Goal: Task Accomplishment & Management: Use online tool/utility

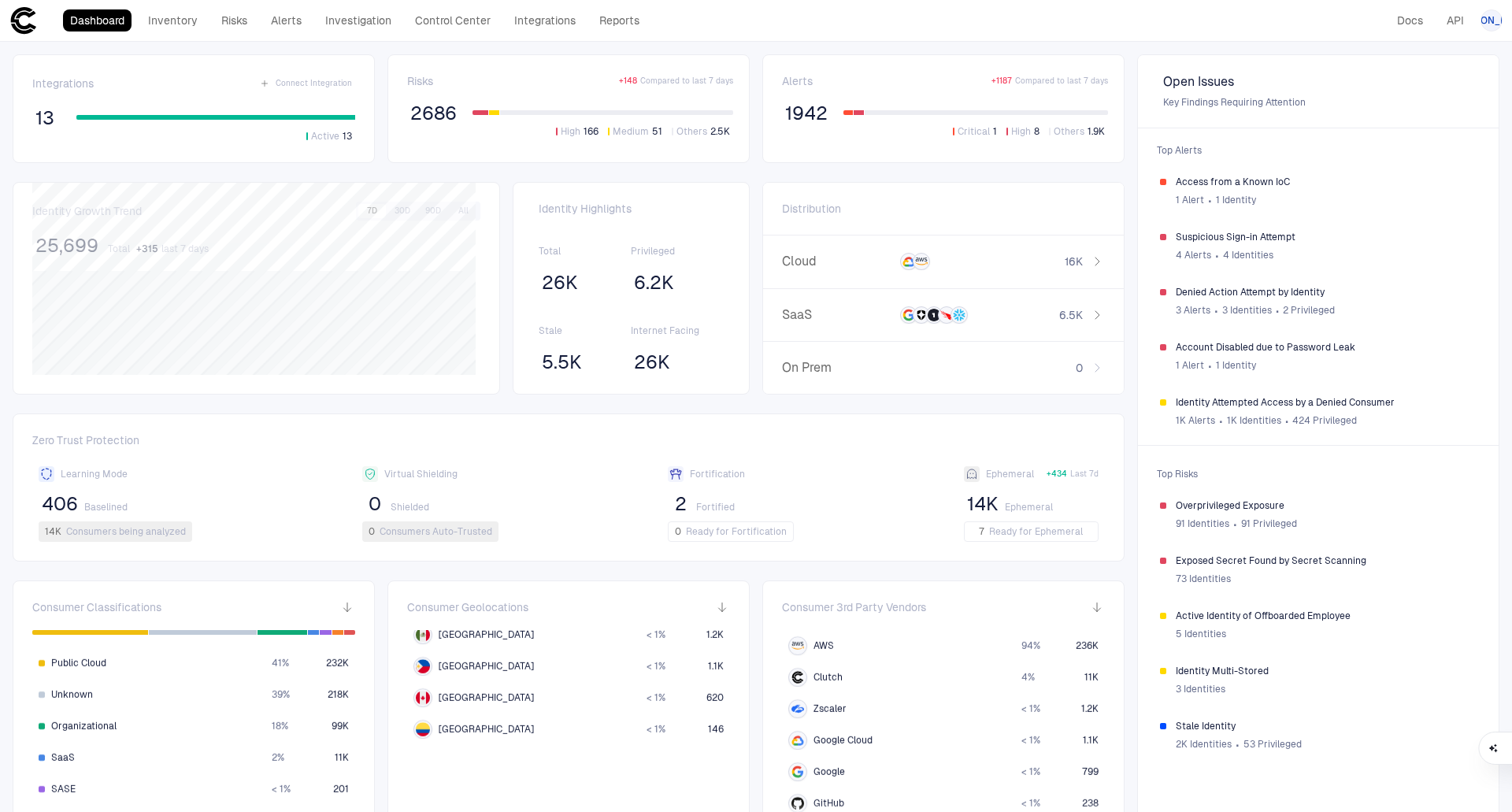
scroll to position [315, 0]
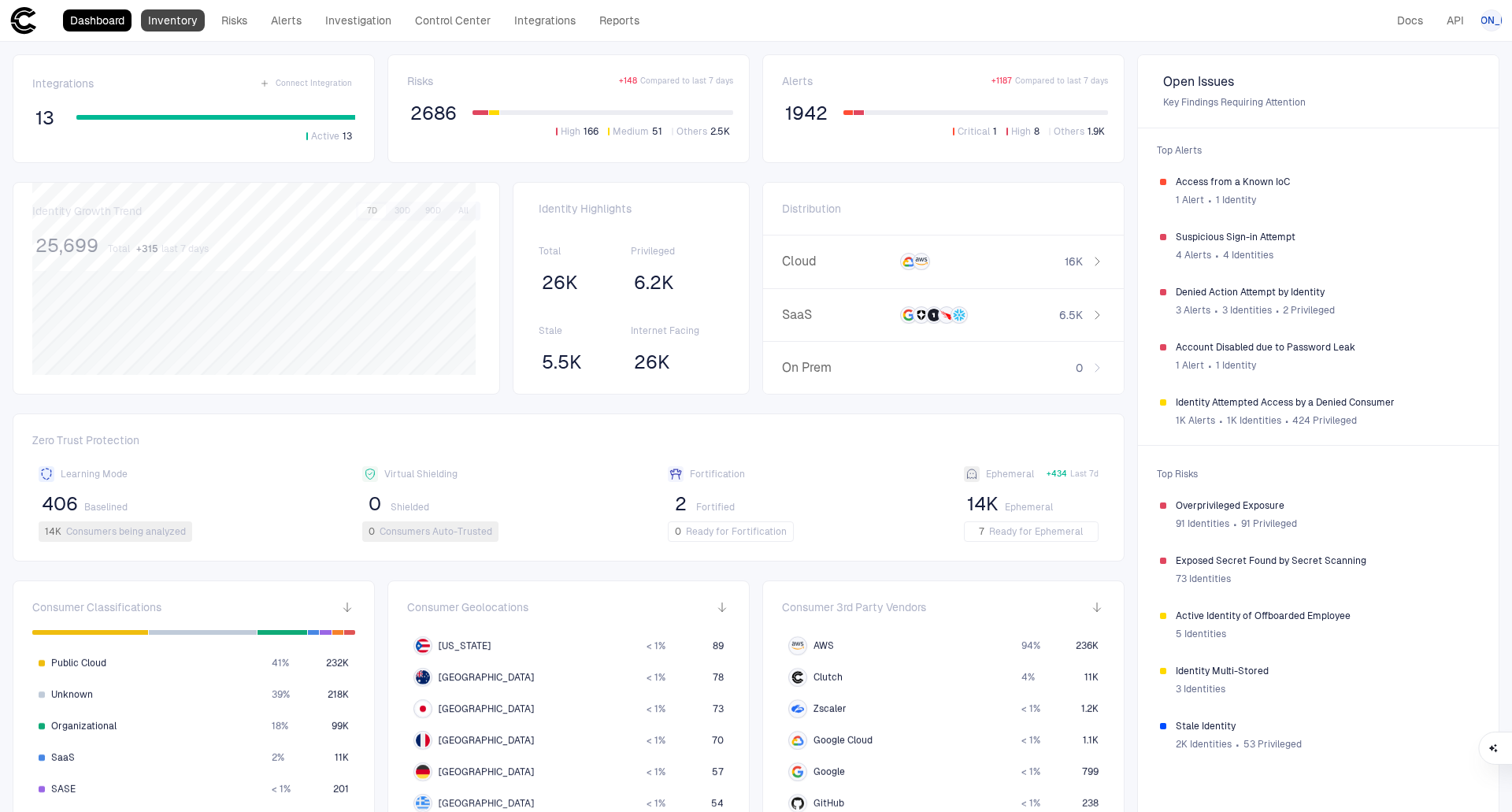
click at [183, 14] on link "Inventory" at bounding box center [173, 20] width 64 height 22
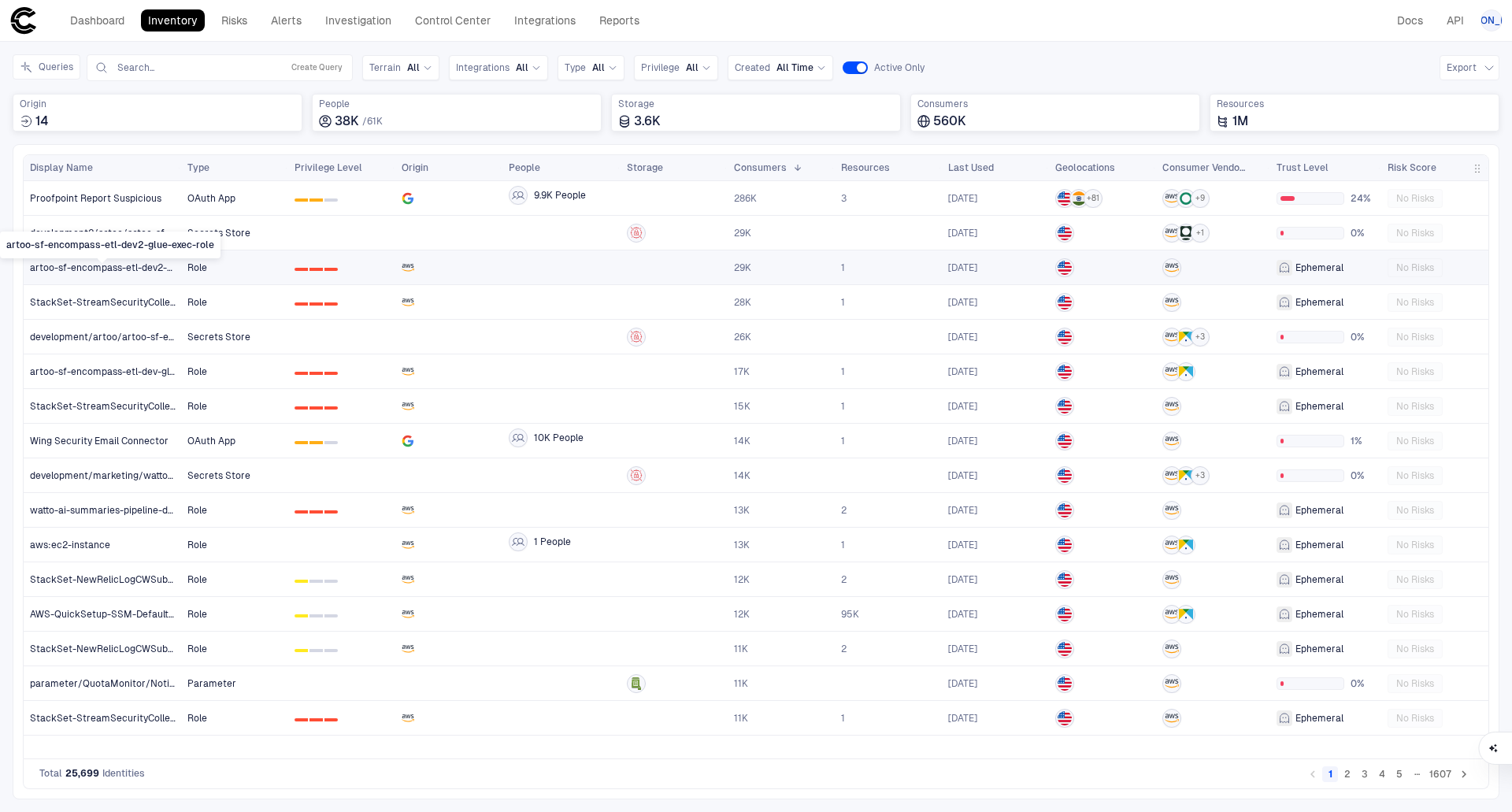
click at [85, 267] on span "artoo-sf-encompass-etl-dev2-glue-exec-role" at bounding box center [103, 267] width 145 height 13
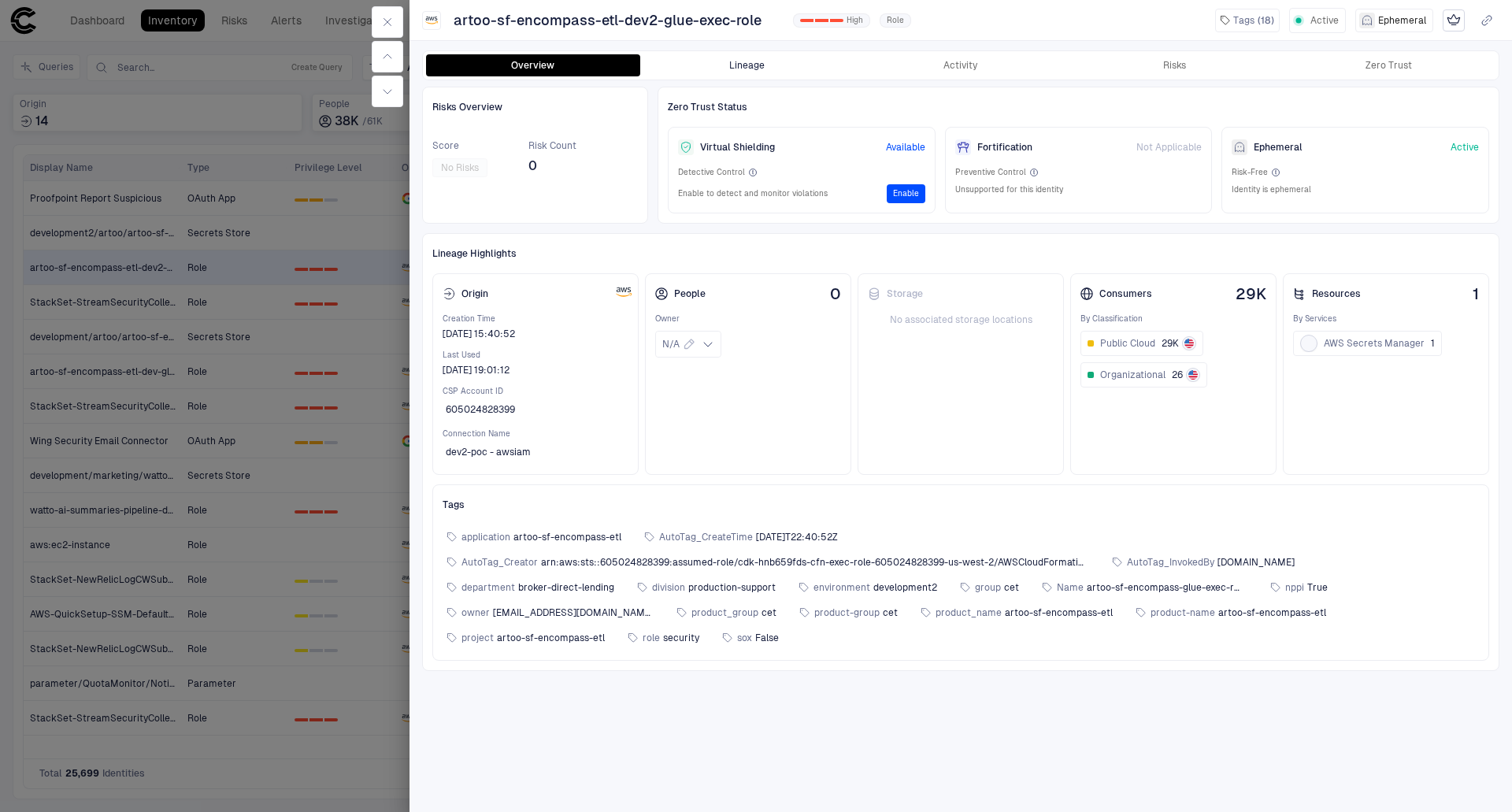
click at [756, 54] on button "Lineage" at bounding box center [747, 65] width 214 height 22
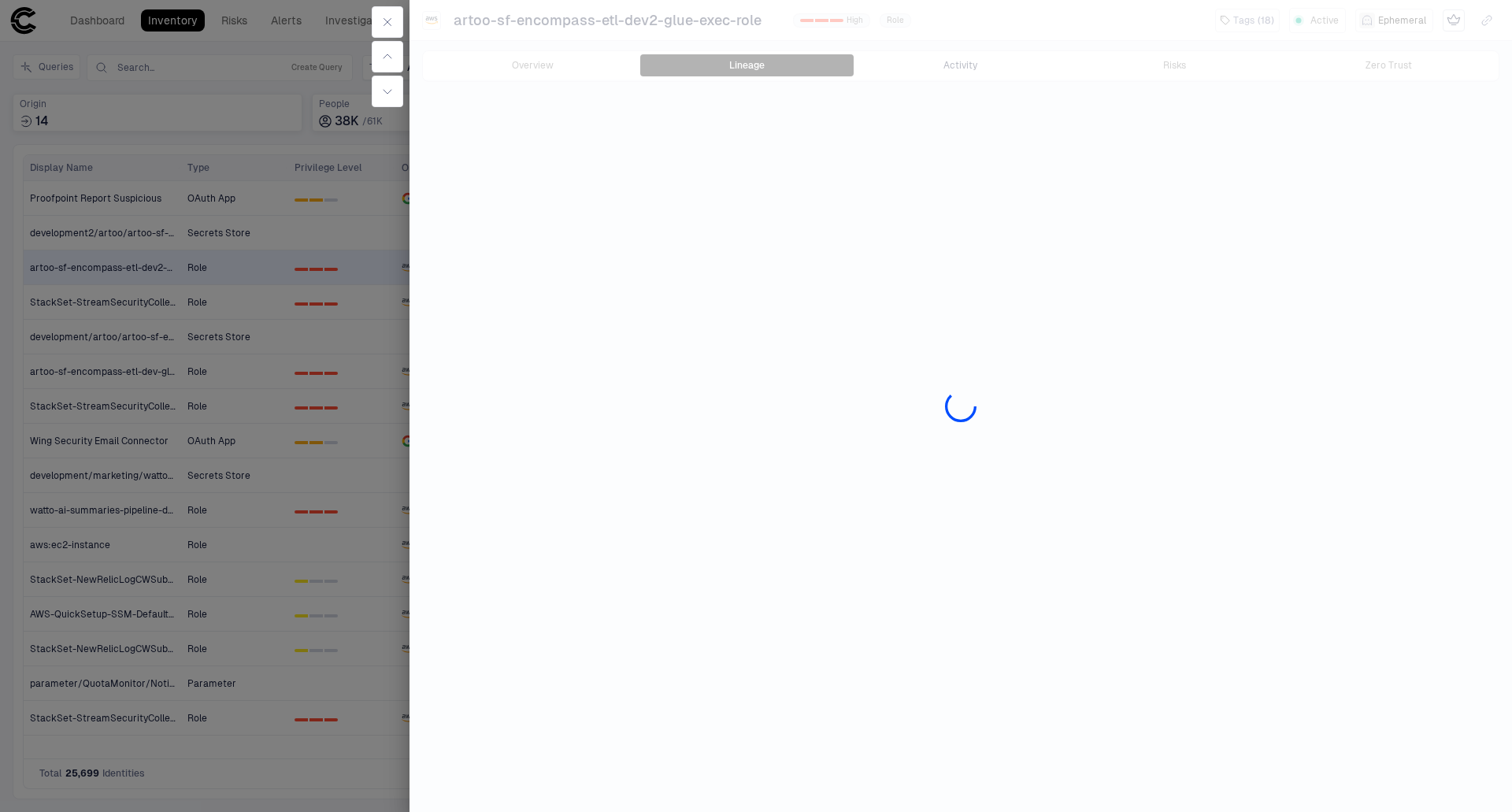
click at [971, 72] on div at bounding box center [961, 406] width 1102 height 812
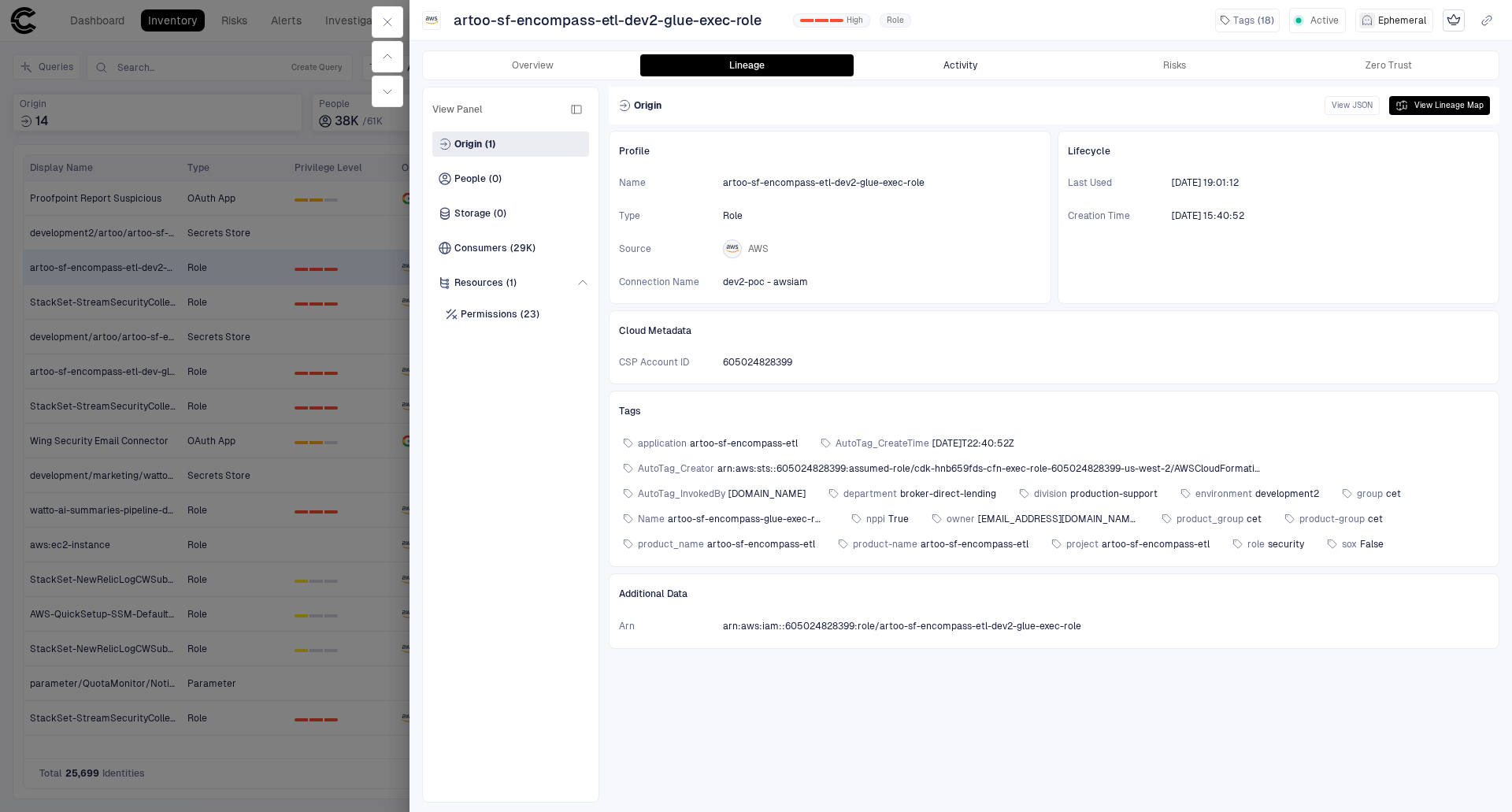
click at [965, 70] on button "Activity" at bounding box center [960, 65] width 214 height 22
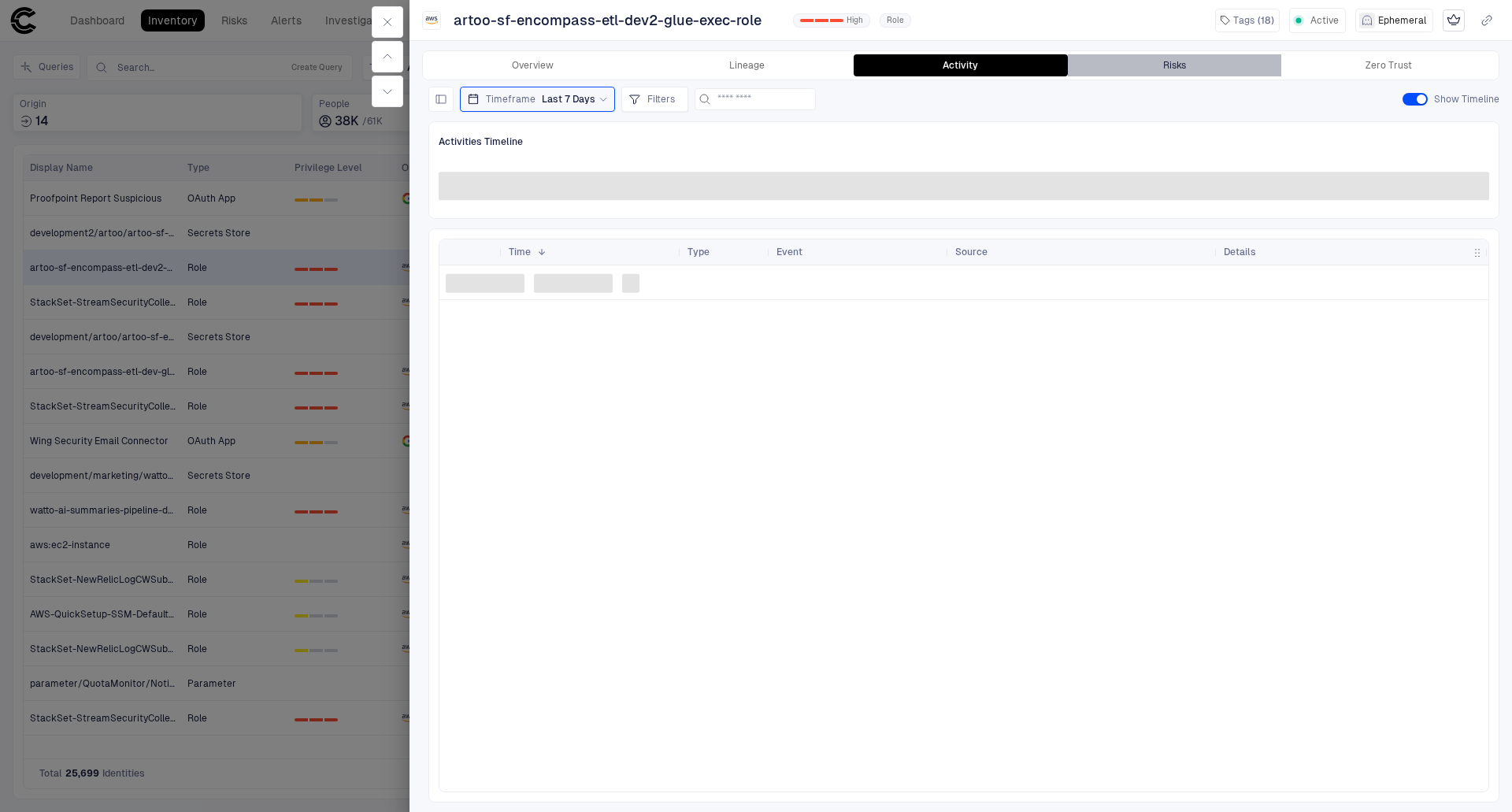
click at [1182, 72] on button "Risks" at bounding box center [1174, 65] width 214 height 22
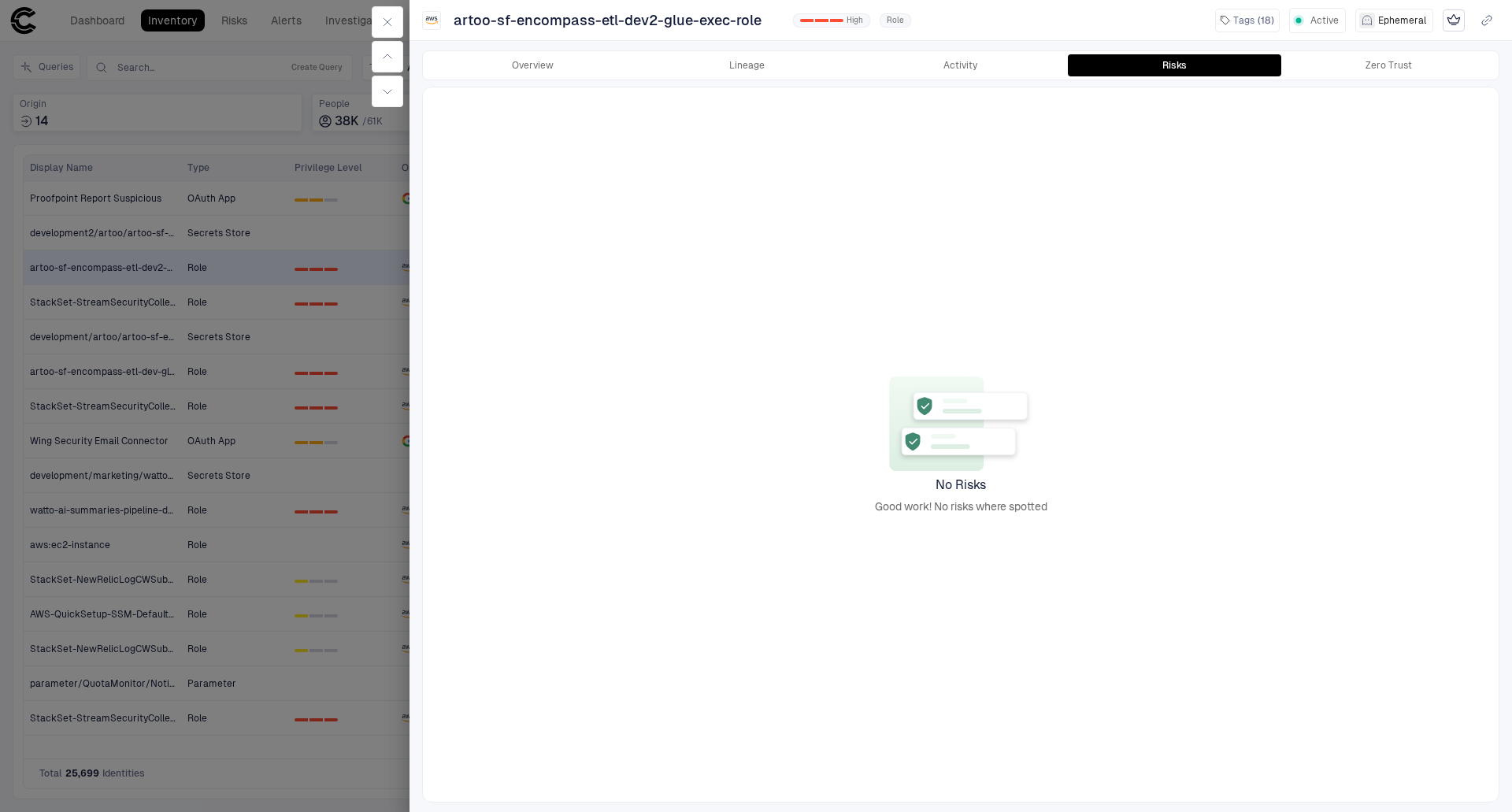
click at [1349, 70] on button "Zero Trust" at bounding box center [1388, 65] width 214 height 22
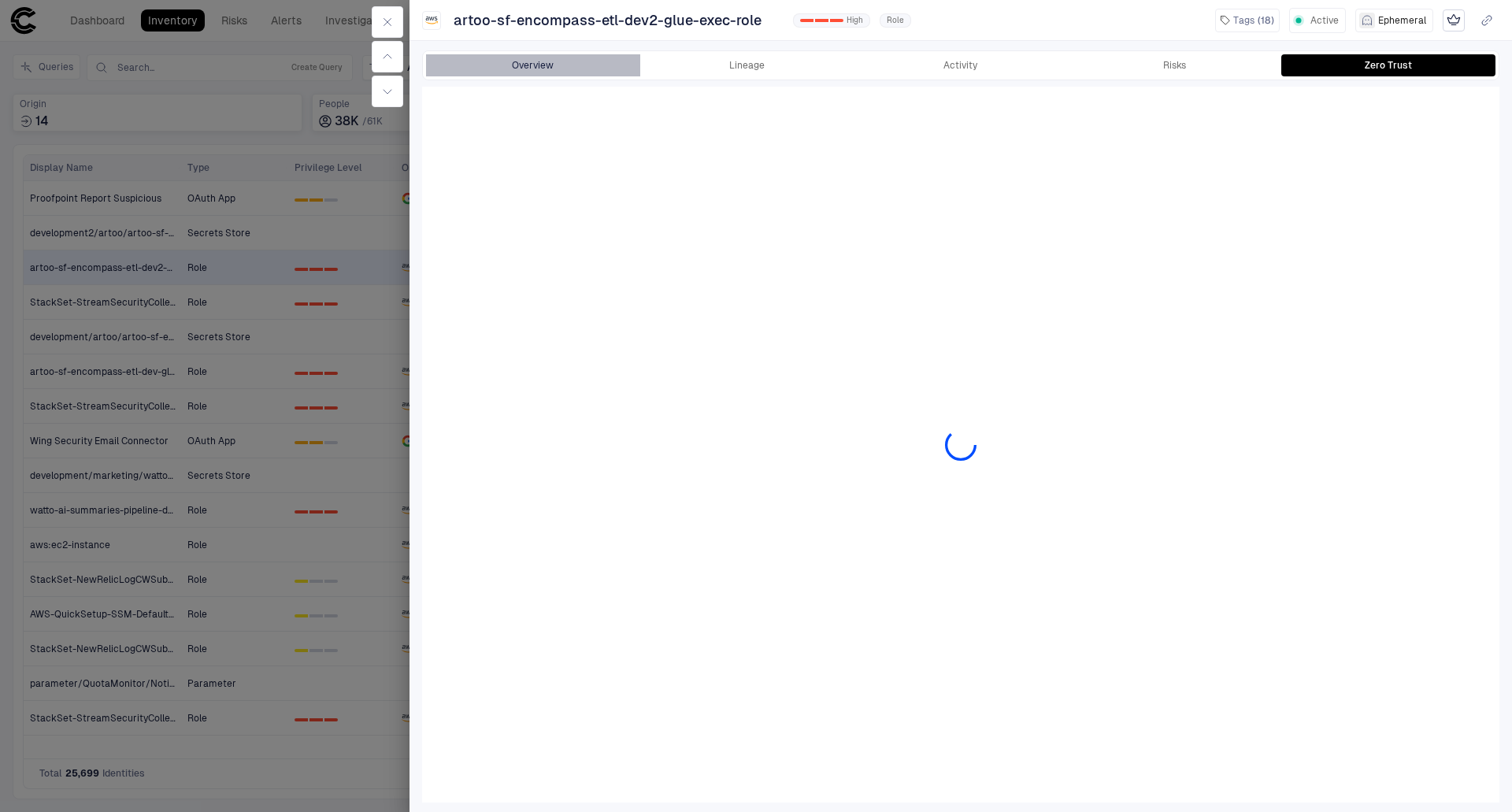
click at [549, 63] on button "Overview" at bounding box center [533, 65] width 214 height 22
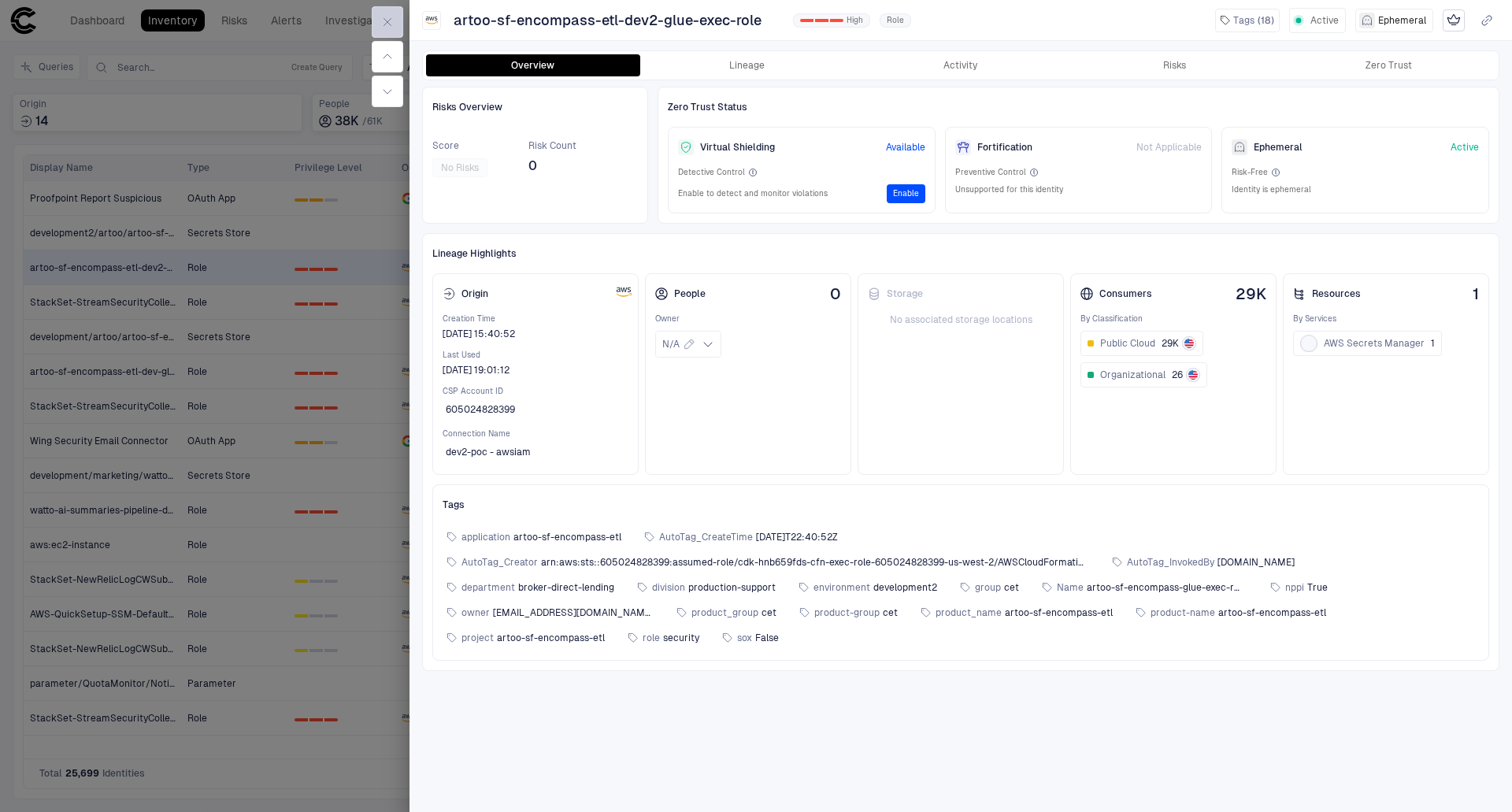
click at [381, 24] on icon "button" at bounding box center [386, 21] width 13 height 13
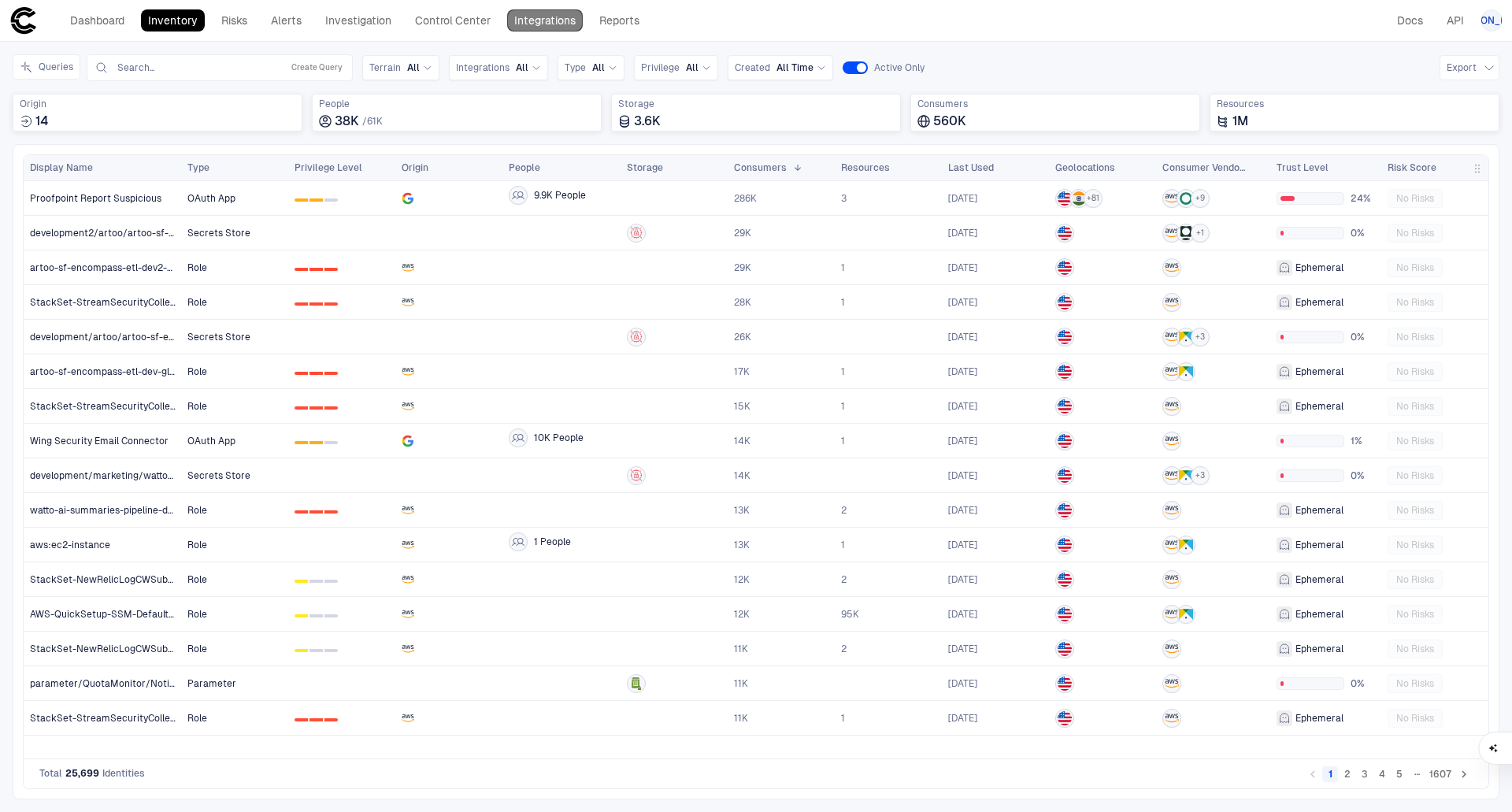
click at [554, 18] on link "Integrations" at bounding box center [545, 20] width 76 height 22
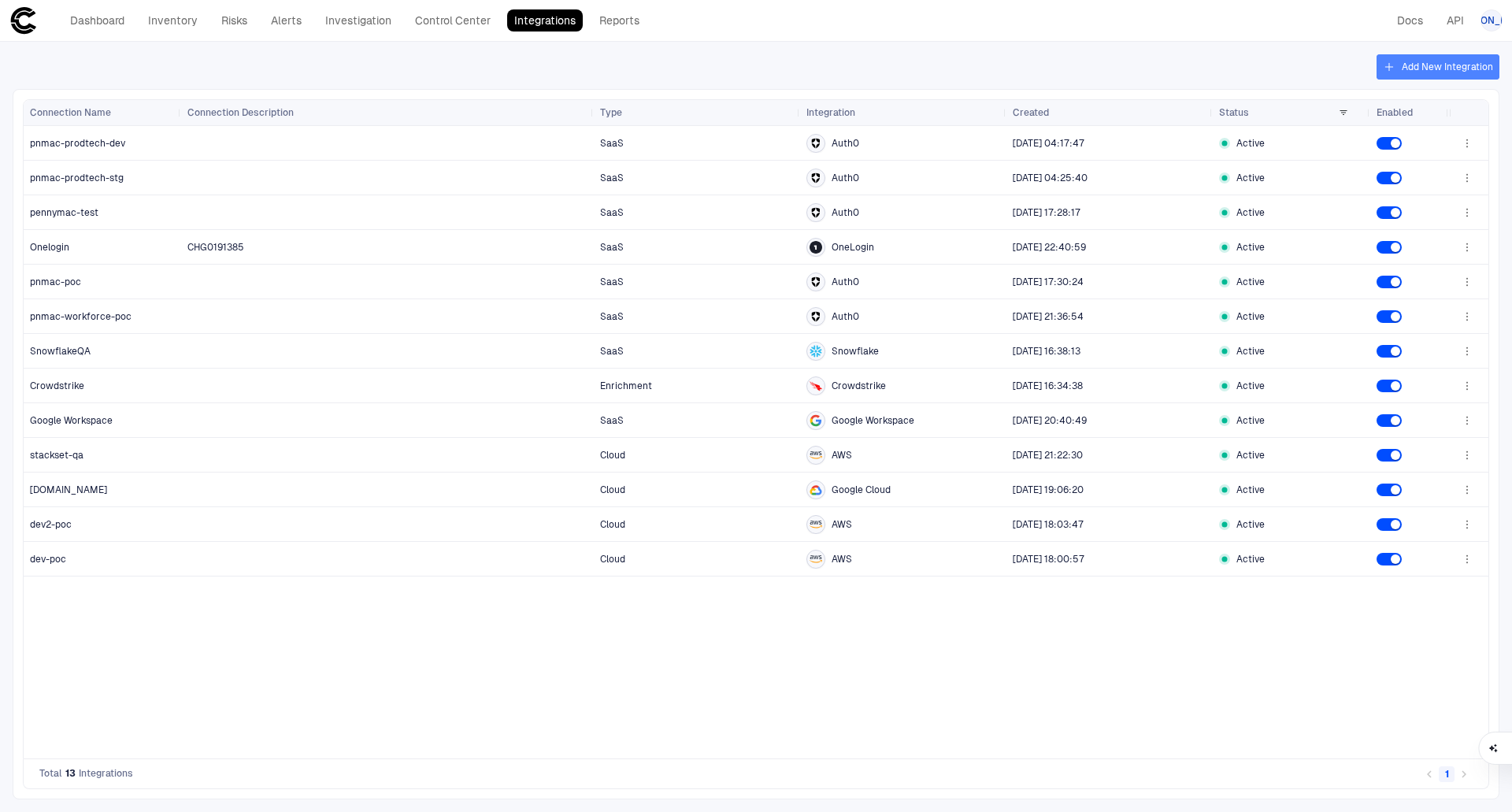
click at [1441, 59] on button "Add New Integration" at bounding box center [1437, 67] width 123 height 25
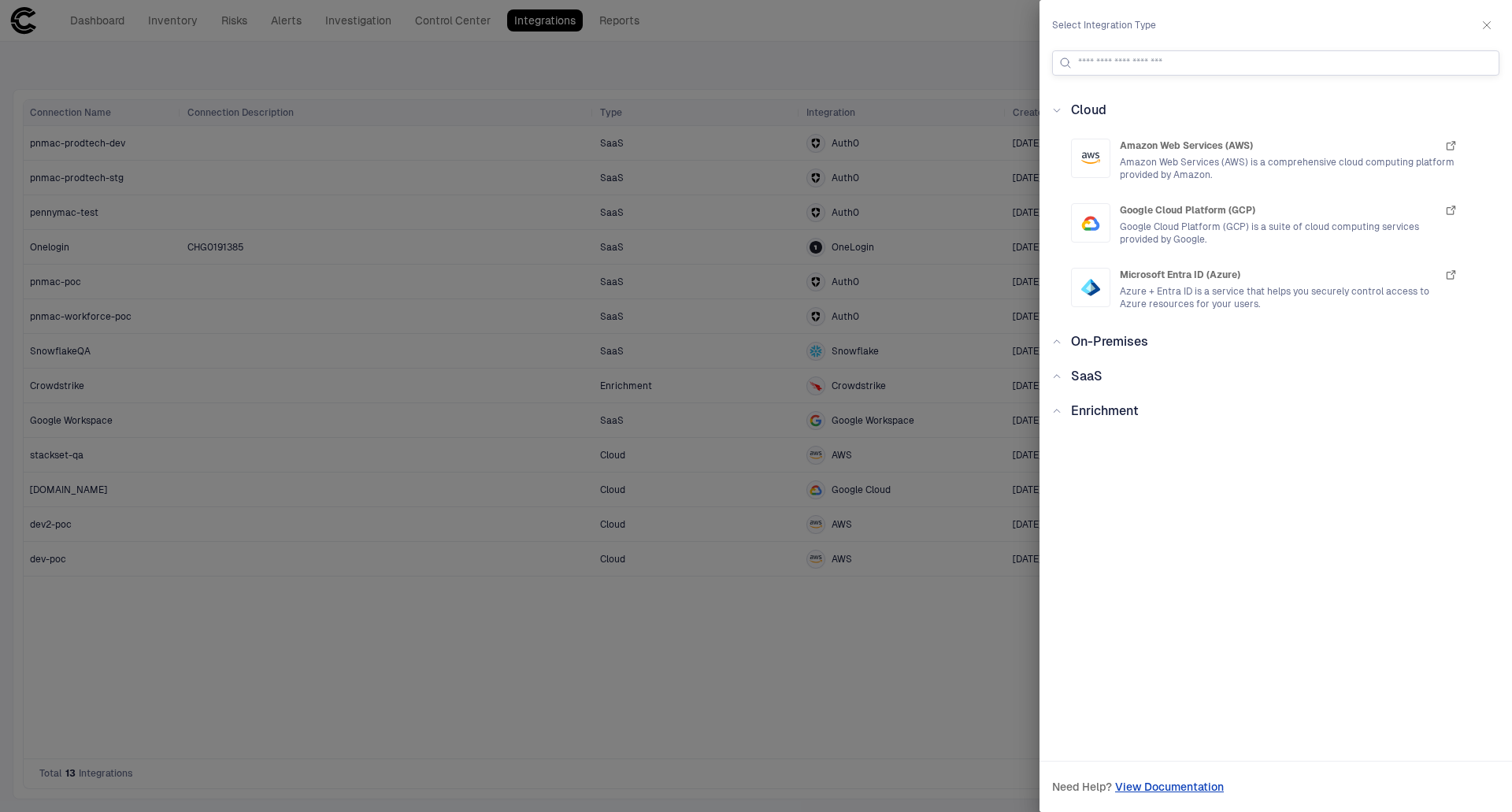
click at [1103, 69] on input at bounding box center [1285, 63] width 415 height 23
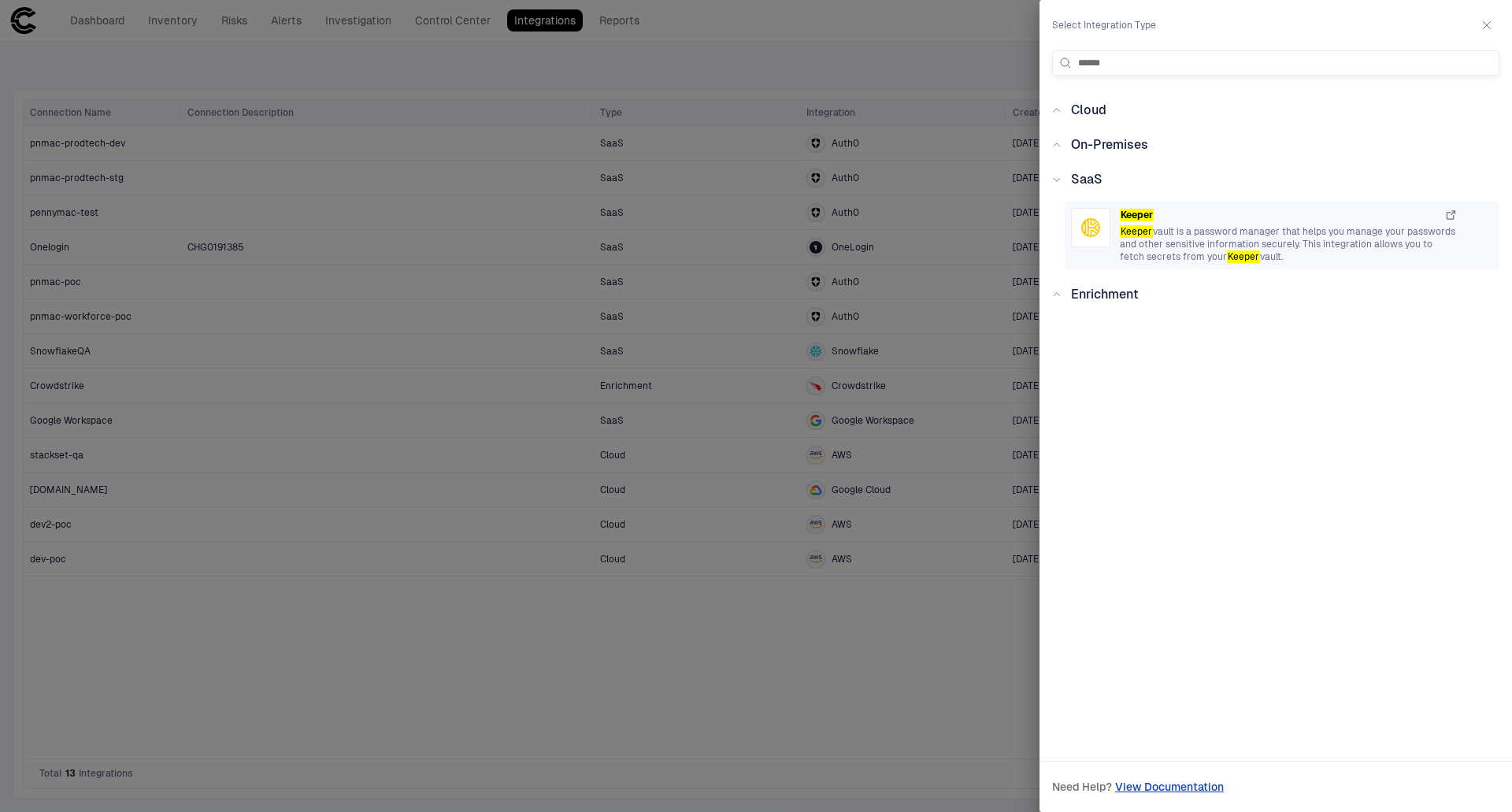
type input "******"
click at [1175, 230] on span "Keeper vault is a password manager that helps you manage your passwords and oth…" at bounding box center [1288, 244] width 338 height 38
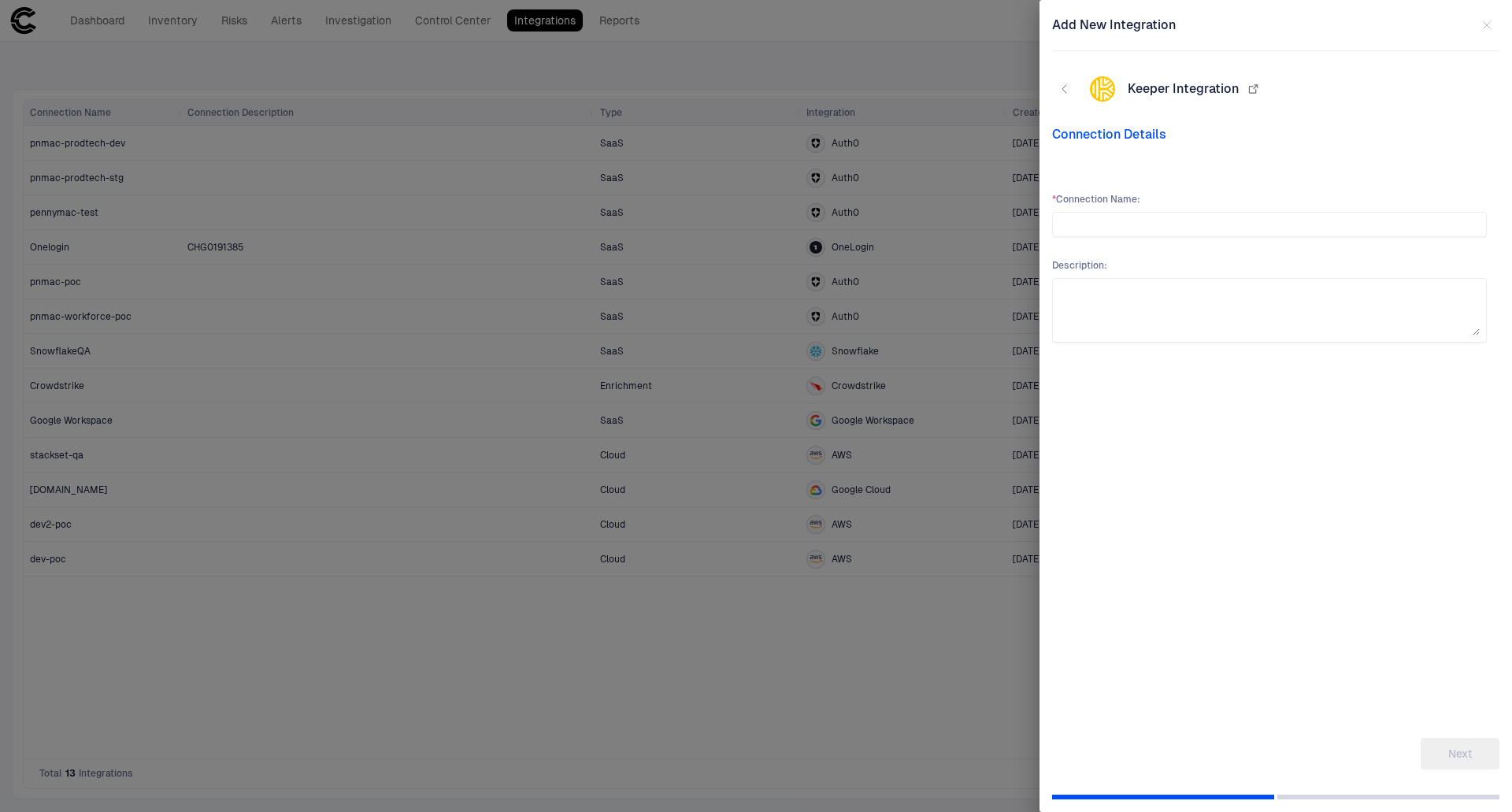
click at [1175, 230] on input "text" at bounding box center [1269, 224] width 420 height 23
type input "*"
type input "**********"
click at [1455, 762] on button "Next" at bounding box center [1460, 754] width 78 height 32
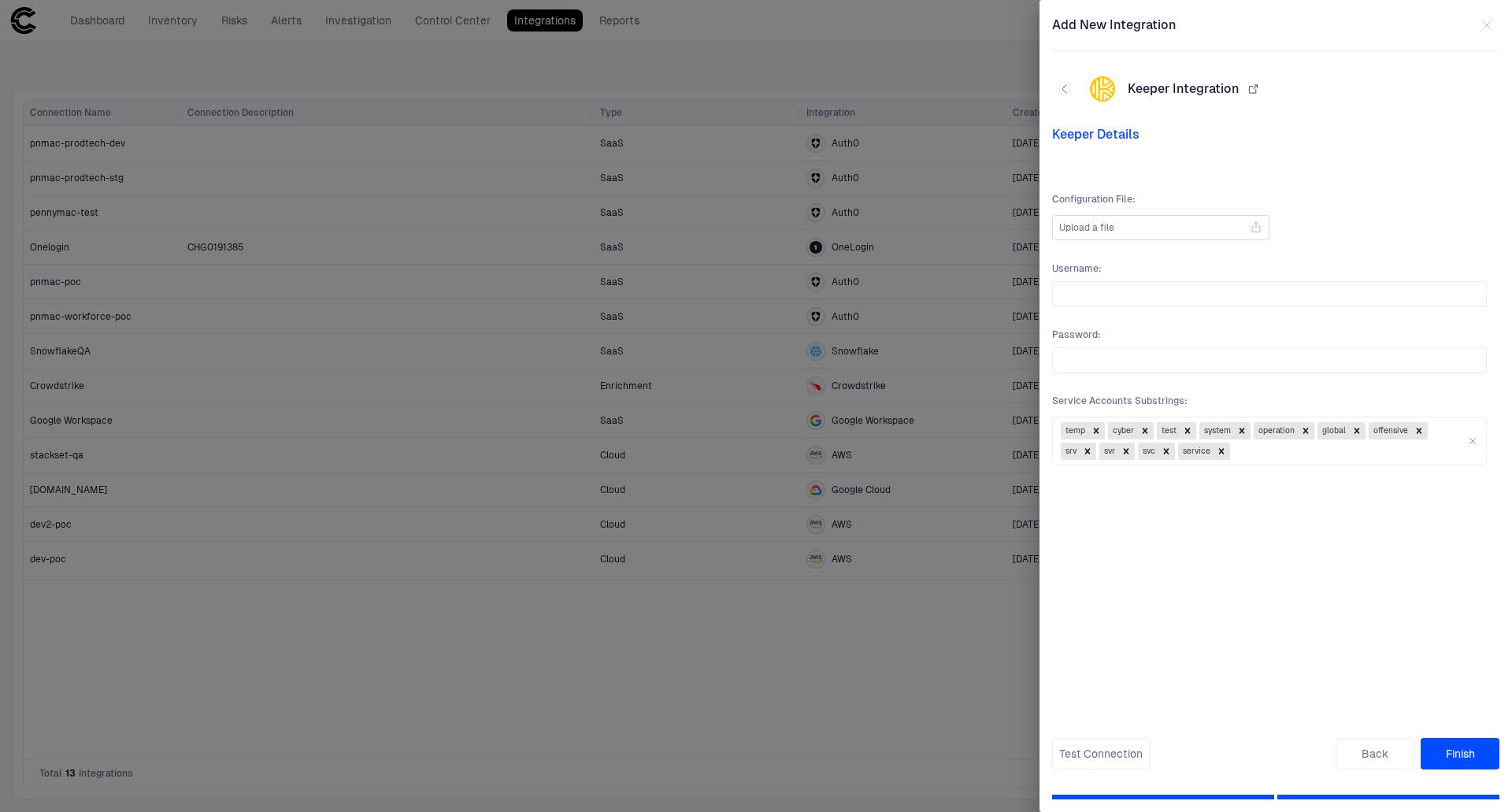
click at [1257, 230] on icon at bounding box center [1255, 227] width 13 height 13
click at [0, 0] on input "Upload a file" at bounding box center [0, 0] width 0 height 0
click at [1105, 759] on button "Test Connection" at bounding box center [1100, 754] width 98 height 32
click at [1094, 138] on span "Keeper Details" at bounding box center [1276, 135] width 447 height 16
click at [1253, 90] on icon "button" at bounding box center [1252, 88] width 13 height 13
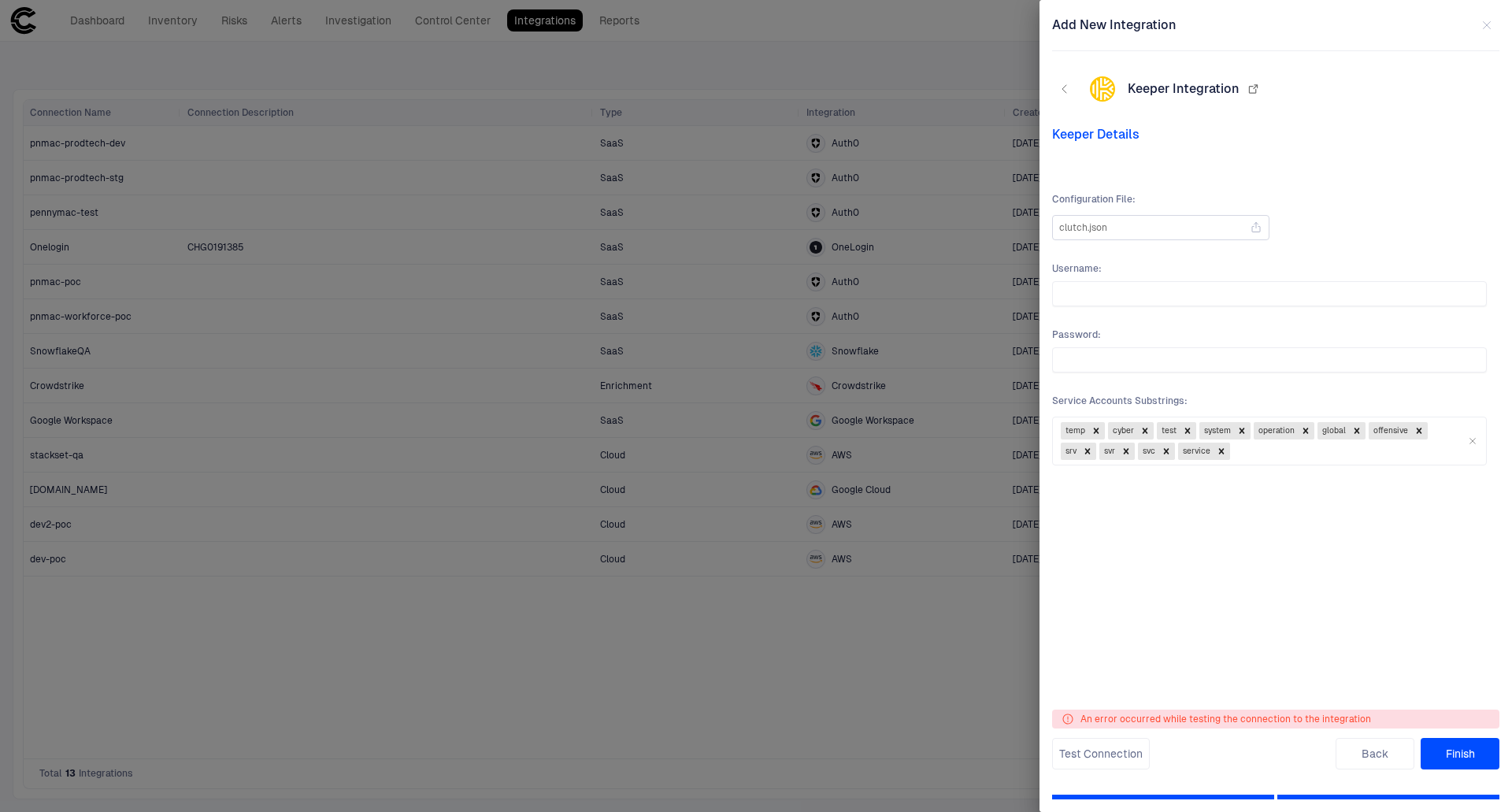
click at [1172, 230] on div "clutch.json" at bounding box center [1160, 228] width 203 height 23
click at [0, 0] on input "clutch.json" at bounding box center [0, 0] width 0 height 0
click at [1454, 756] on button "Finish" at bounding box center [1460, 754] width 78 height 32
click at [1064, 80] on button "button" at bounding box center [1065, 89] width 25 height 25
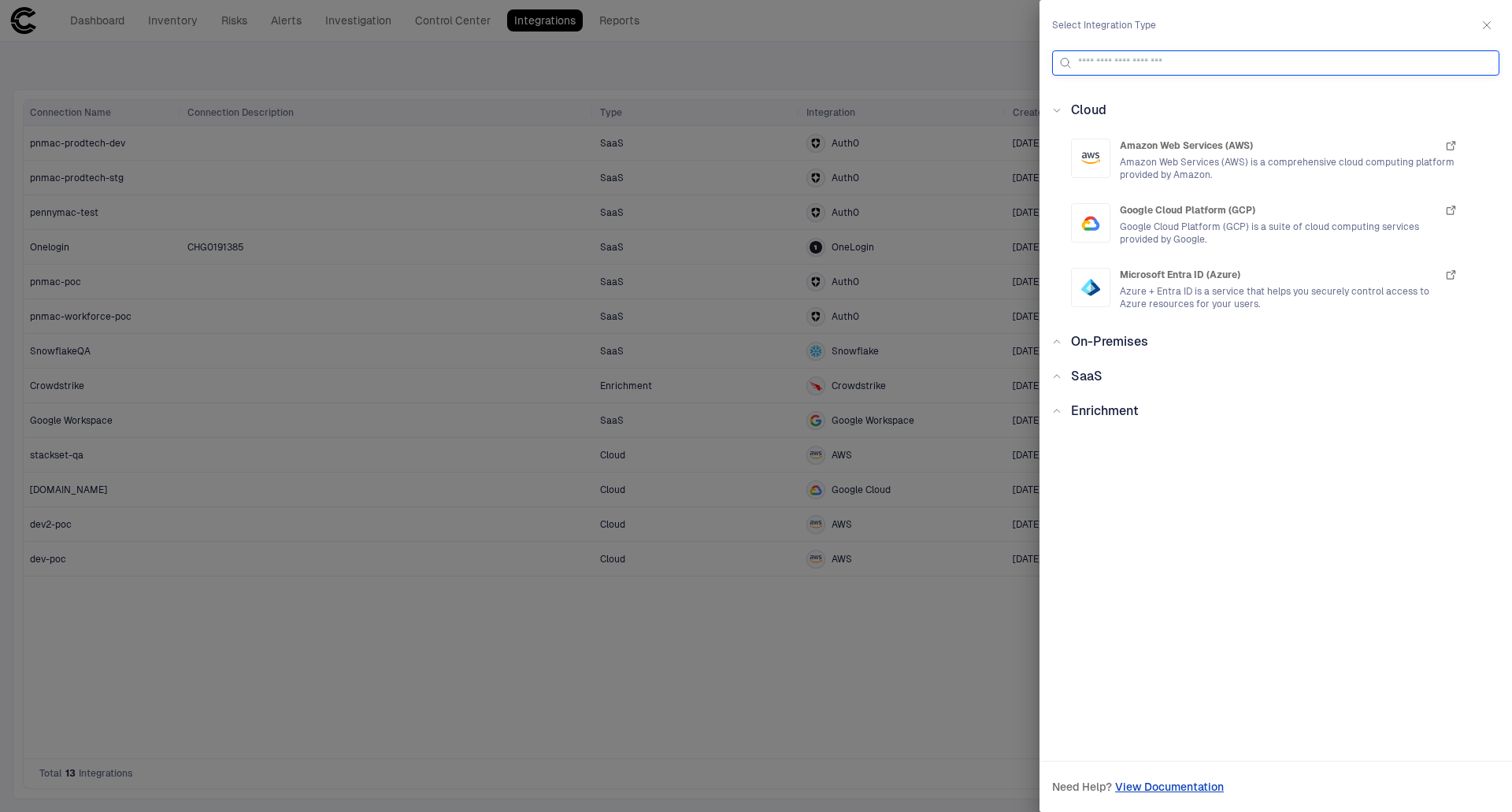
click at [1096, 58] on input at bounding box center [1285, 63] width 415 height 23
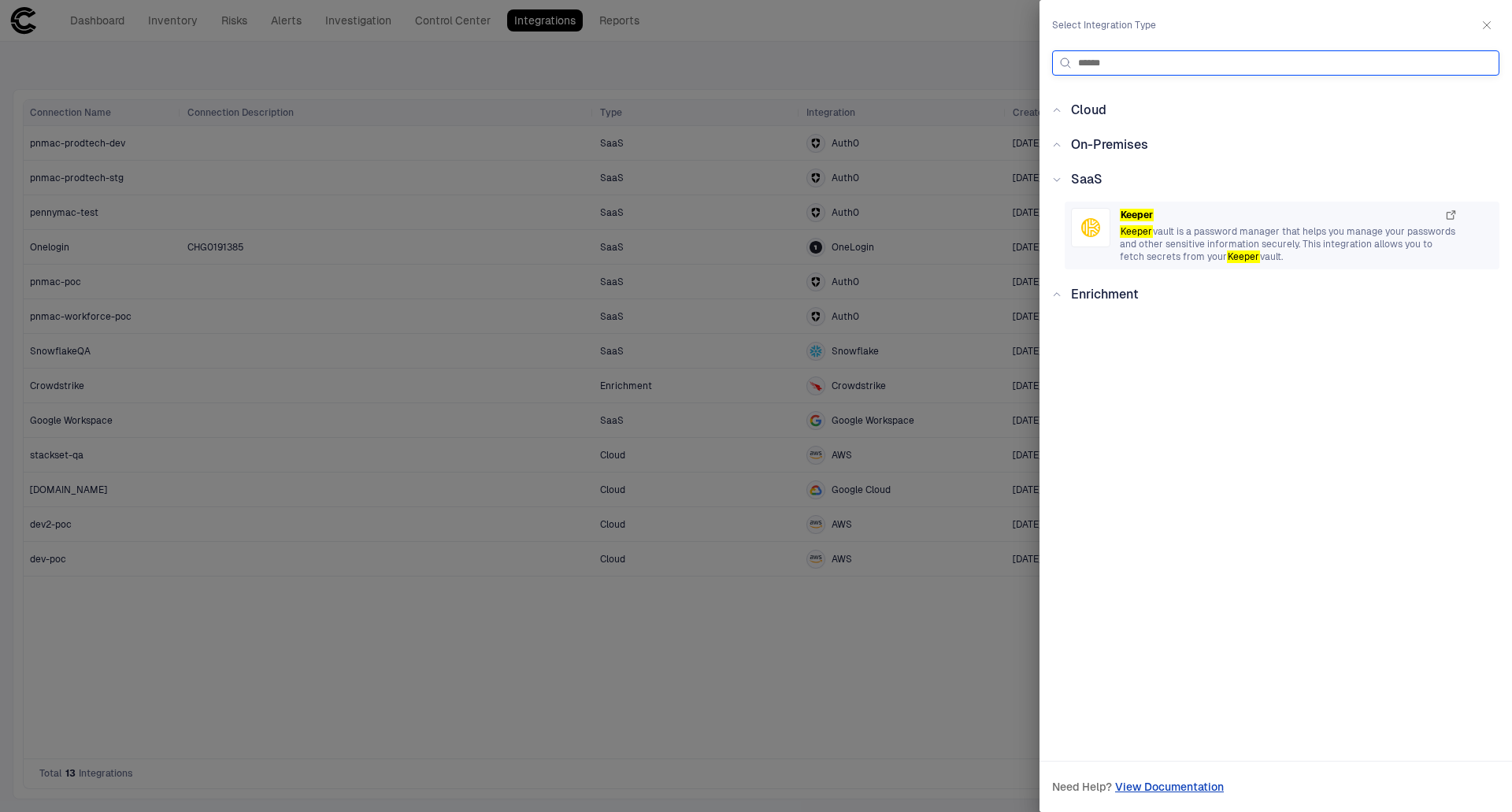
type input "******"
click at [1187, 238] on span "Keeper vault is a password manager that helps you manage your passwords and oth…" at bounding box center [1288, 244] width 338 height 38
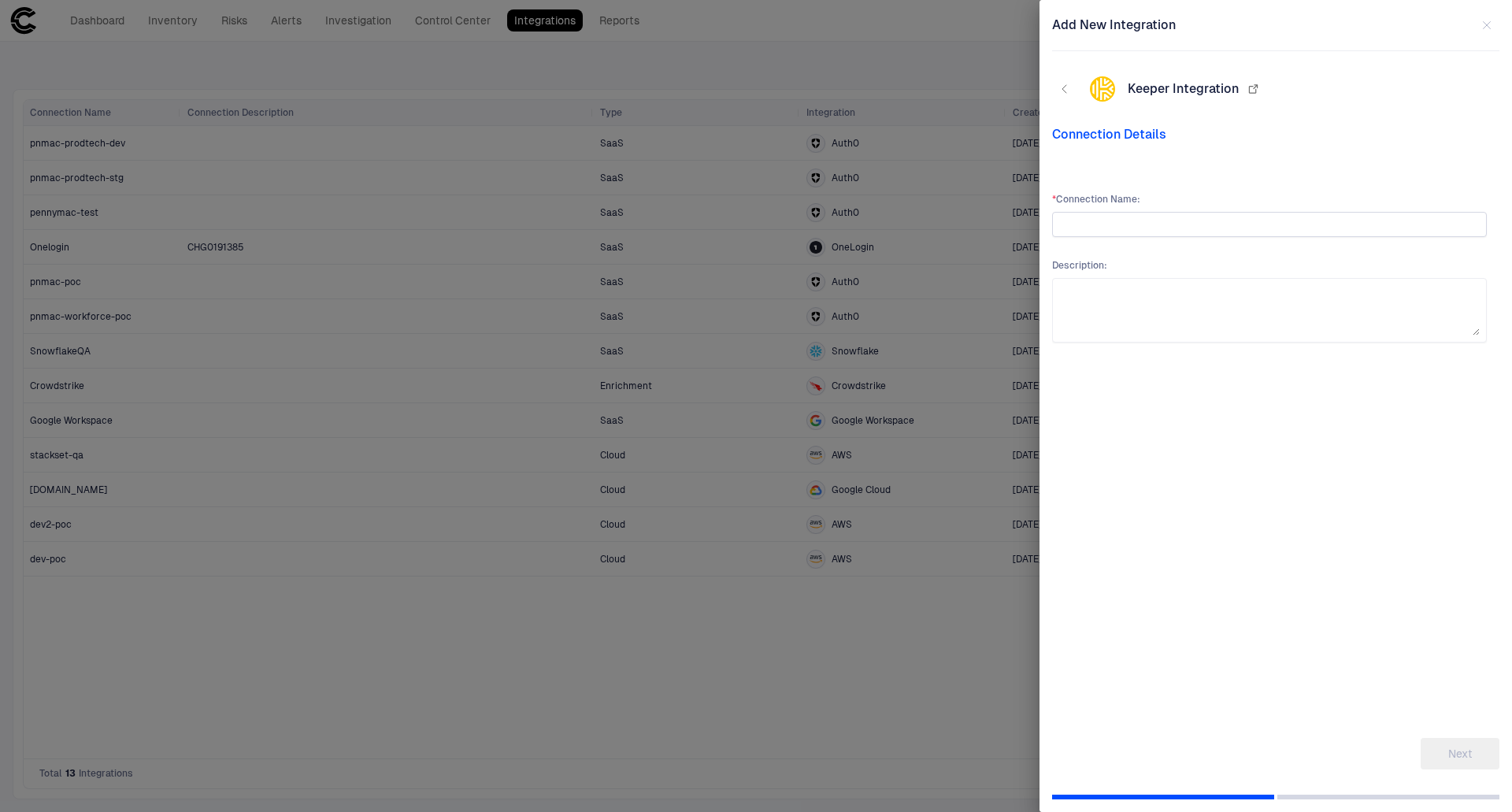
click at [1175, 215] on input "text" at bounding box center [1269, 224] width 420 height 23
type input "**********"
click at [1471, 755] on button "Next" at bounding box center [1460, 754] width 78 height 32
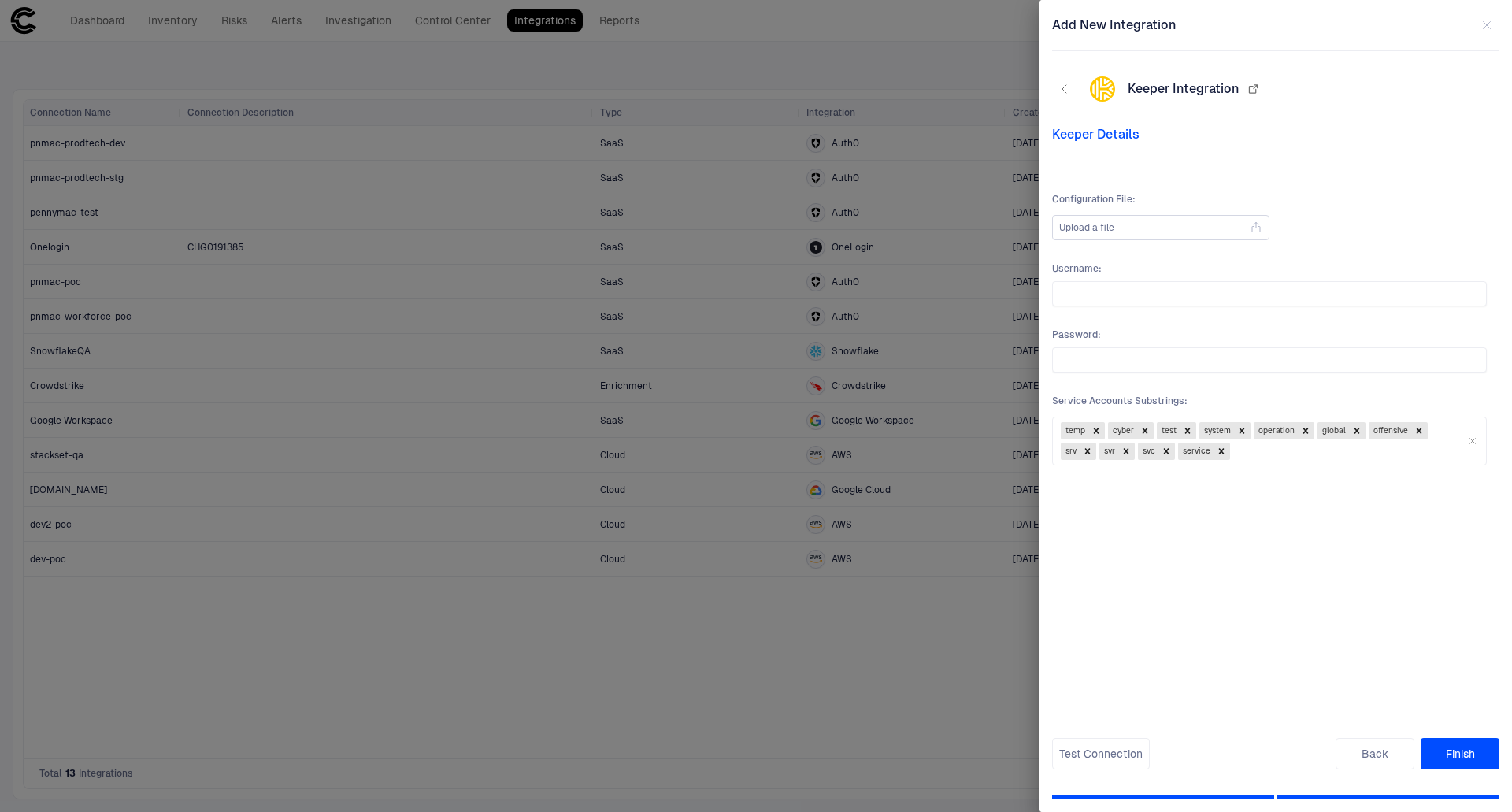
click at [1256, 229] on icon at bounding box center [1255, 227] width 13 height 13
click at [0, 0] on input "Upload a file" at bounding box center [0, 0] width 0 height 0
click at [1470, 745] on button "Finish" at bounding box center [1460, 754] width 78 height 32
click at [1484, 27] on icon "button" at bounding box center [1486, 25] width 13 height 13
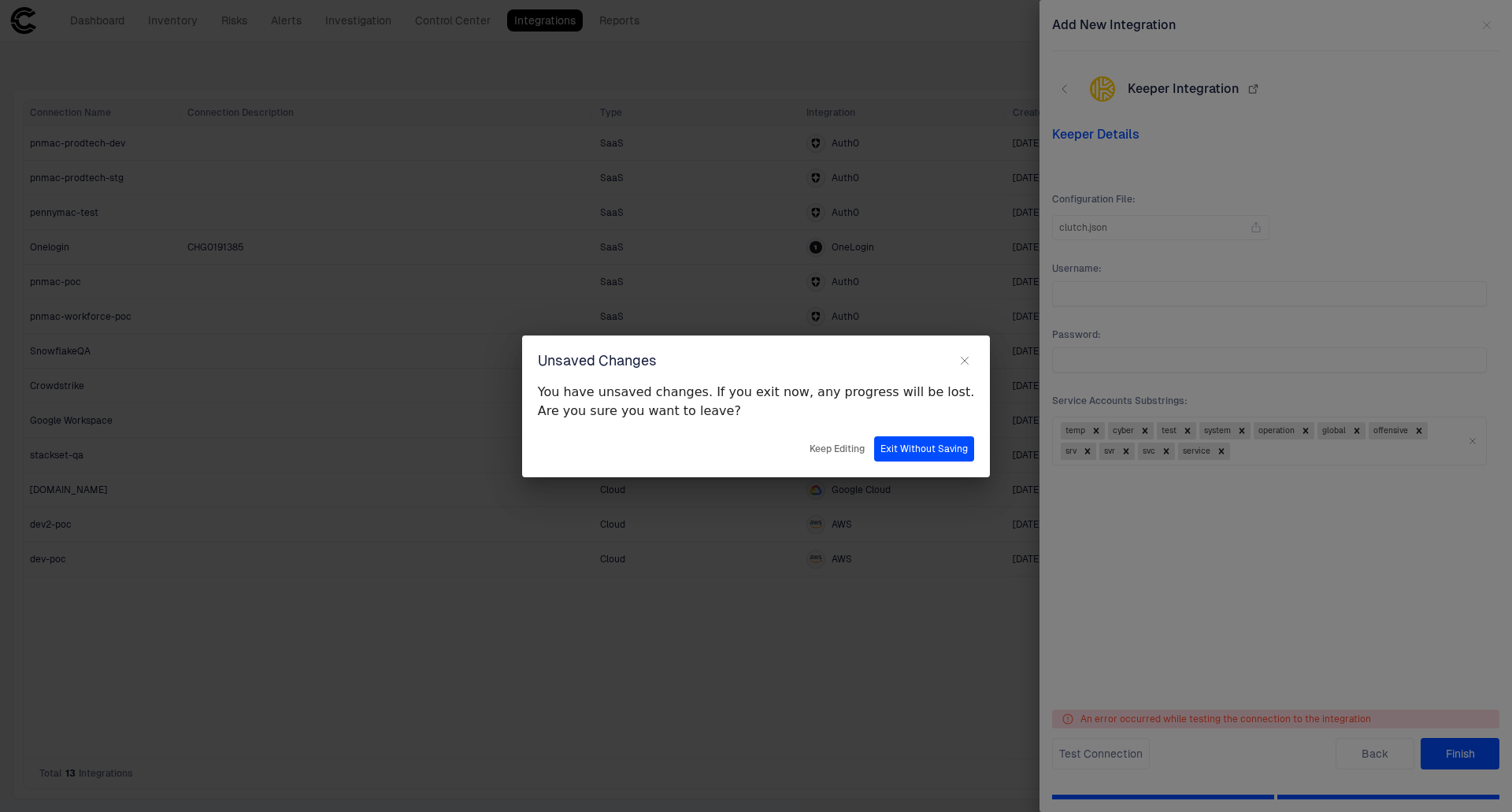
click at [879, 456] on button "Exit Without Saving" at bounding box center [923, 449] width 100 height 25
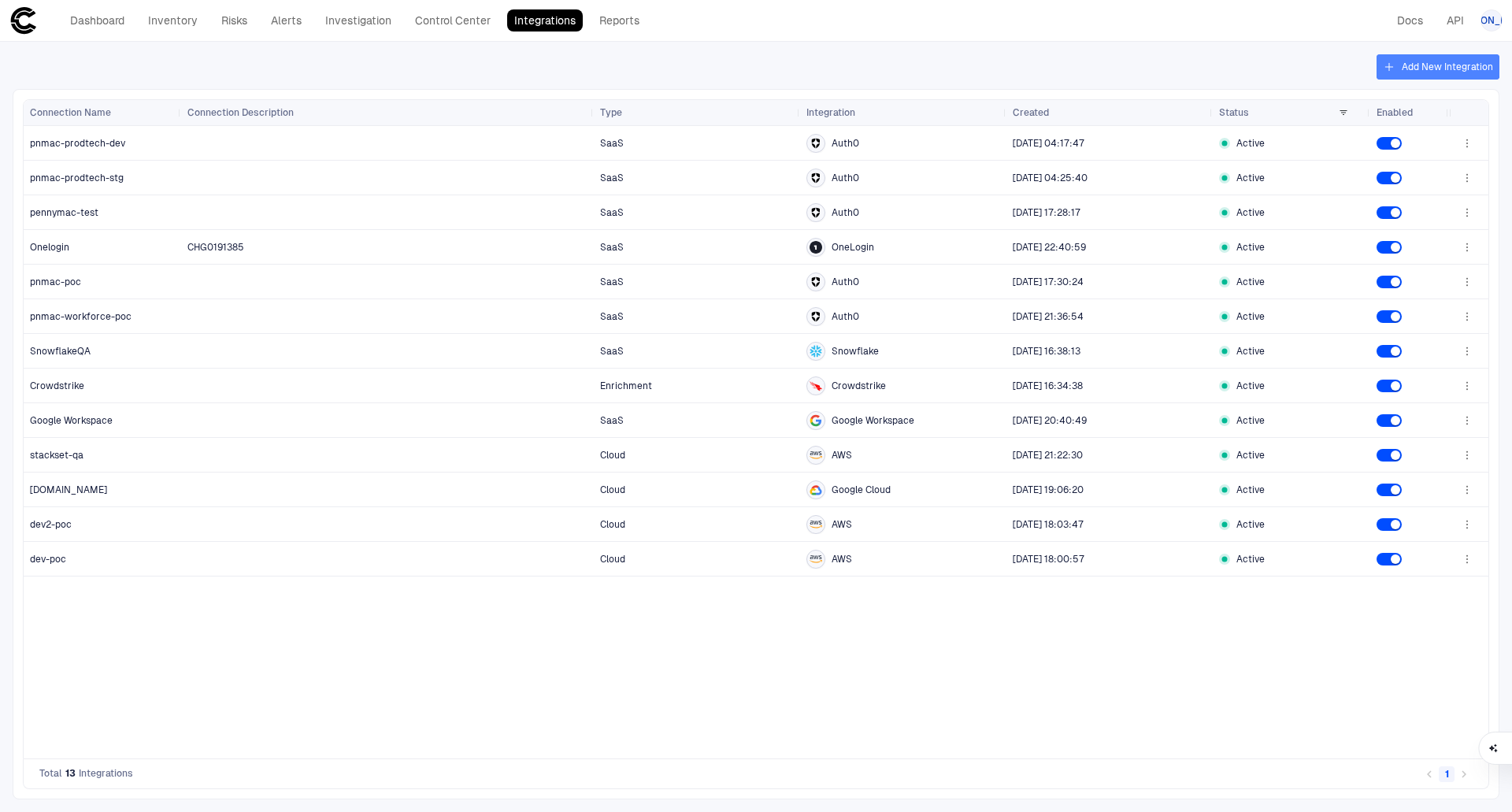
click at [1407, 59] on button "Add New Integration" at bounding box center [1437, 67] width 123 height 25
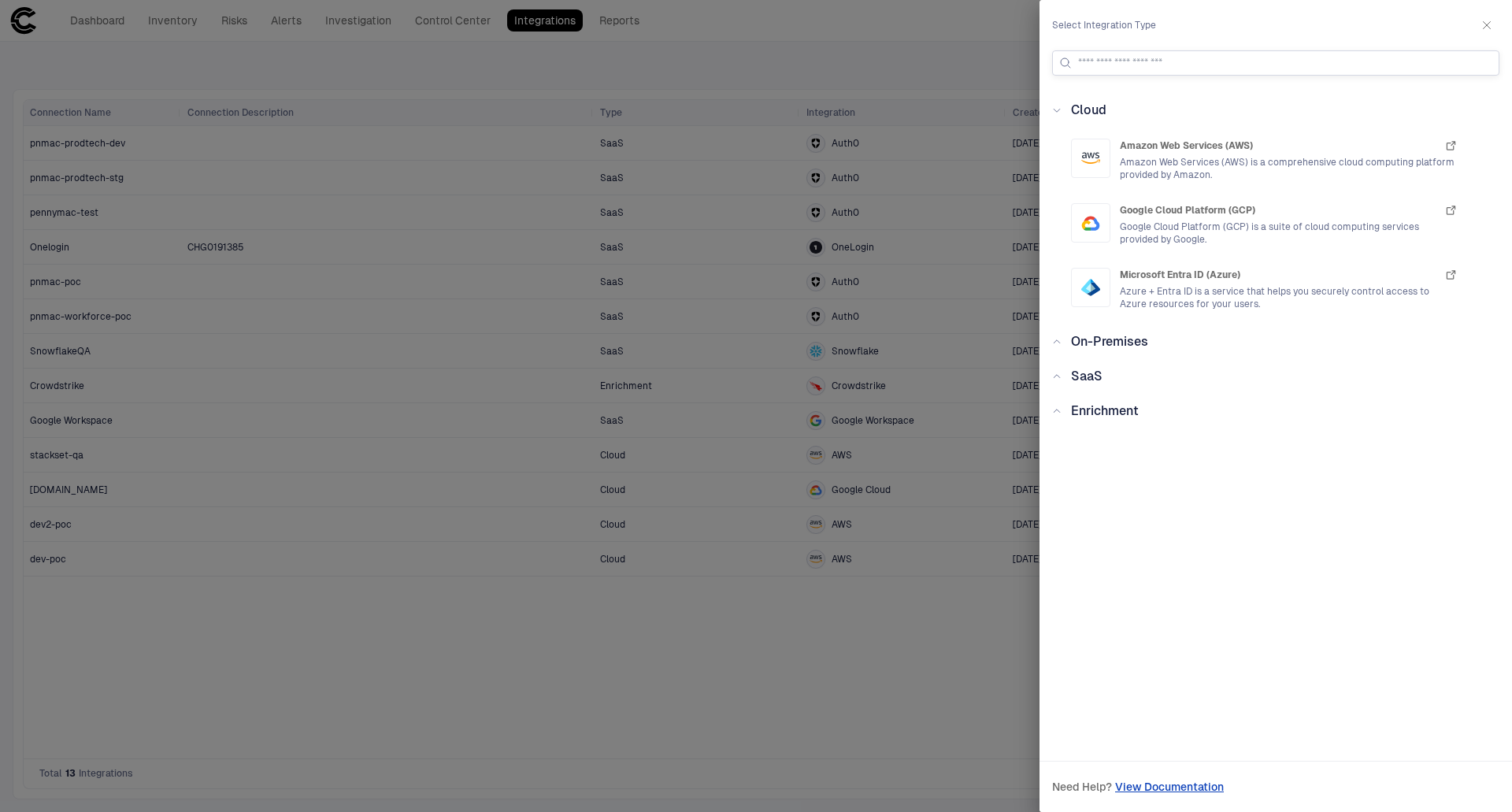
click at [1150, 65] on input at bounding box center [1285, 63] width 415 height 23
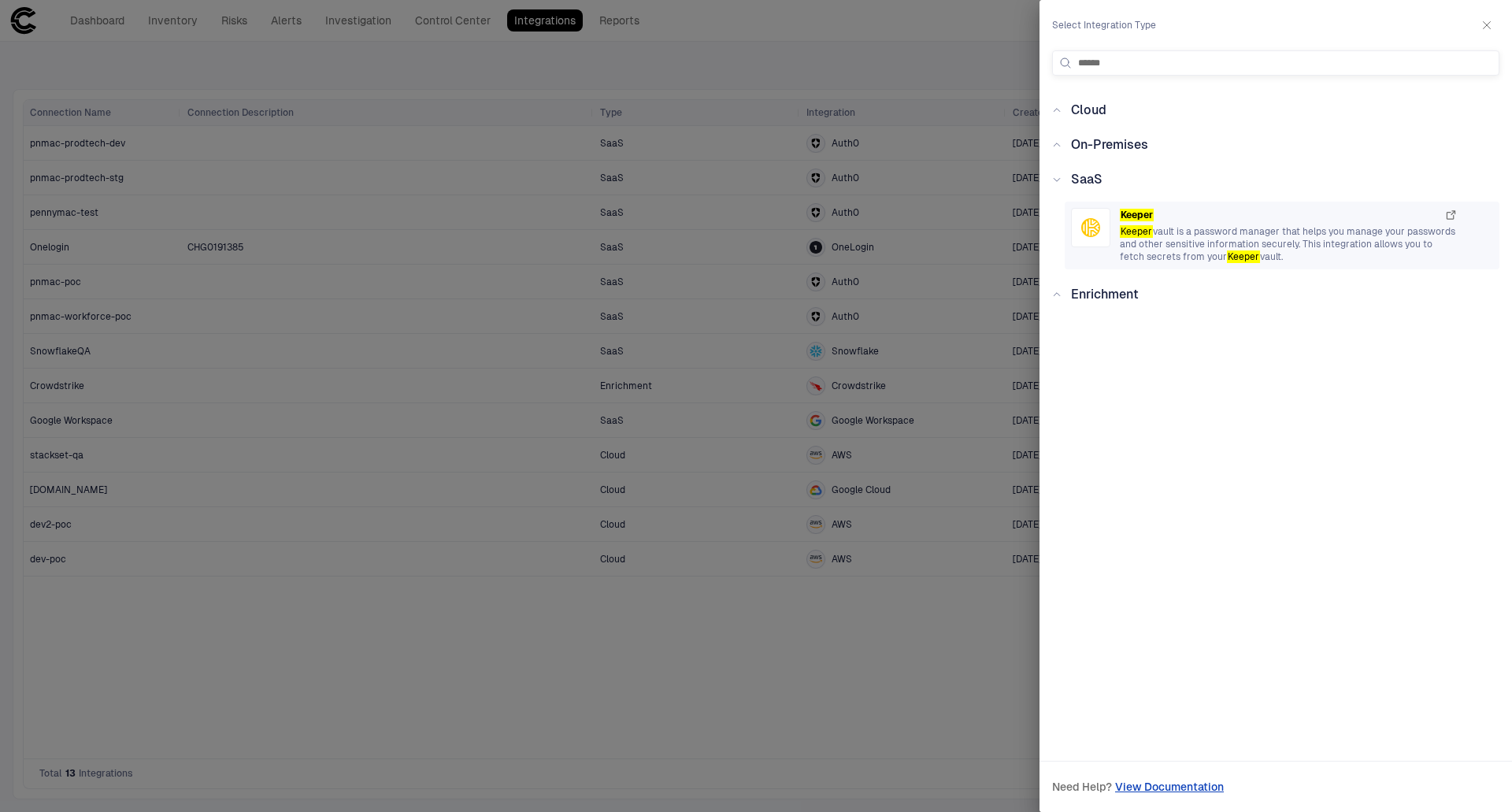
type input "******"
click at [1229, 255] on mark "Keeper" at bounding box center [1244, 257] width 33 height 13
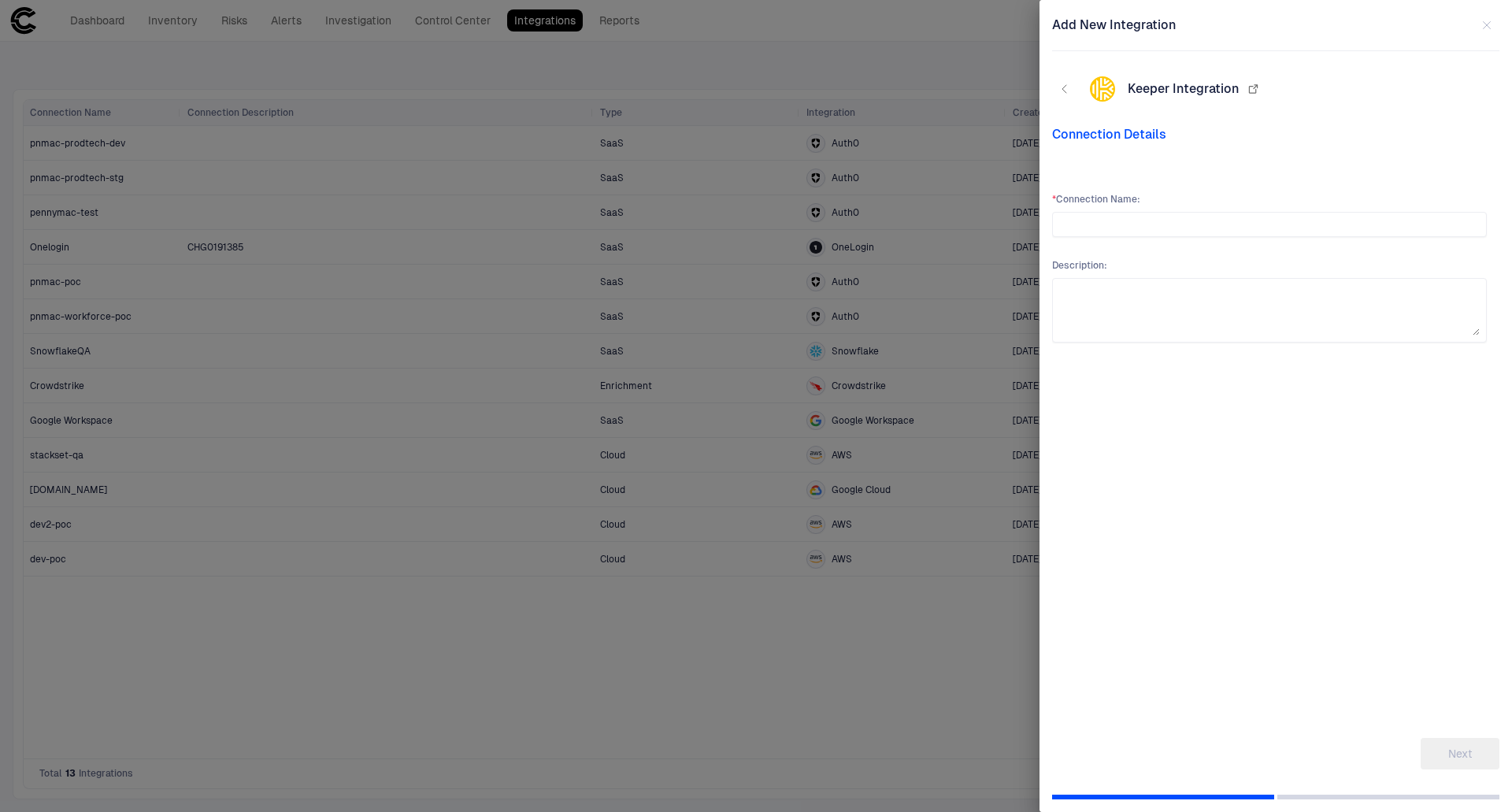
click at [1229, 255] on div "* Connection Name : Description :" at bounding box center [1269, 440] width 435 height 495
click at [1210, 234] on input "text" at bounding box center [1269, 224] width 420 height 23
type input "**********"
click at [1456, 752] on button "Next" at bounding box center [1460, 754] width 78 height 32
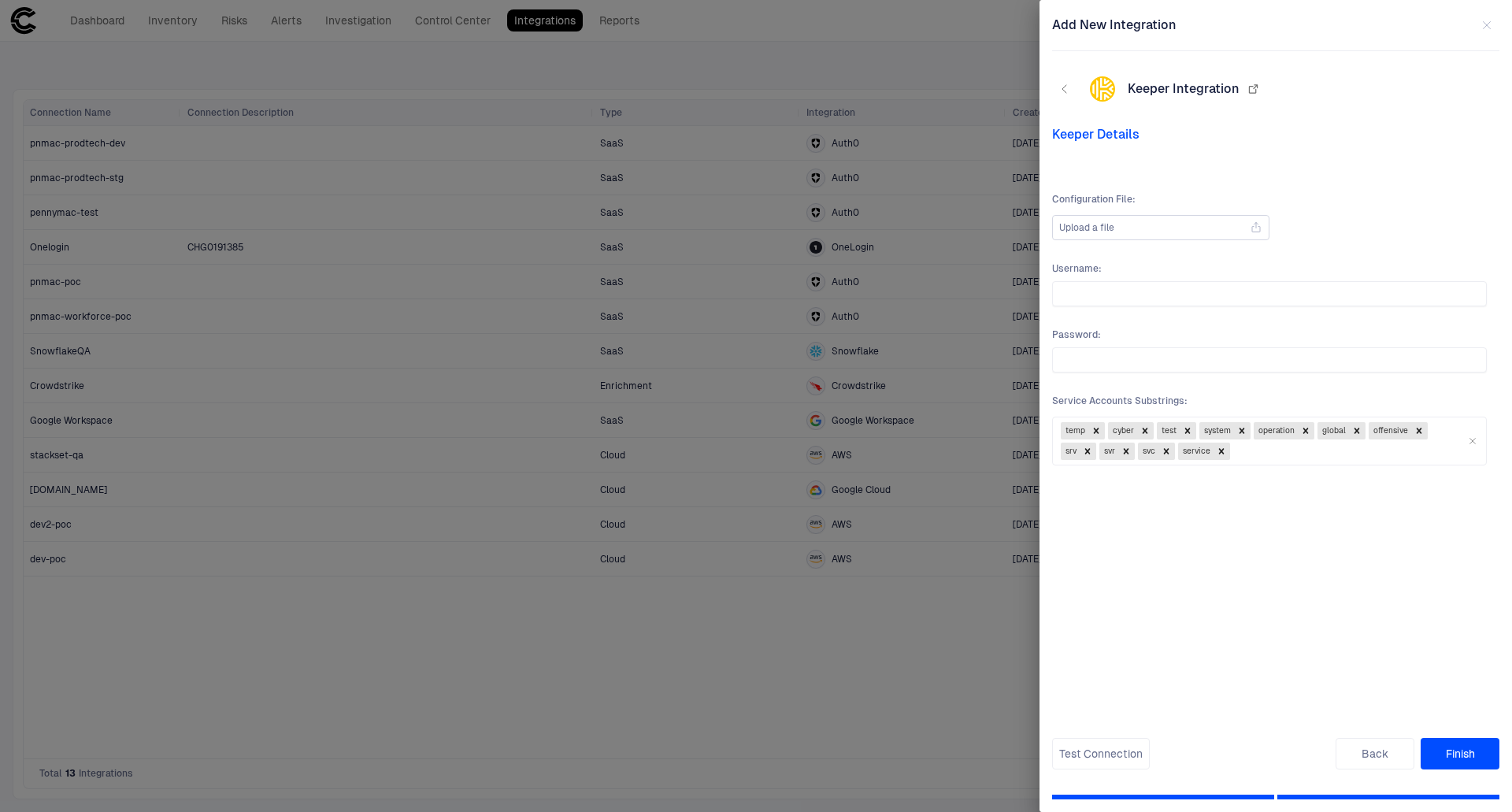
click at [1122, 227] on div "Upload a file" at bounding box center [1160, 228] width 203 height 23
click at [0, 0] on input "Upload a file" at bounding box center [0, 0] width 0 height 0
click at [1145, 297] on input "text" at bounding box center [1269, 294] width 420 height 23
type input "*****"
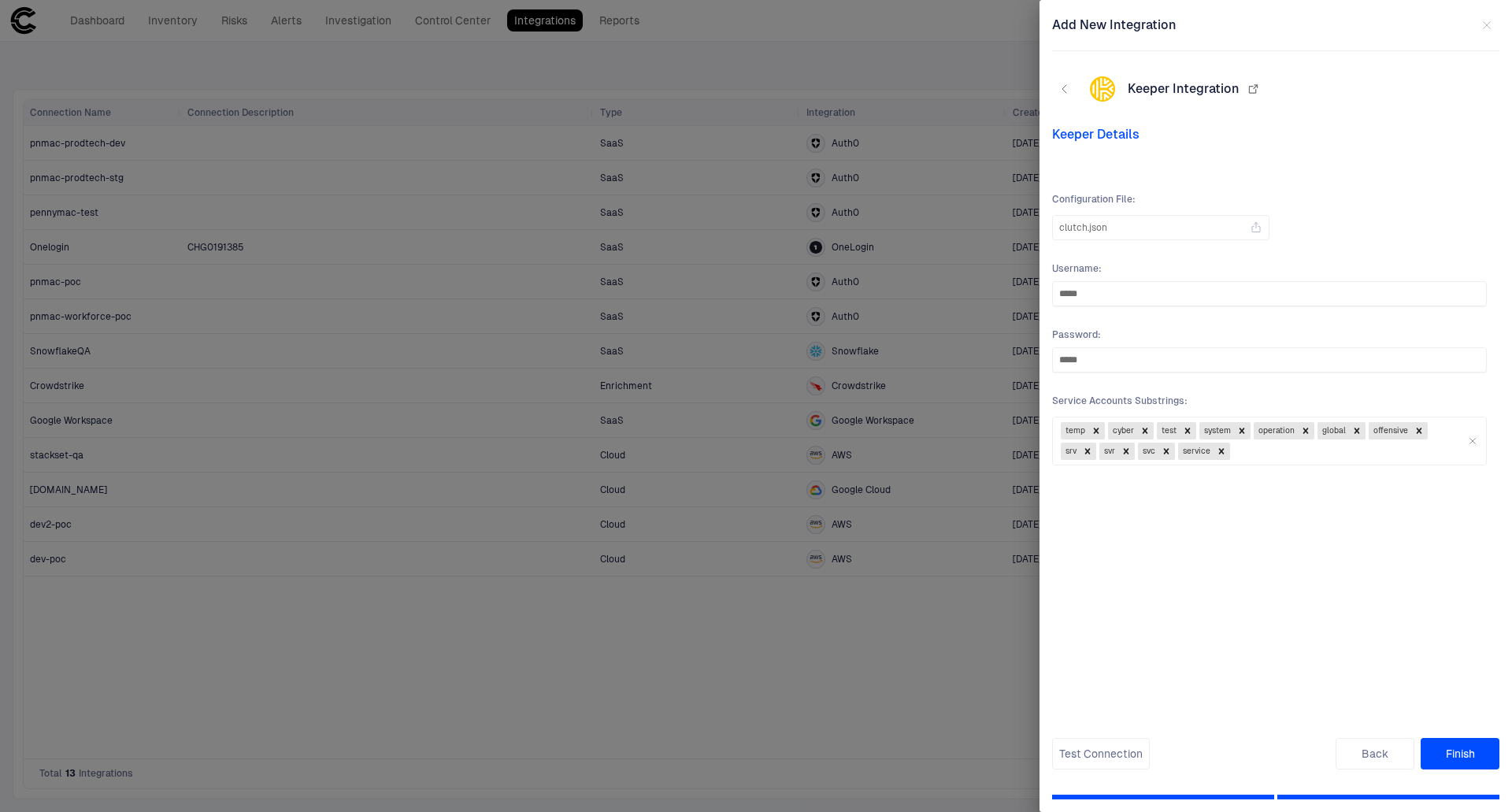
click at [1284, 642] on div "Configuration File : clutch.json Username : ***** Password : ***** Service Acco…" at bounding box center [1269, 440] width 435 height 495
click at [1456, 744] on button "Finish" at bounding box center [1460, 754] width 78 height 32
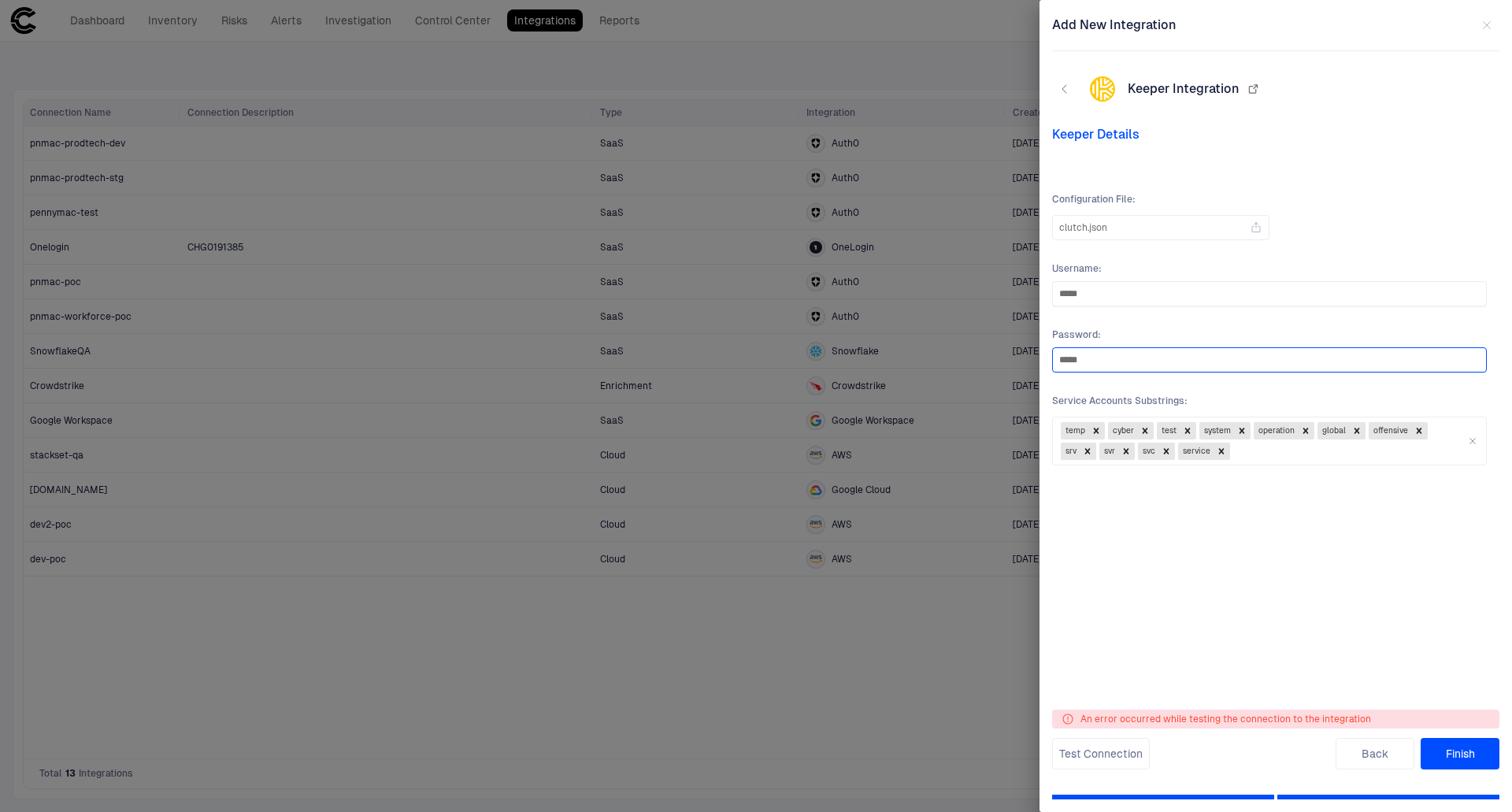
drag, startPoint x: 1105, startPoint y: 357, endPoint x: 1015, endPoint y: 336, distance: 92.4
click at [1015, 336] on div "Add New Integration Keeper Integration Keeper Details Configuration File : clut…" at bounding box center [756, 406] width 1512 height 812
drag, startPoint x: 1147, startPoint y: 297, endPoint x: 1005, endPoint y: 303, distance: 142.1
click at [1014, 286] on div "Add New Integration Keeper Integration Keeper Details Configuration File : clut…" at bounding box center [756, 406] width 1512 height 812
click at [1135, 746] on button "Test Connection" at bounding box center [1100, 754] width 98 height 32
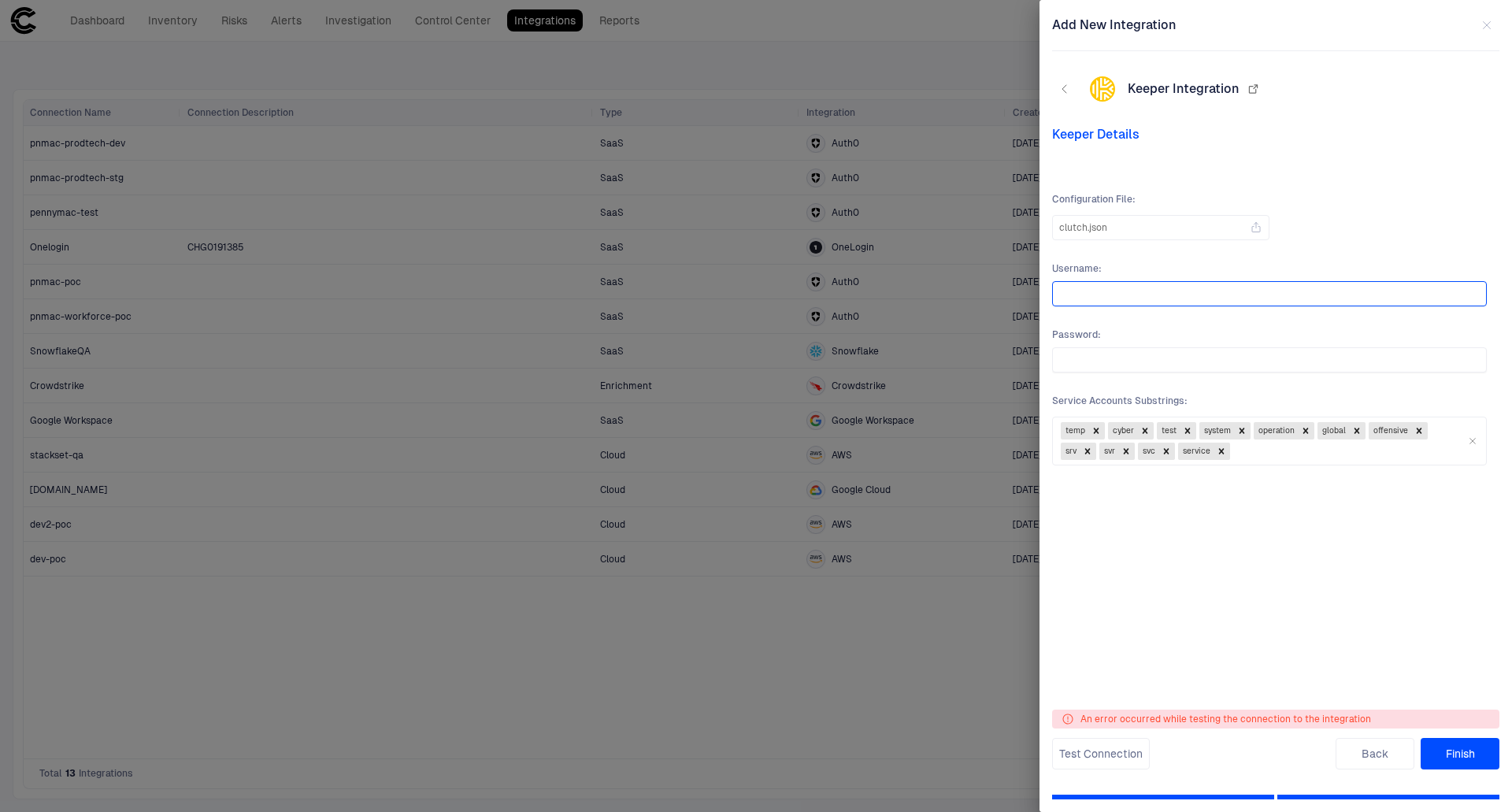
click at [1096, 294] on input "text" at bounding box center [1269, 294] width 420 height 23
click at [1148, 295] on input "**********" at bounding box center [1269, 294] width 420 height 23
type input "**********"
click at [1455, 742] on button "Finish" at bounding box center [1460, 754] width 78 height 32
drag, startPoint x: 1172, startPoint y: 296, endPoint x: 911, endPoint y: 289, distance: 261.1
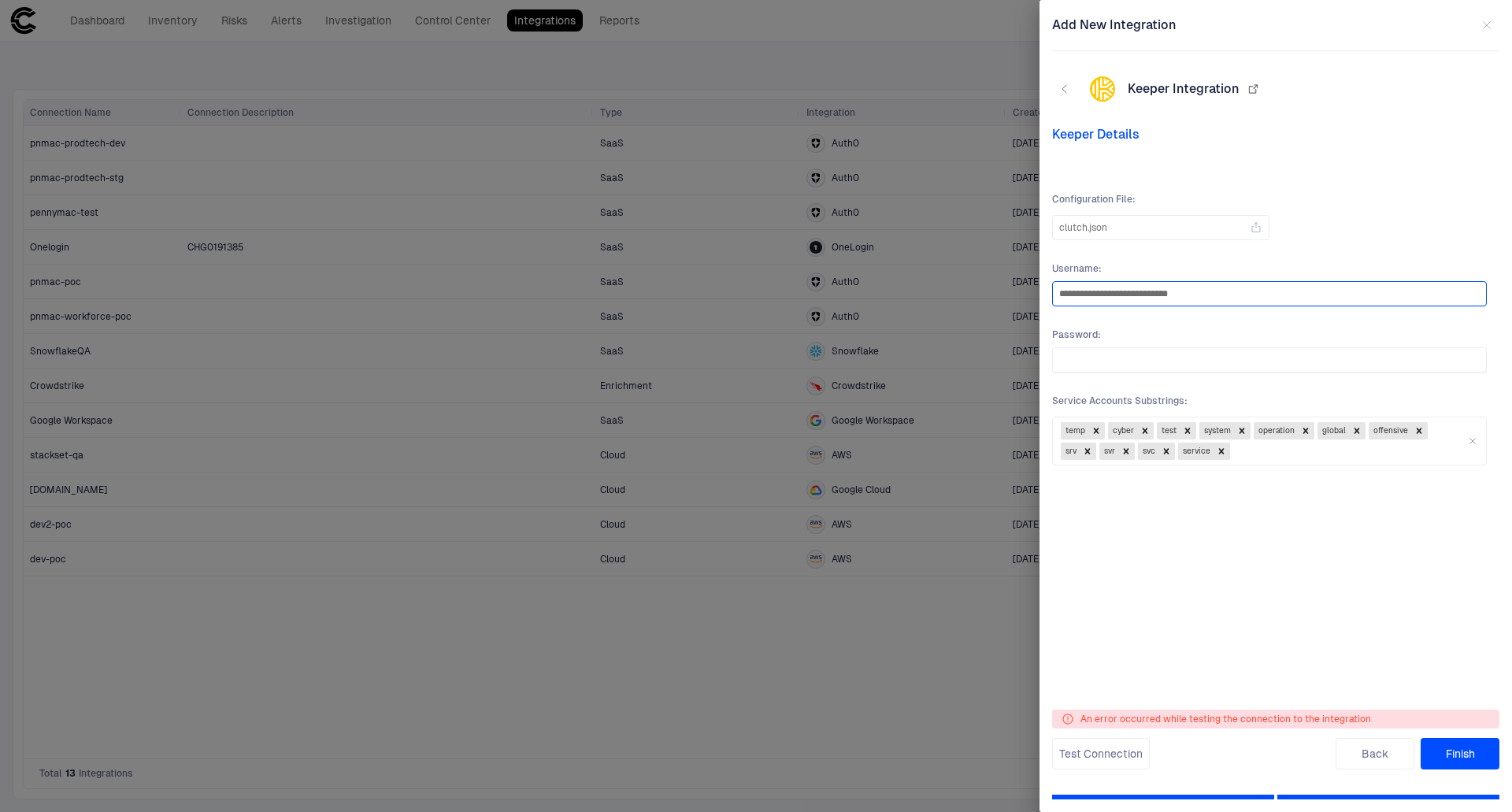
click at [911, 289] on div "**********" at bounding box center [756, 406] width 1512 height 812
click at [1463, 749] on button "Finish" at bounding box center [1460, 754] width 78 height 32
click at [1251, 227] on icon at bounding box center [1255, 227] width 13 height 13
click at [0, 0] on input "clutch.json" at bounding box center [0, 0] width 0 height 0
click at [1450, 751] on button "Finish" at bounding box center [1460, 754] width 78 height 32
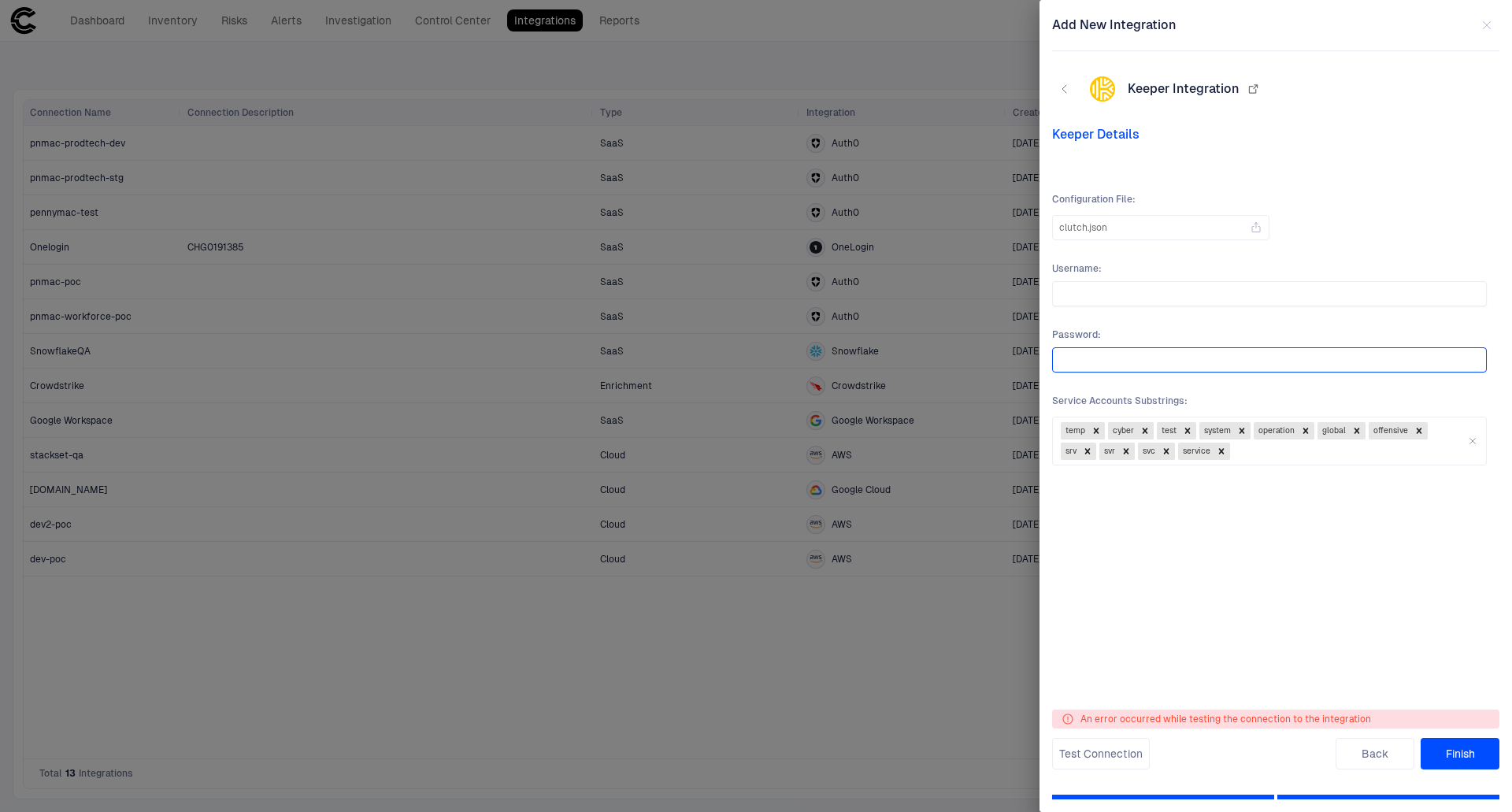
click at [1140, 359] on input "text" at bounding box center [1269, 359] width 420 height 23
paste input "**********"
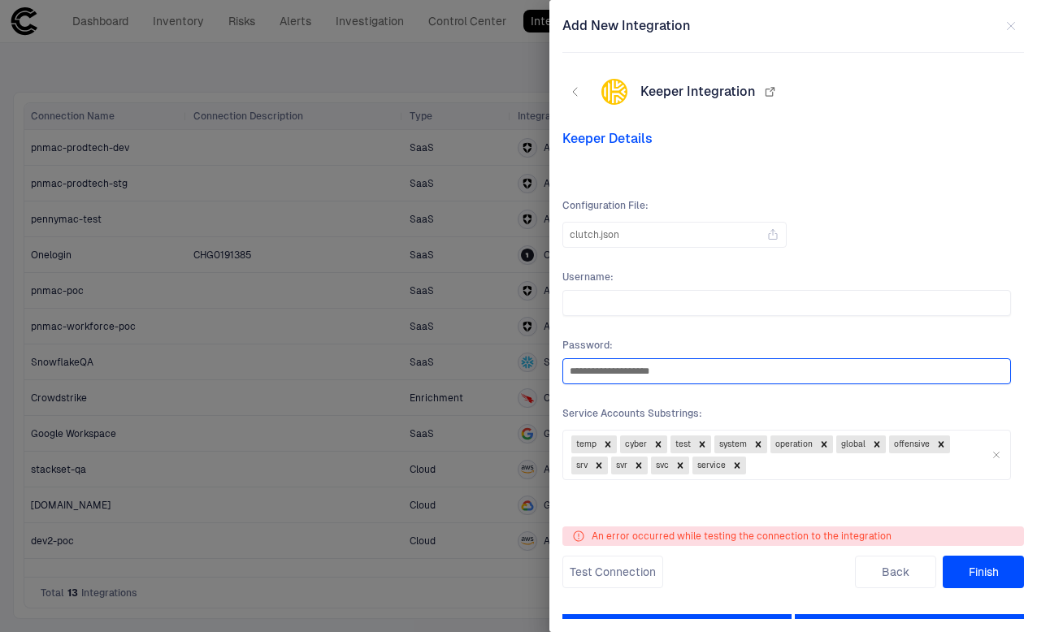
type input "**********"
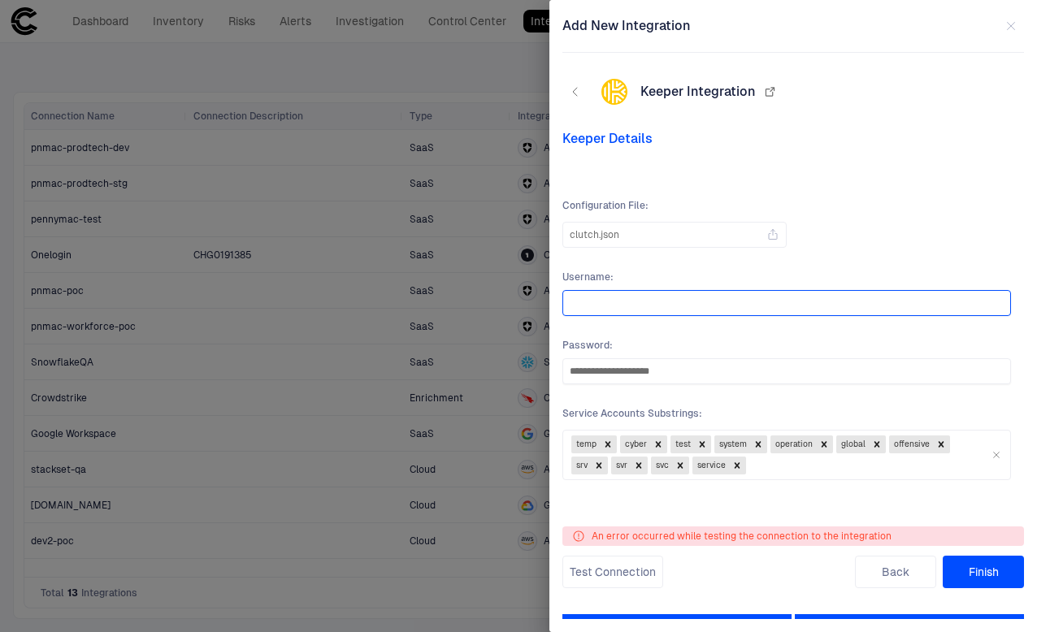
click at [754, 302] on input "text" at bounding box center [787, 303] width 434 height 24
paste input "**********"
type input "**********"
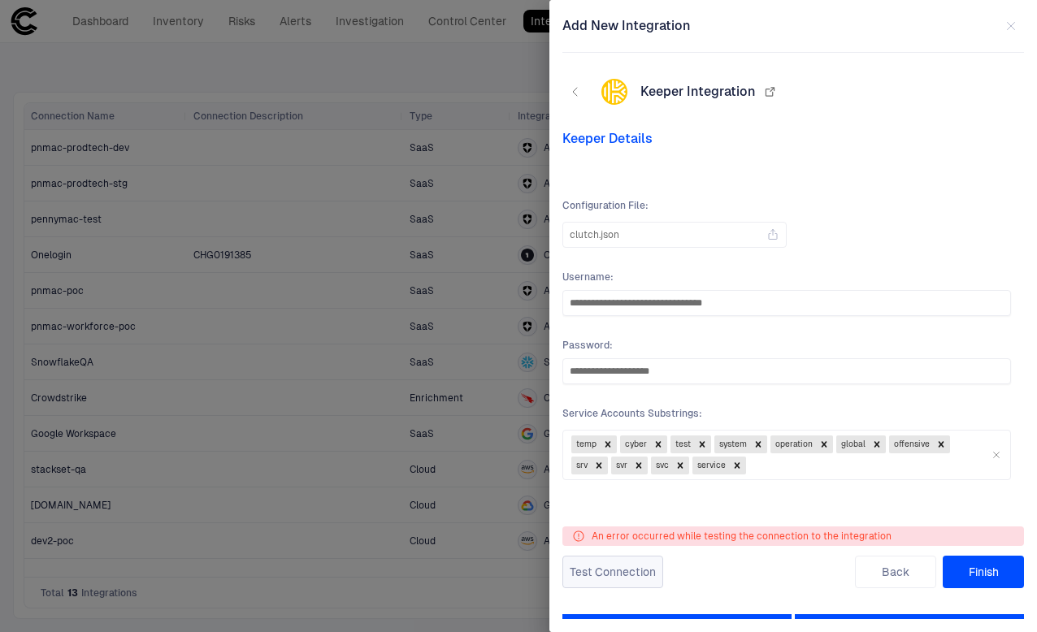
click at [632, 573] on button "Test Connection" at bounding box center [613, 572] width 101 height 33
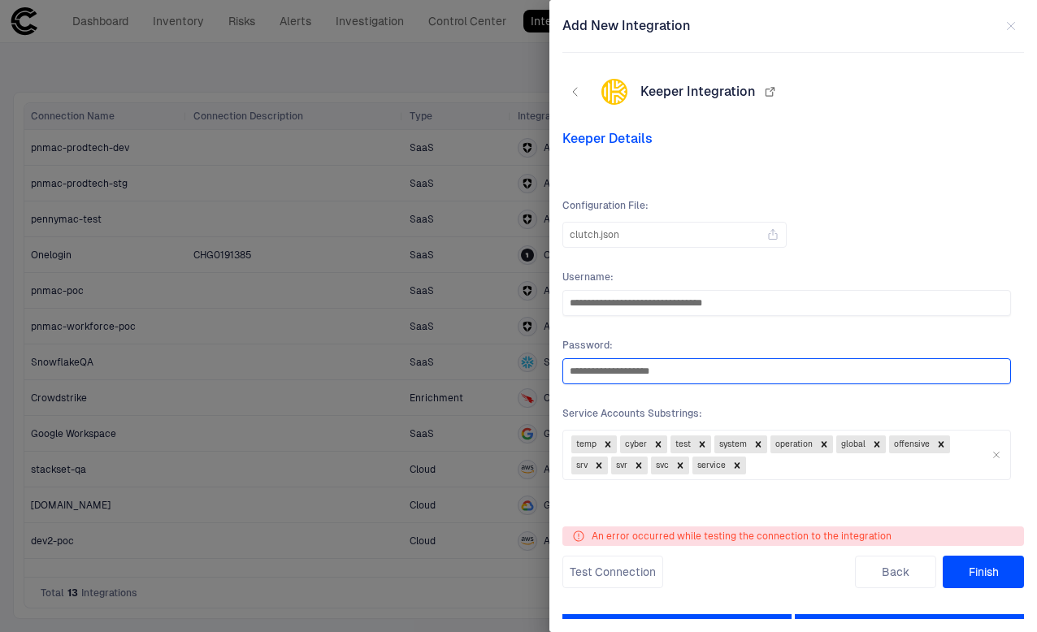
click at [744, 365] on input "**********" at bounding box center [787, 371] width 434 height 24
click at [811, 370] on input "**********" at bounding box center [787, 371] width 434 height 24
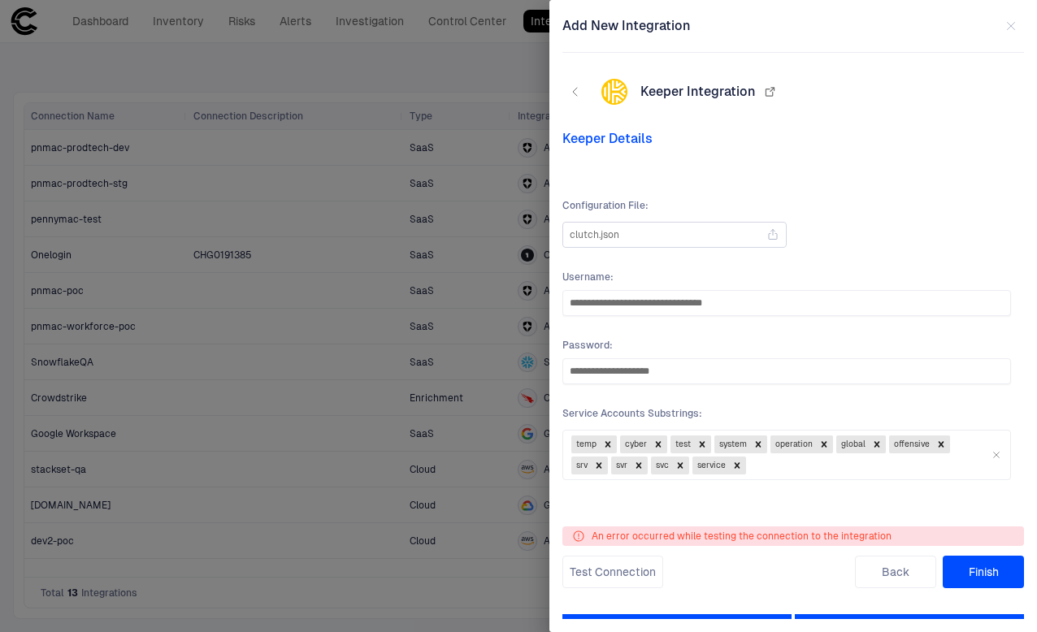
click at [772, 235] on icon at bounding box center [773, 234] width 13 height 13
click at [0, 0] on input "clutch.json" at bounding box center [0, 0] width 0 height 0
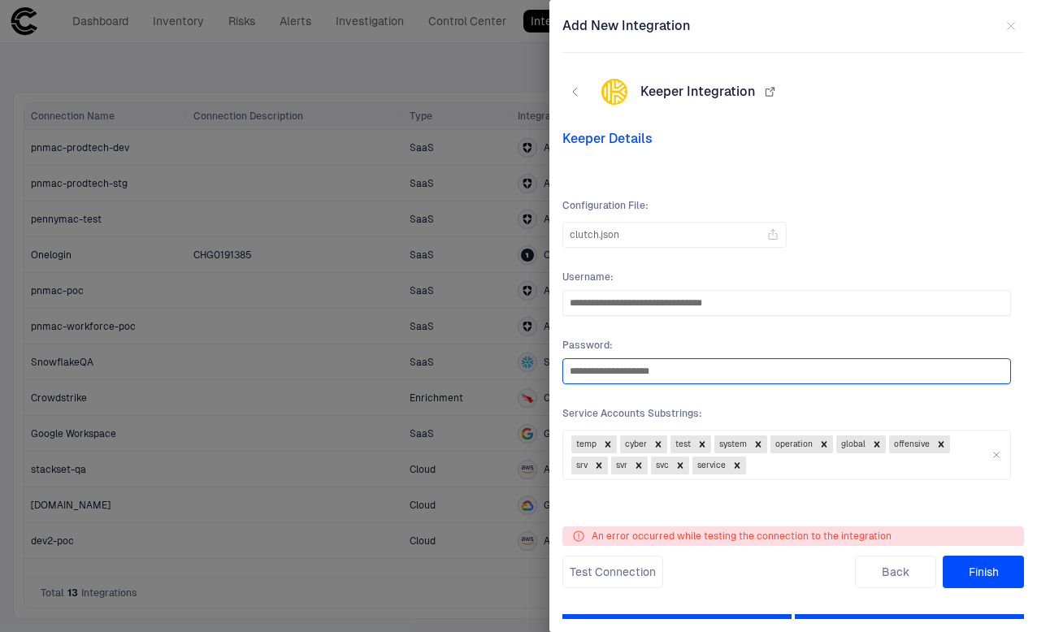
click at [745, 375] on input "**********" at bounding box center [787, 371] width 434 height 24
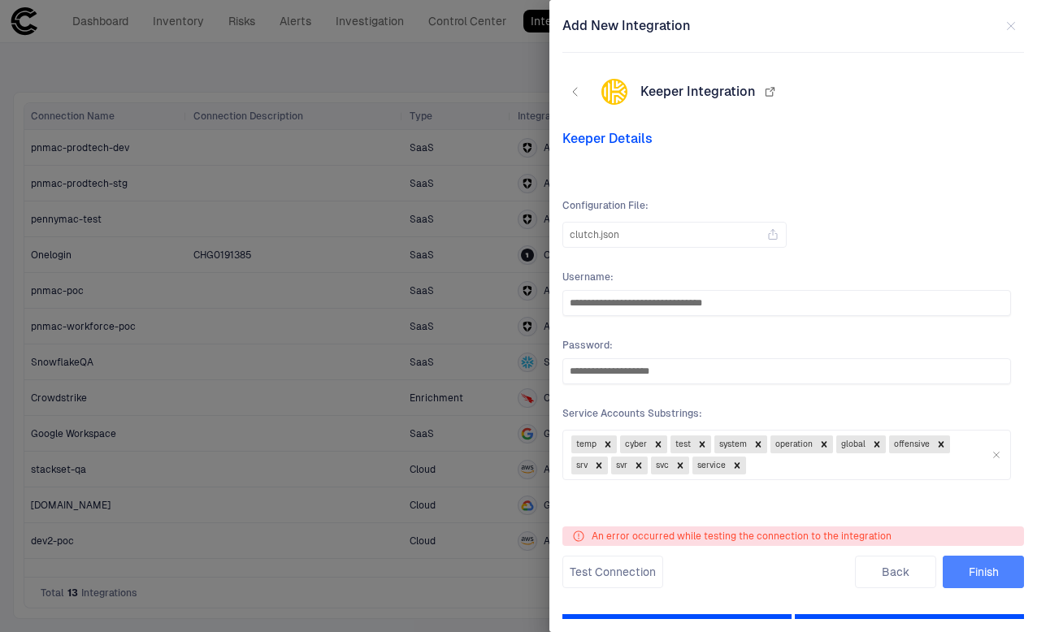
click at [977, 565] on button "Finish" at bounding box center [983, 572] width 81 height 33
click at [592, 568] on button "Test Connection" at bounding box center [613, 572] width 101 height 33
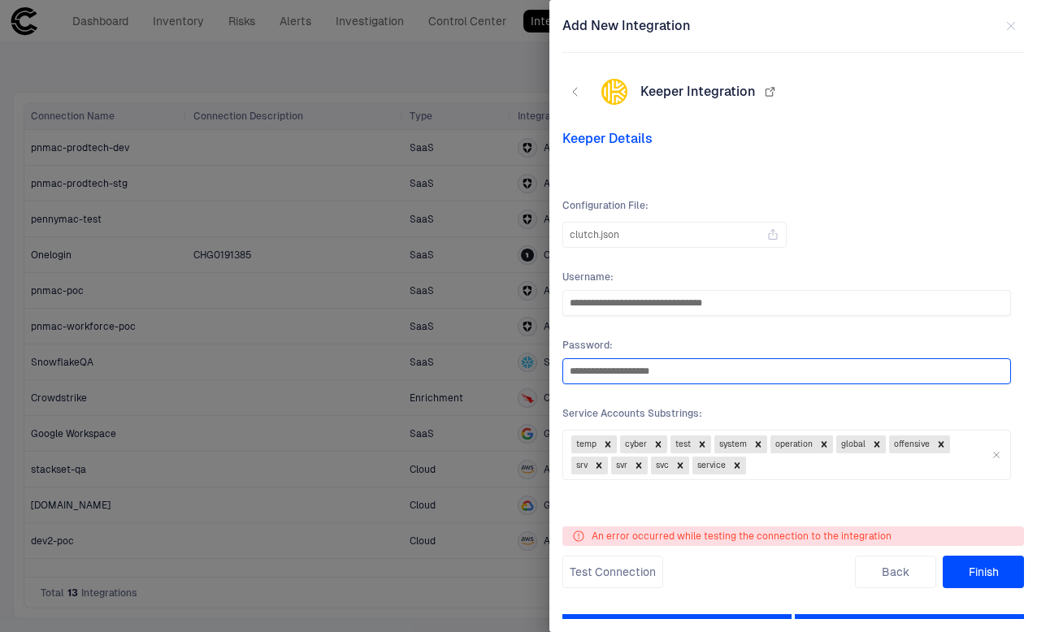
click at [777, 368] on input "**********" at bounding box center [787, 371] width 434 height 24
drag, startPoint x: 870, startPoint y: 375, endPoint x: 544, endPoint y: 376, distance: 326.0
click at [544, 376] on div "**********" at bounding box center [518, 316] width 1037 height 632
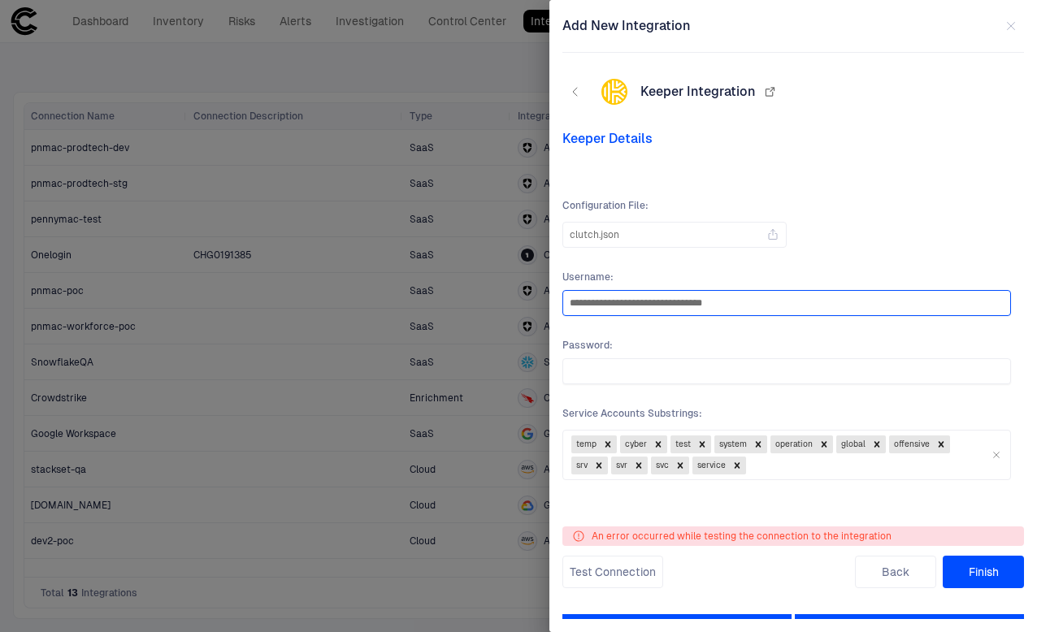
drag, startPoint x: 771, startPoint y: 305, endPoint x: 380, endPoint y: 313, distance: 391.1
click at [380, 313] on div "**********" at bounding box center [518, 316] width 1037 height 632
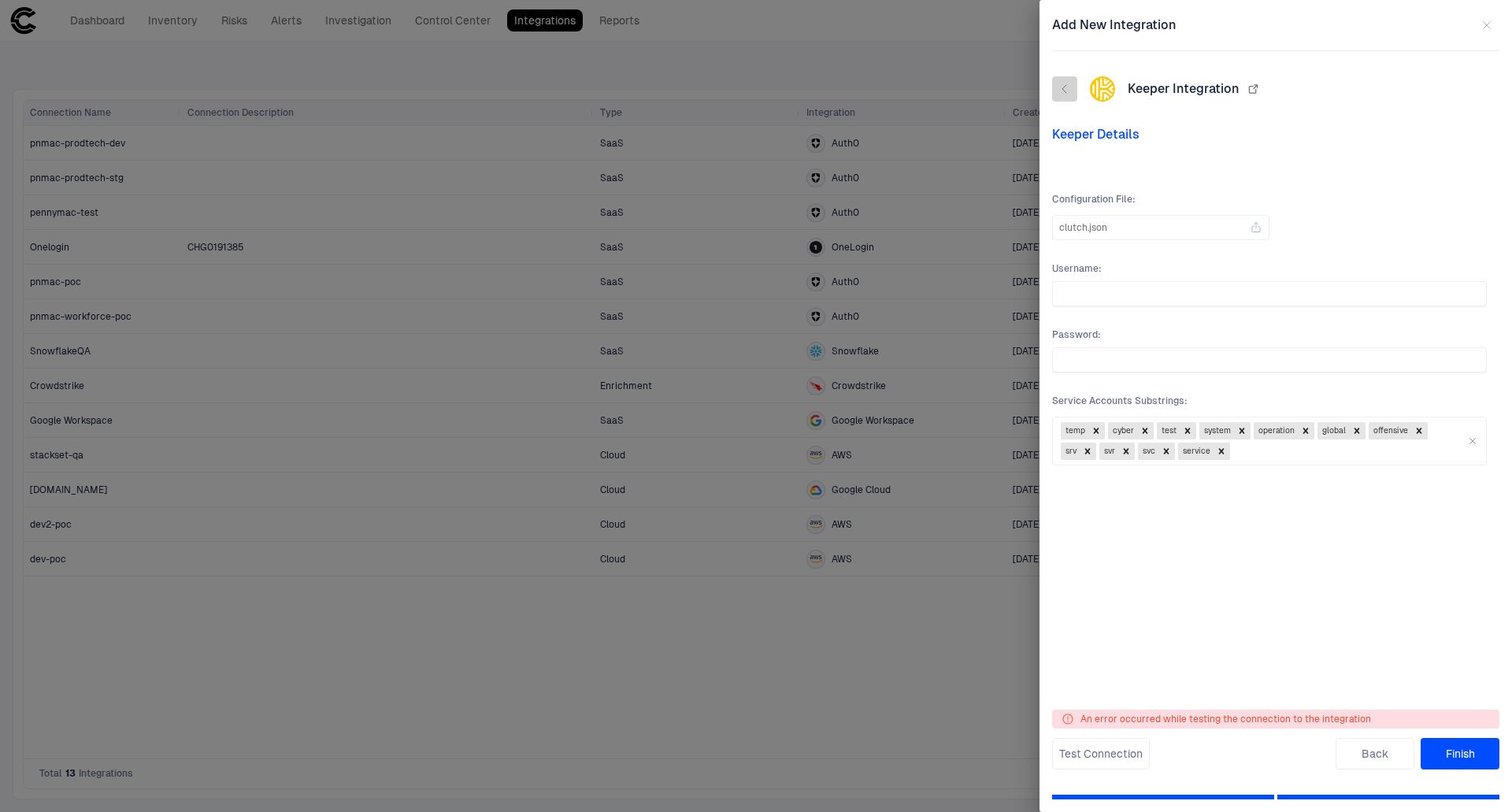
click at [1059, 90] on icon "button" at bounding box center [1065, 88] width 13 height 13
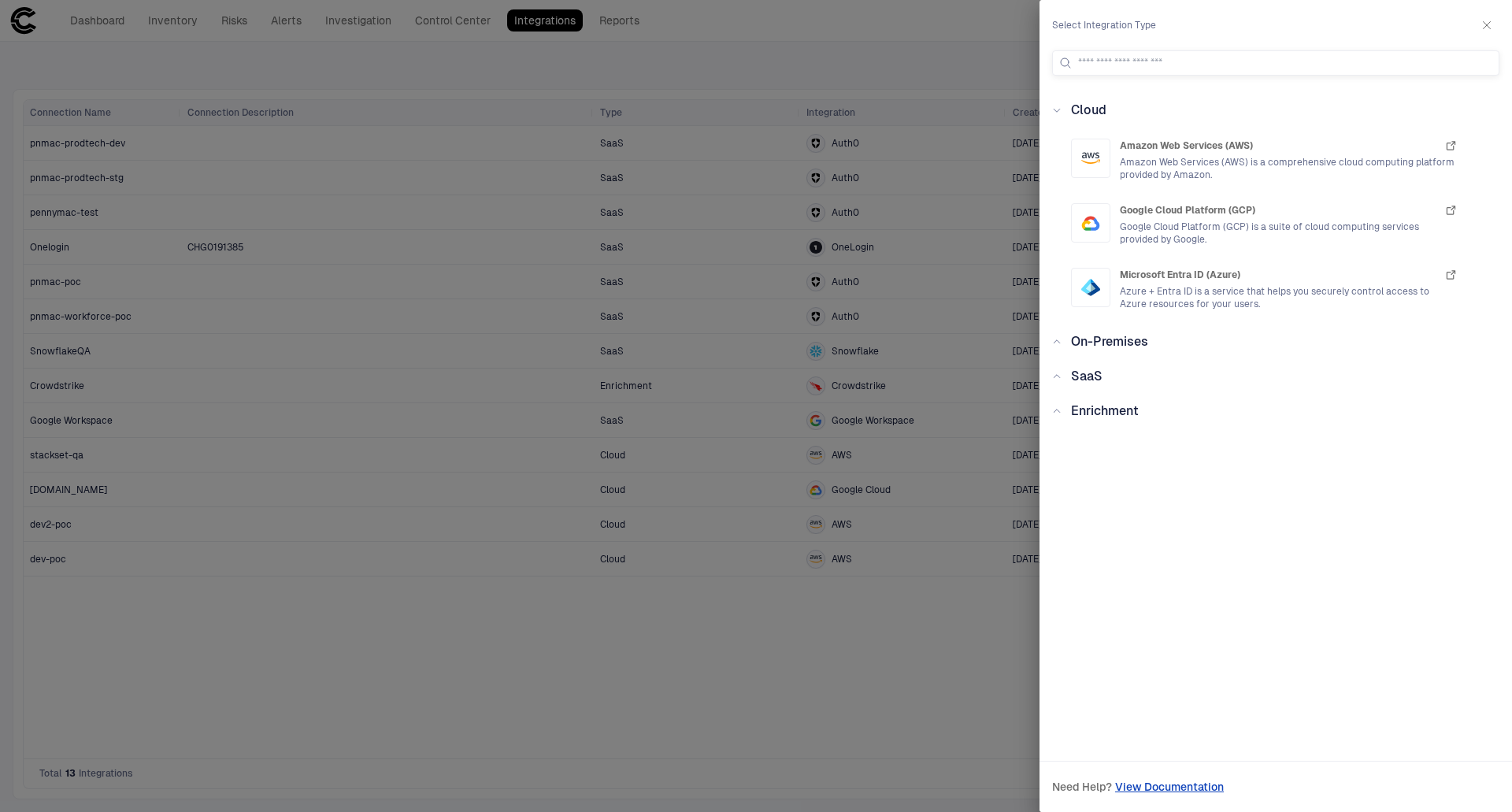
click at [719, 62] on div at bounding box center [756, 406] width 1512 height 812
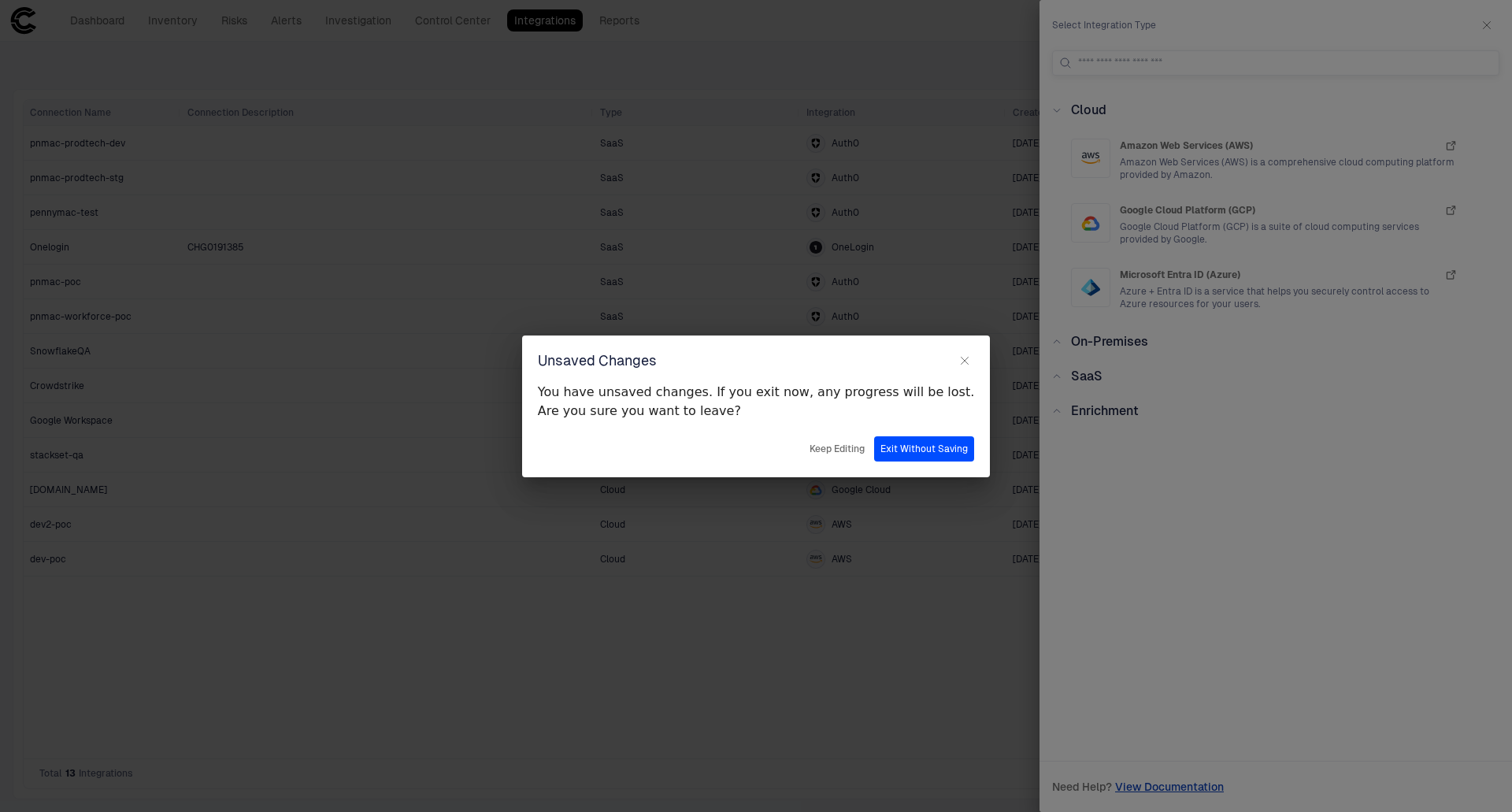
click at [878, 453] on button "Exit Without Saving" at bounding box center [923, 449] width 100 height 25
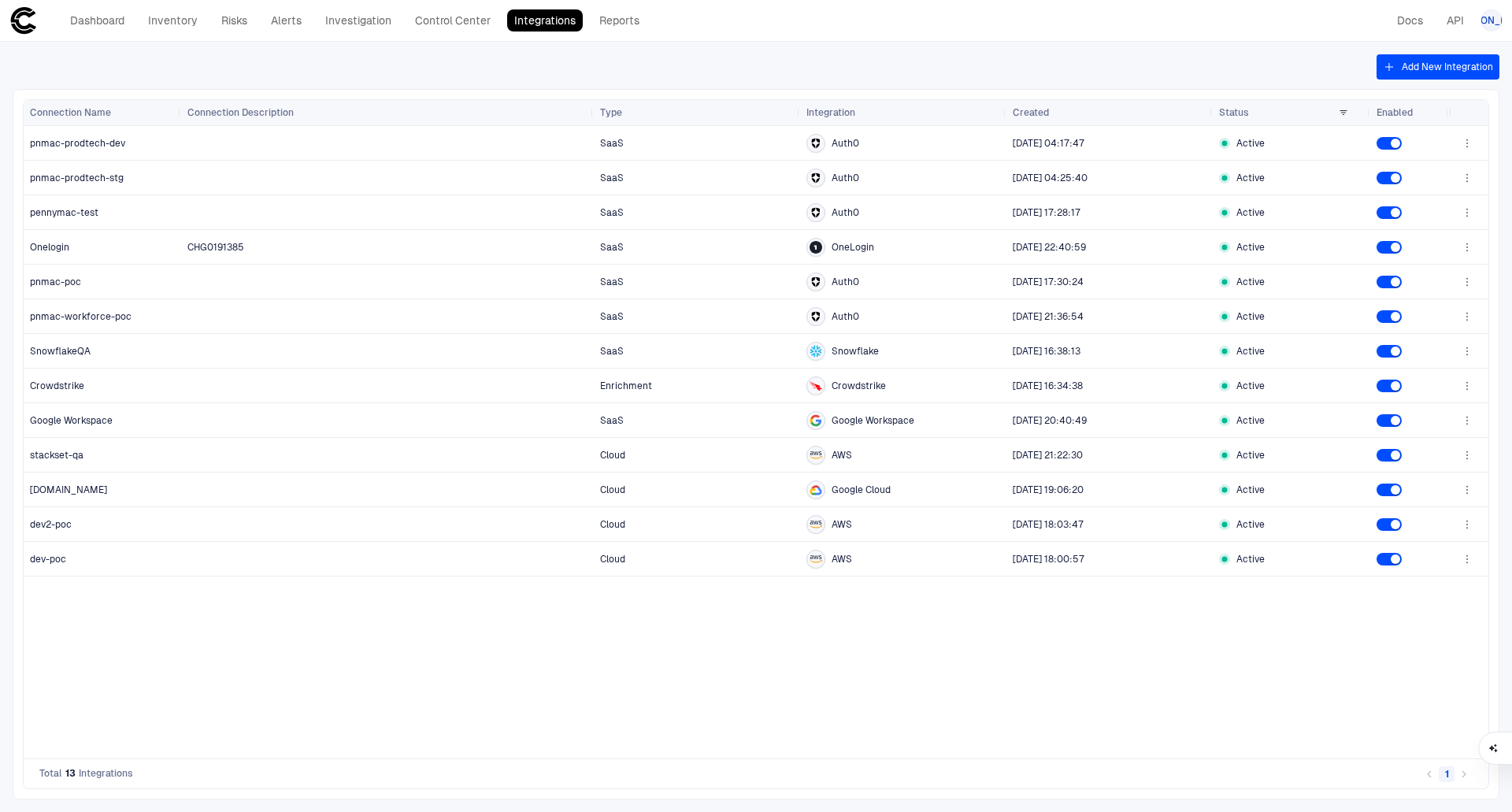
click at [1404, 73] on button "Add New Integration" at bounding box center [1437, 67] width 123 height 25
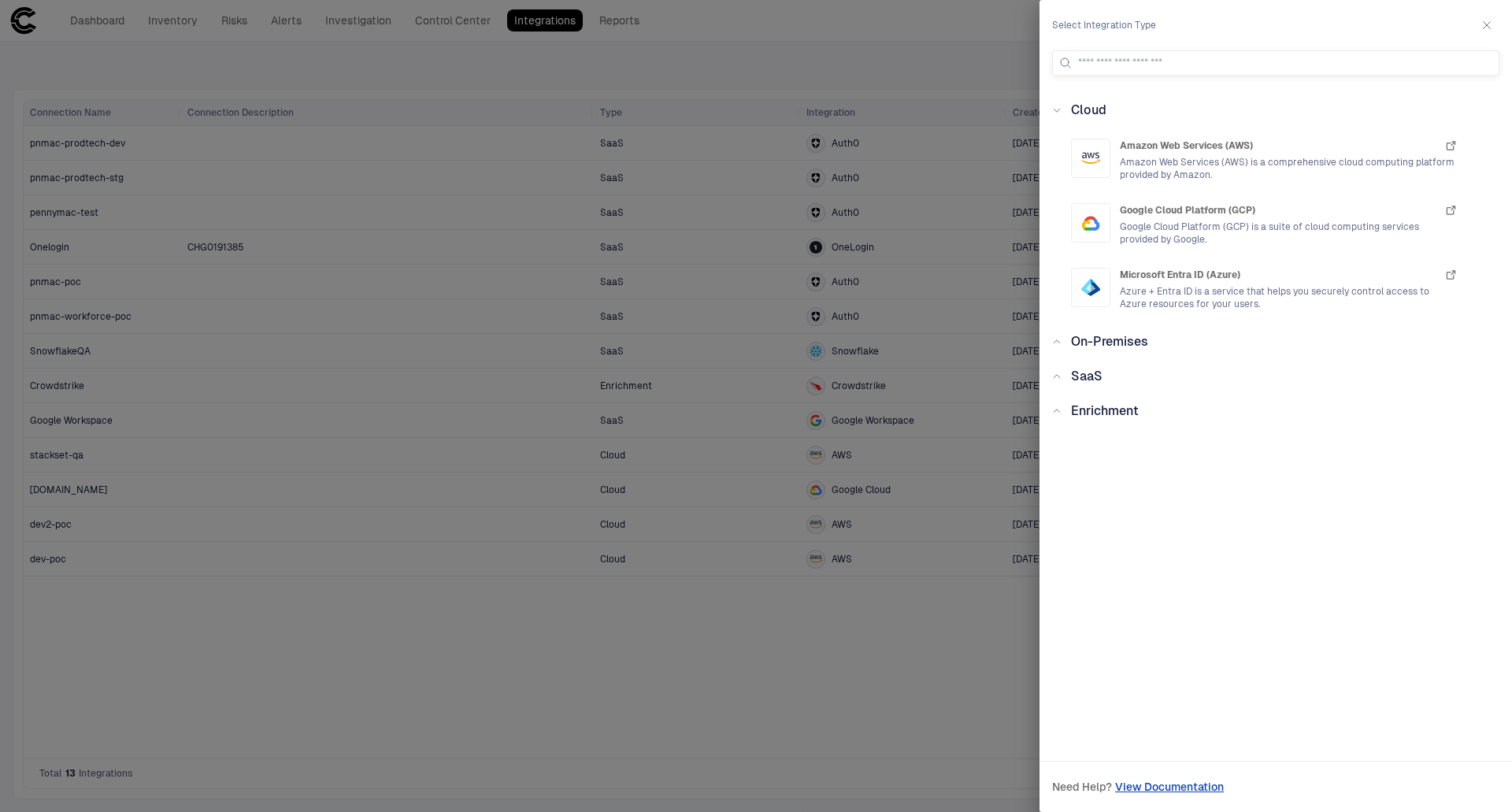
click at [1055, 373] on icon at bounding box center [1057, 377] width 10 height 10
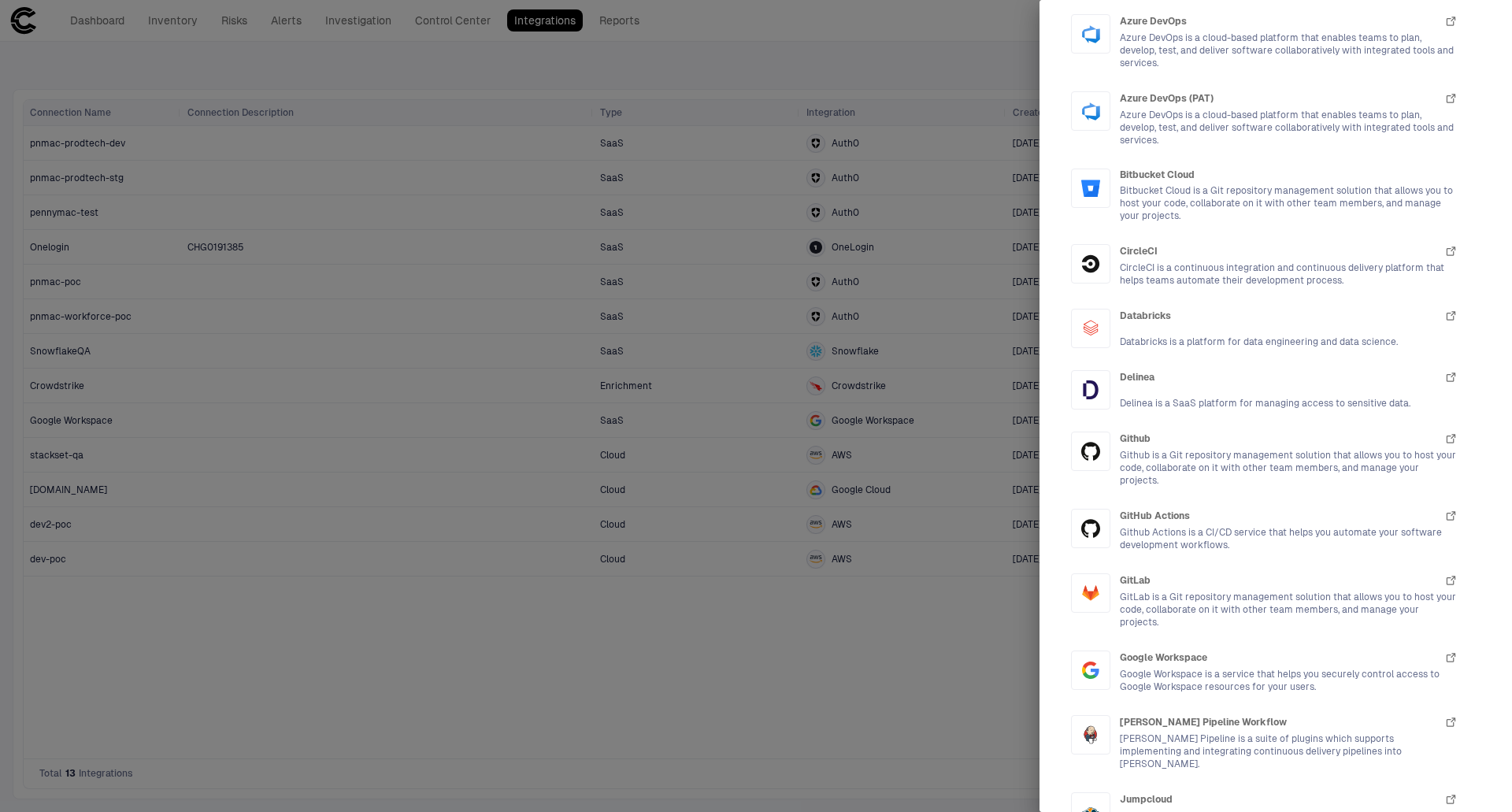
scroll to position [1181, 0]
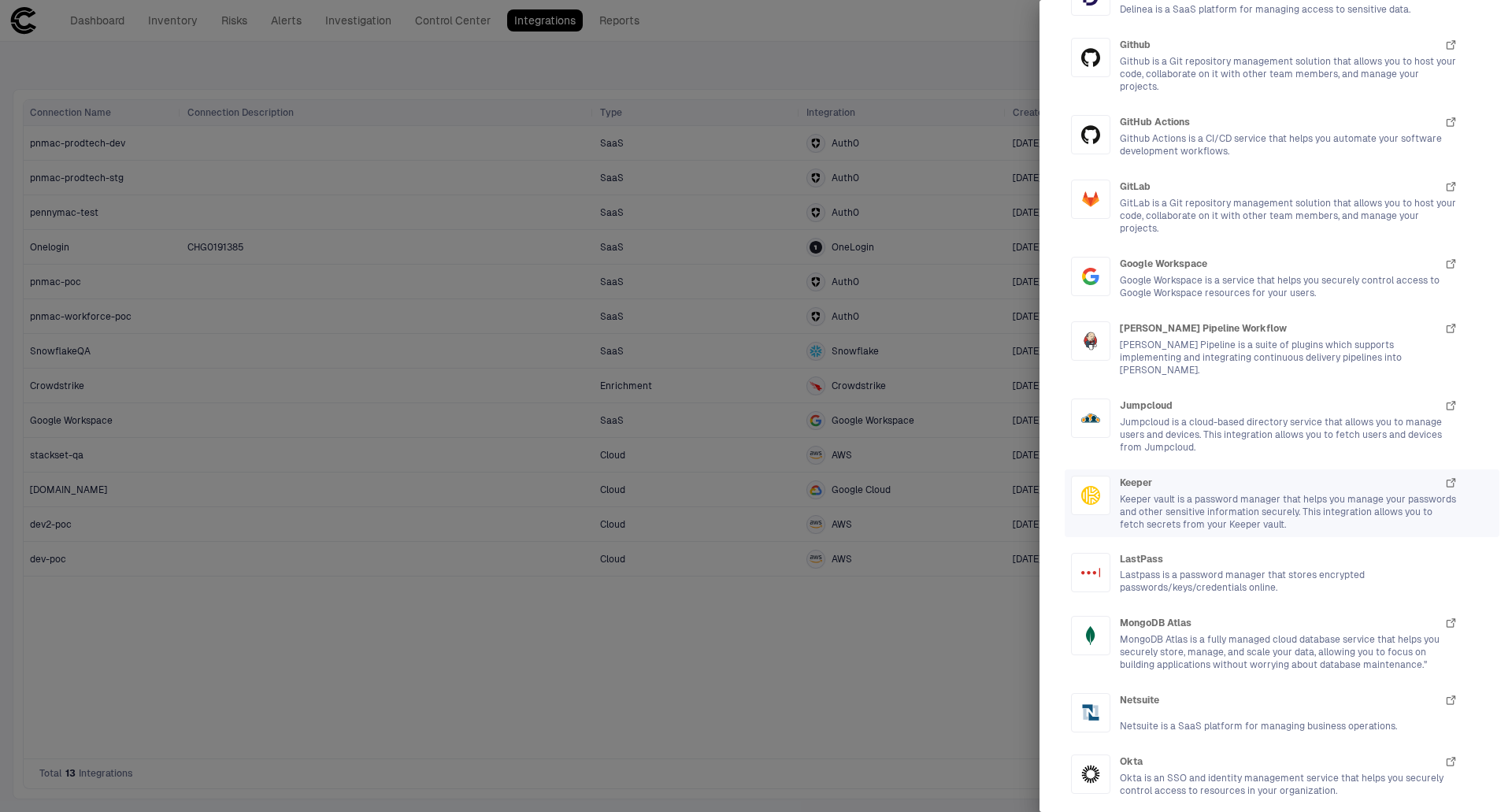
click at [1143, 493] on span "Keeper vault is a password manager that helps you manage your passwords and oth…" at bounding box center [1288, 512] width 338 height 38
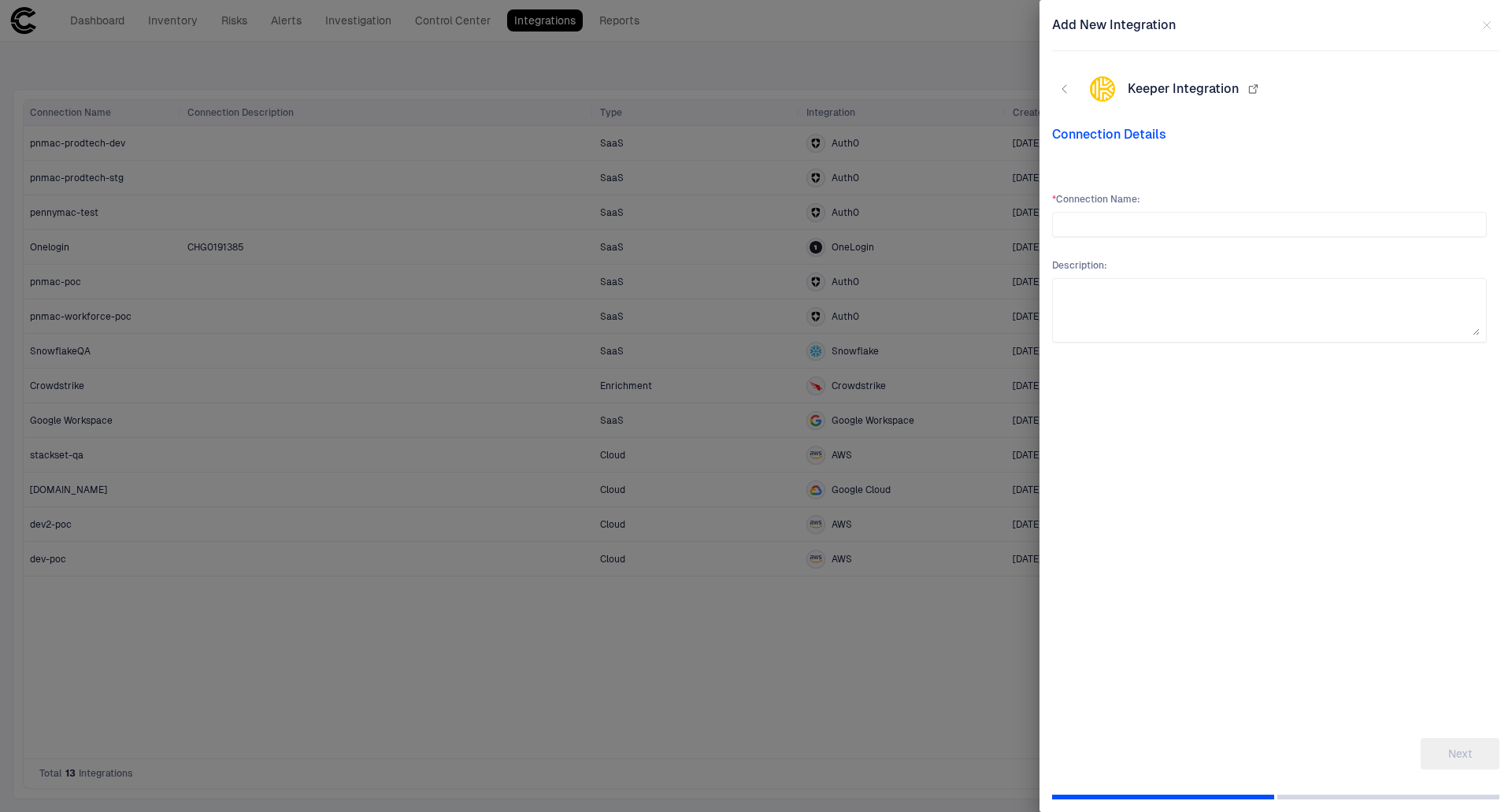
scroll to position [0, 0]
click at [1155, 228] on input "text" at bounding box center [1269, 224] width 420 height 23
type input "********"
click at [1421, 738] on button "Next" at bounding box center [1460, 754] width 78 height 32
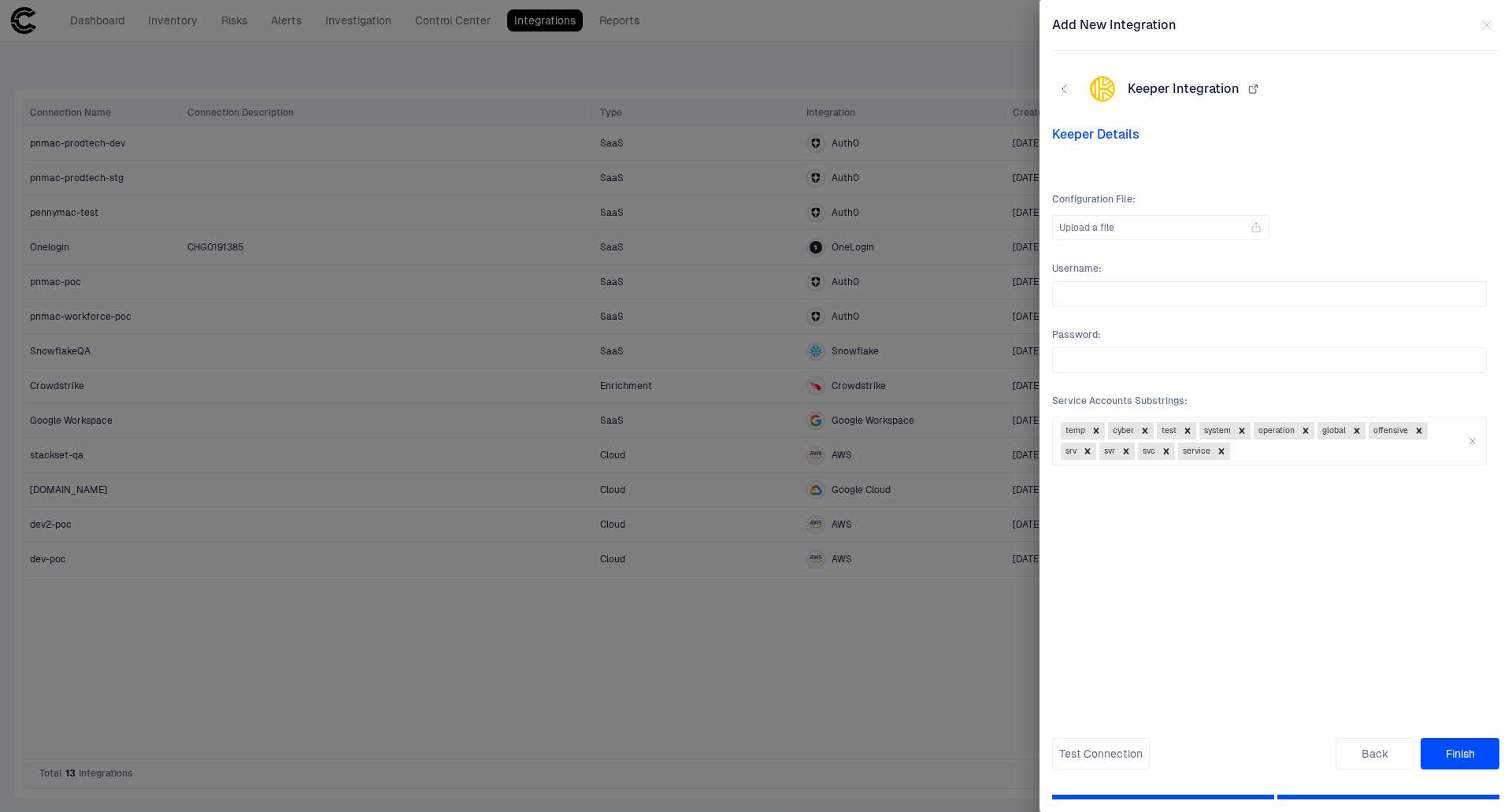
click at [1155, 228] on div "Upload a file" at bounding box center [1160, 228] width 203 height 23
click at [0, 0] on input "Upload a file" at bounding box center [0, 0] width 0 height 0
click at [1450, 748] on button "Finish" at bounding box center [1460, 754] width 78 height 32
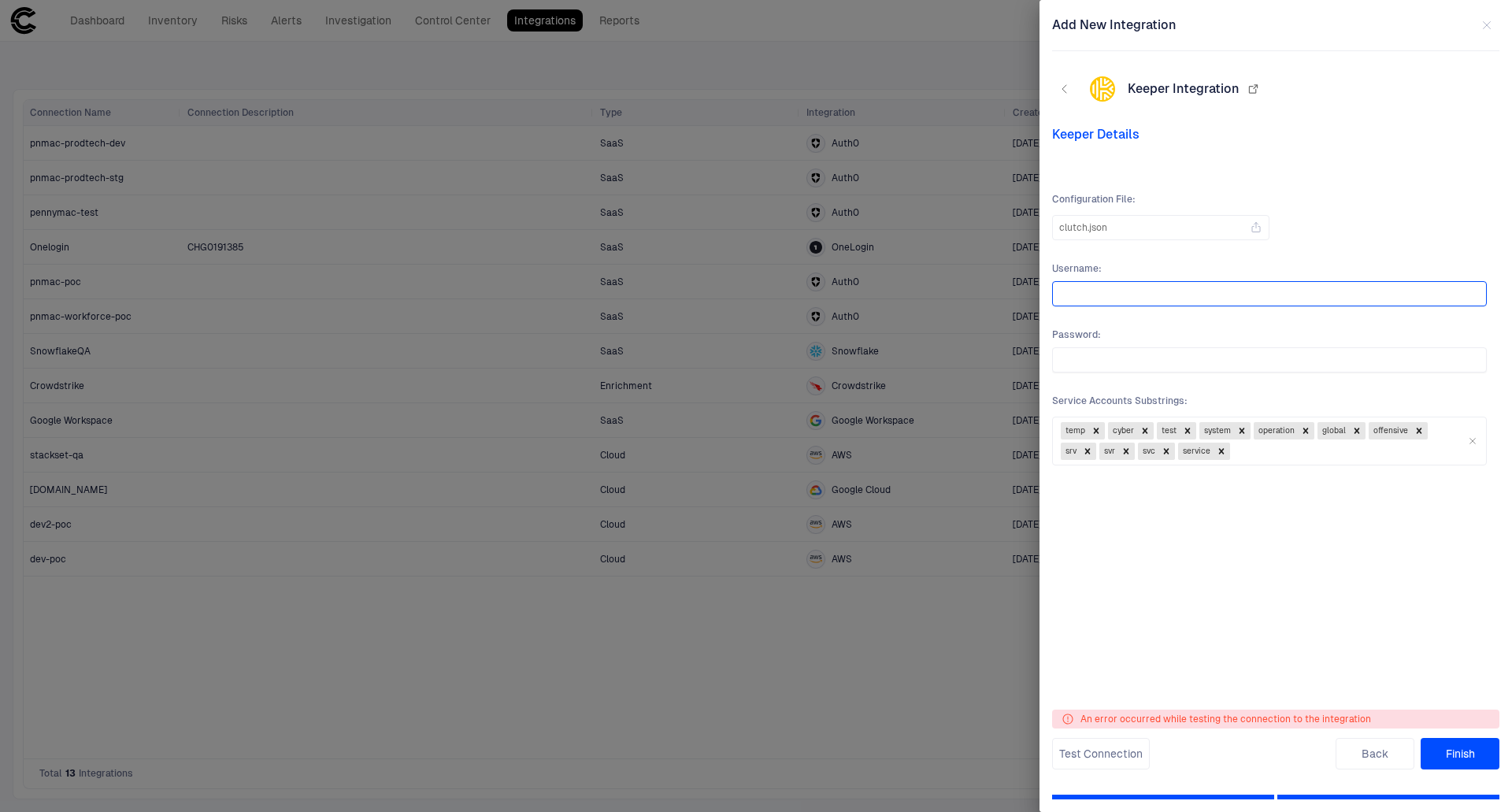
click at [1100, 293] on input "text" at bounding box center [1269, 294] width 420 height 23
type input "*****"
click at [952, 26] on div at bounding box center [756, 406] width 1512 height 812
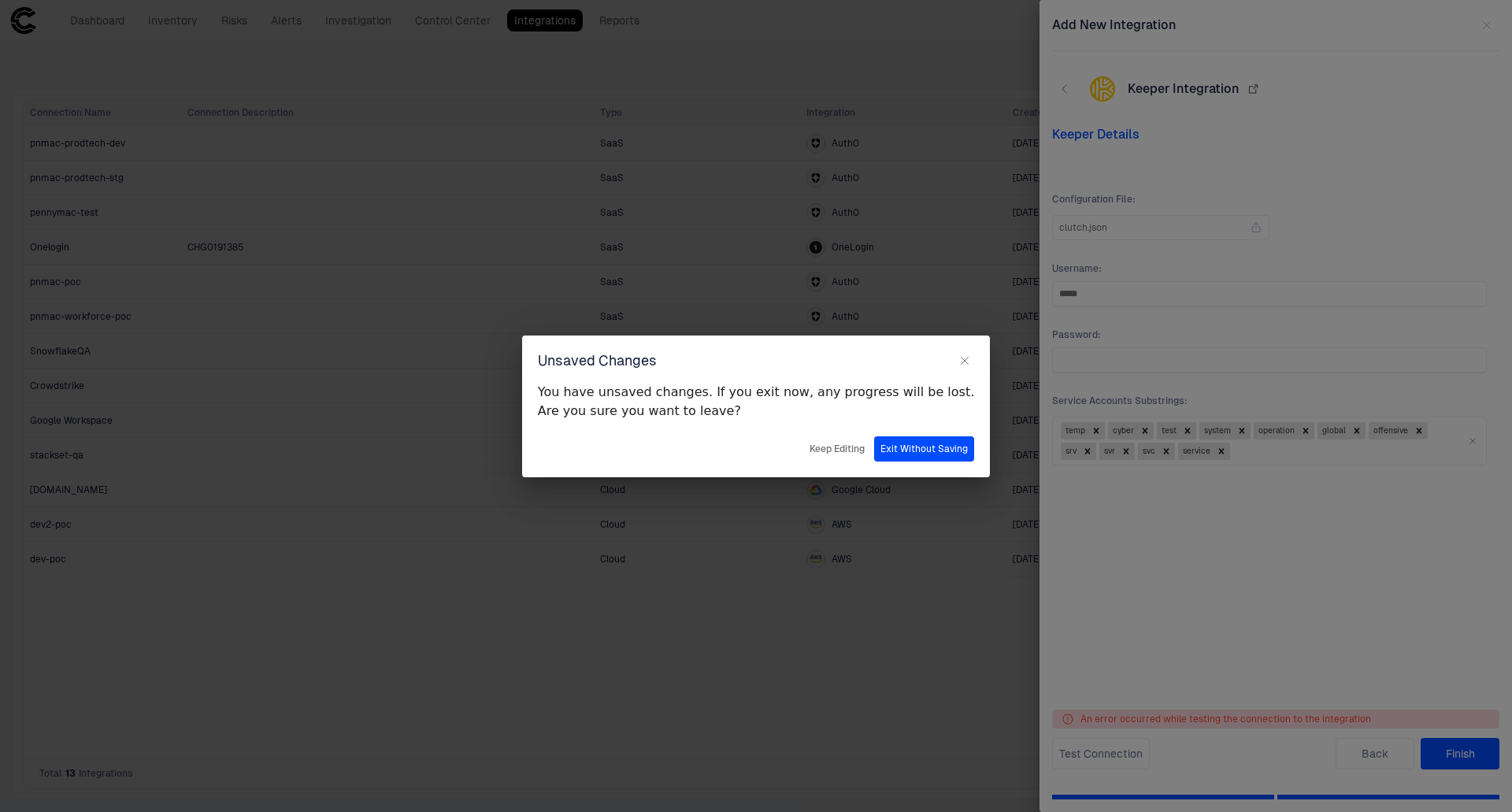
click at [874, 451] on button "Exit Without Saving" at bounding box center [923, 449] width 100 height 25
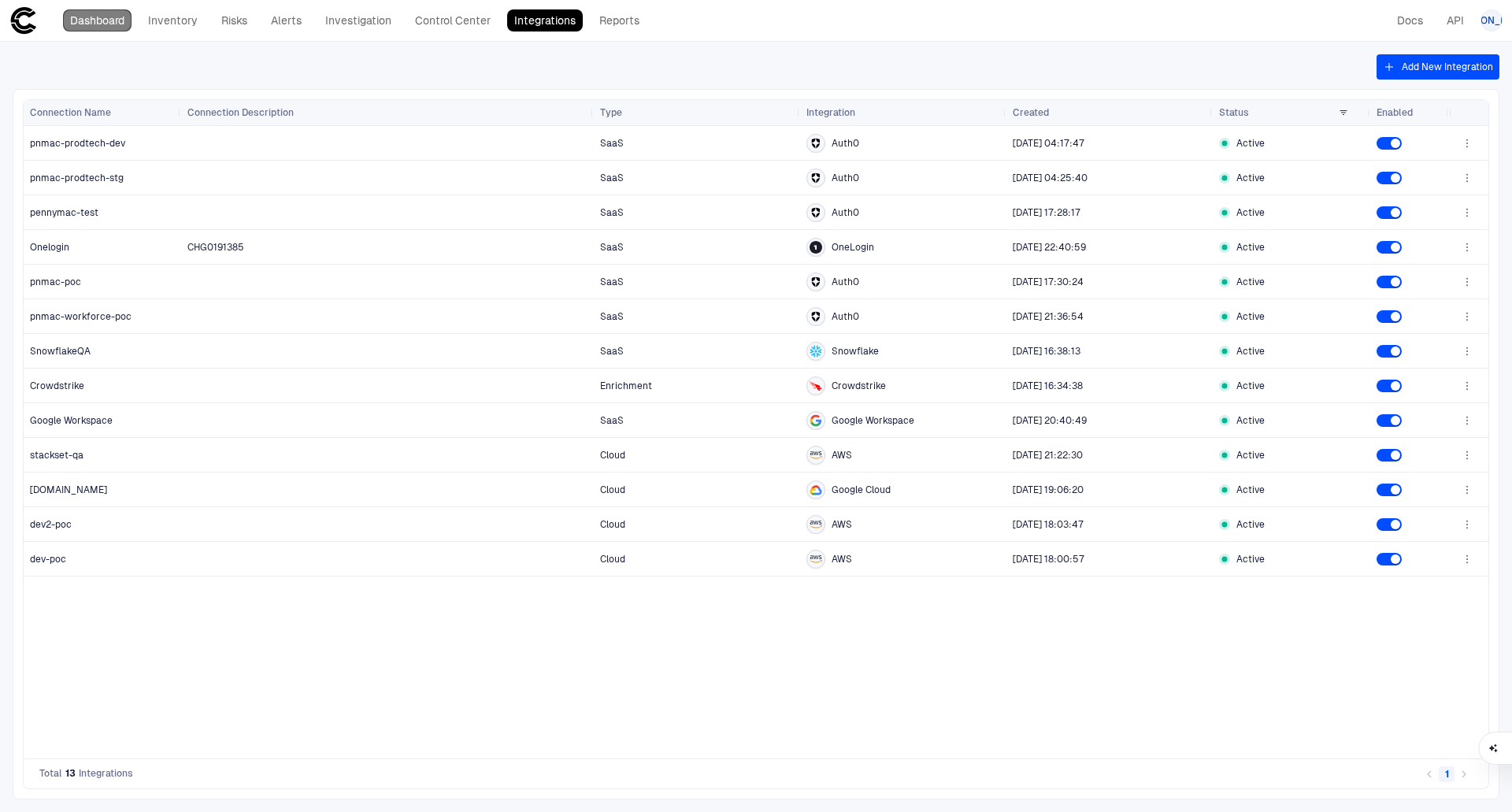
click at [79, 28] on link "Dashboard" at bounding box center [97, 20] width 69 height 22
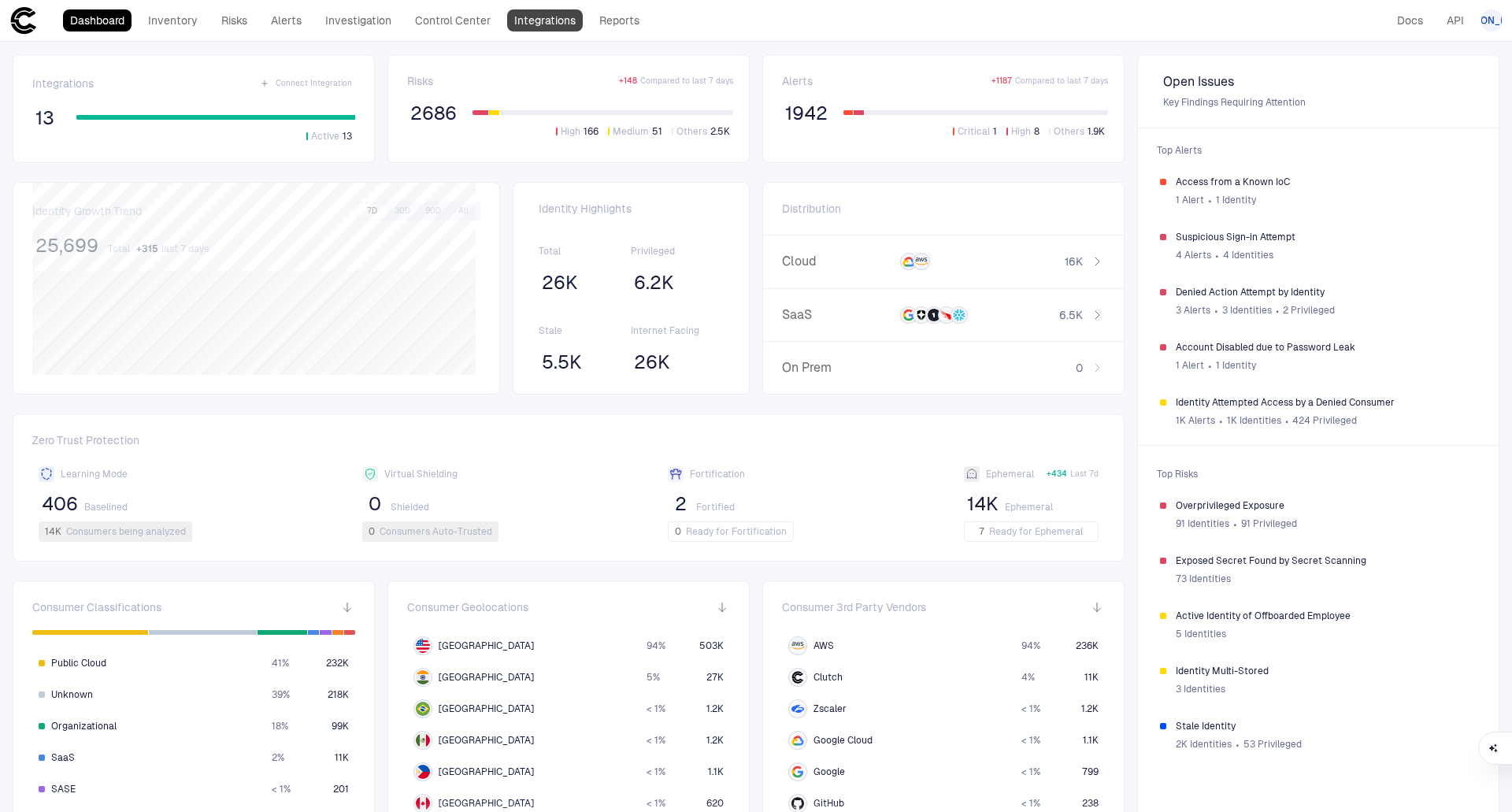
click at [511, 27] on link "Integrations" at bounding box center [545, 20] width 76 height 22
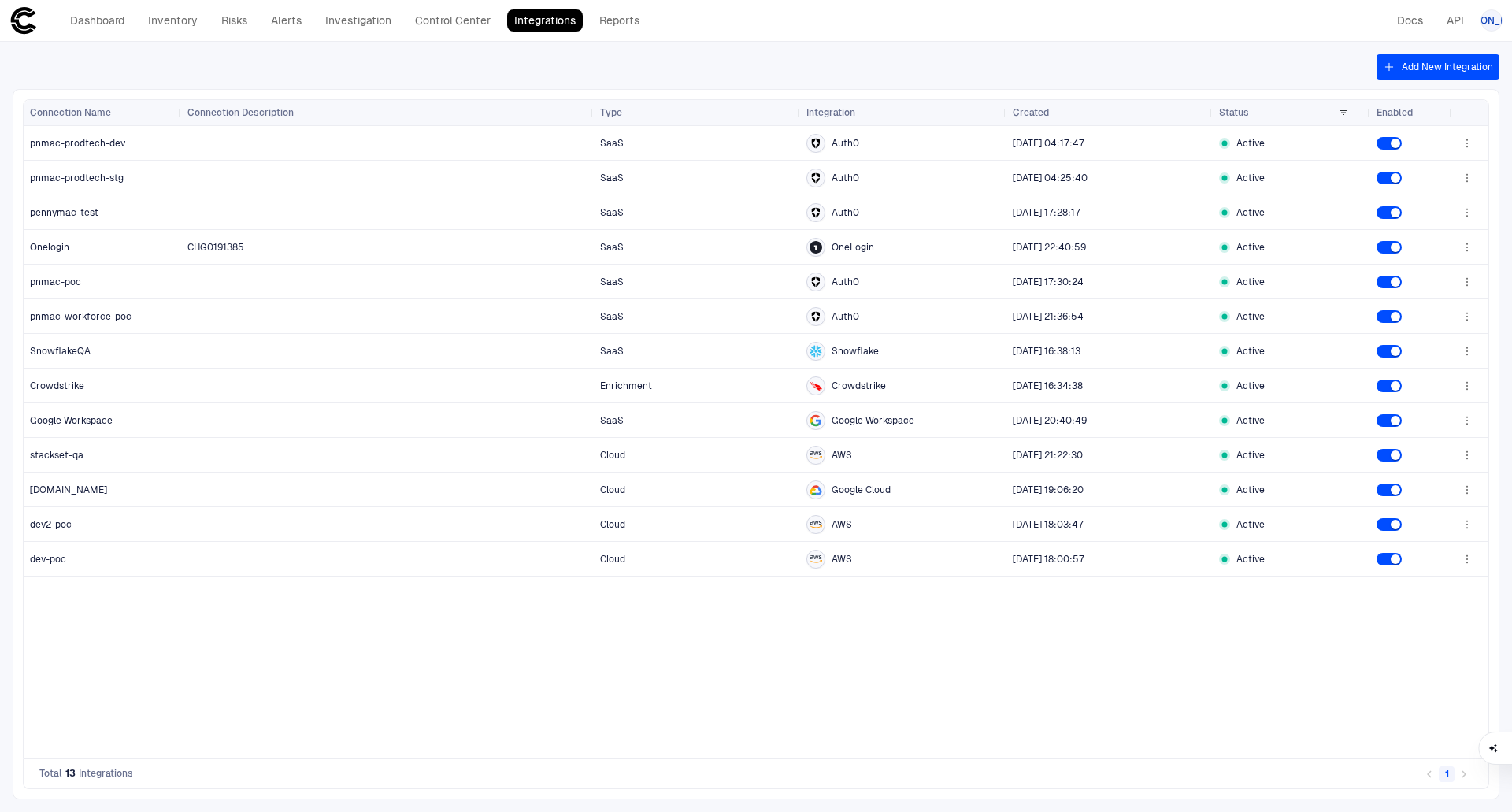
click at [1455, 57] on button "Add New Integration" at bounding box center [1437, 67] width 123 height 25
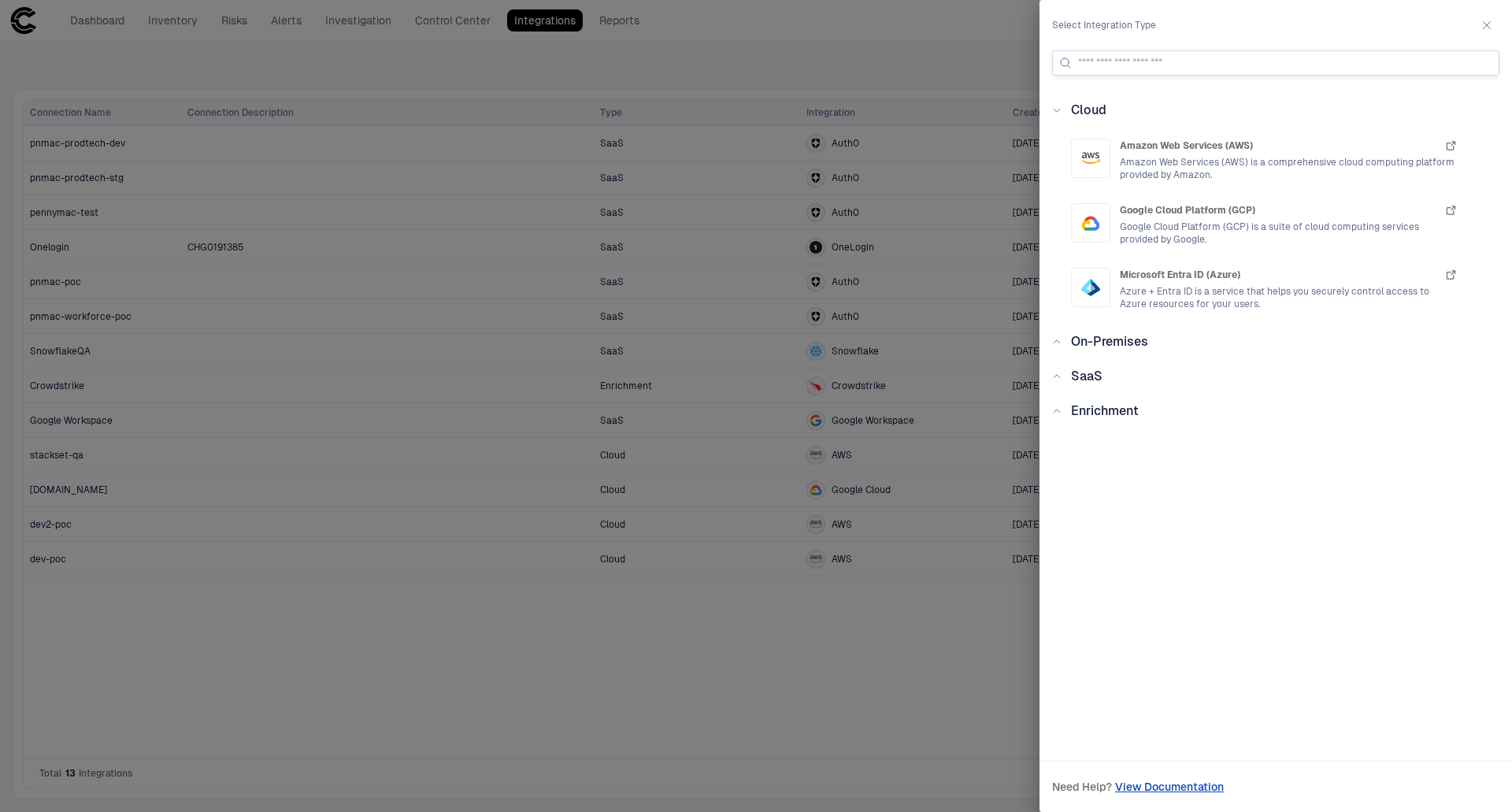
click at [1150, 55] on input at bounding box center [1285, 63] width 415 height 23
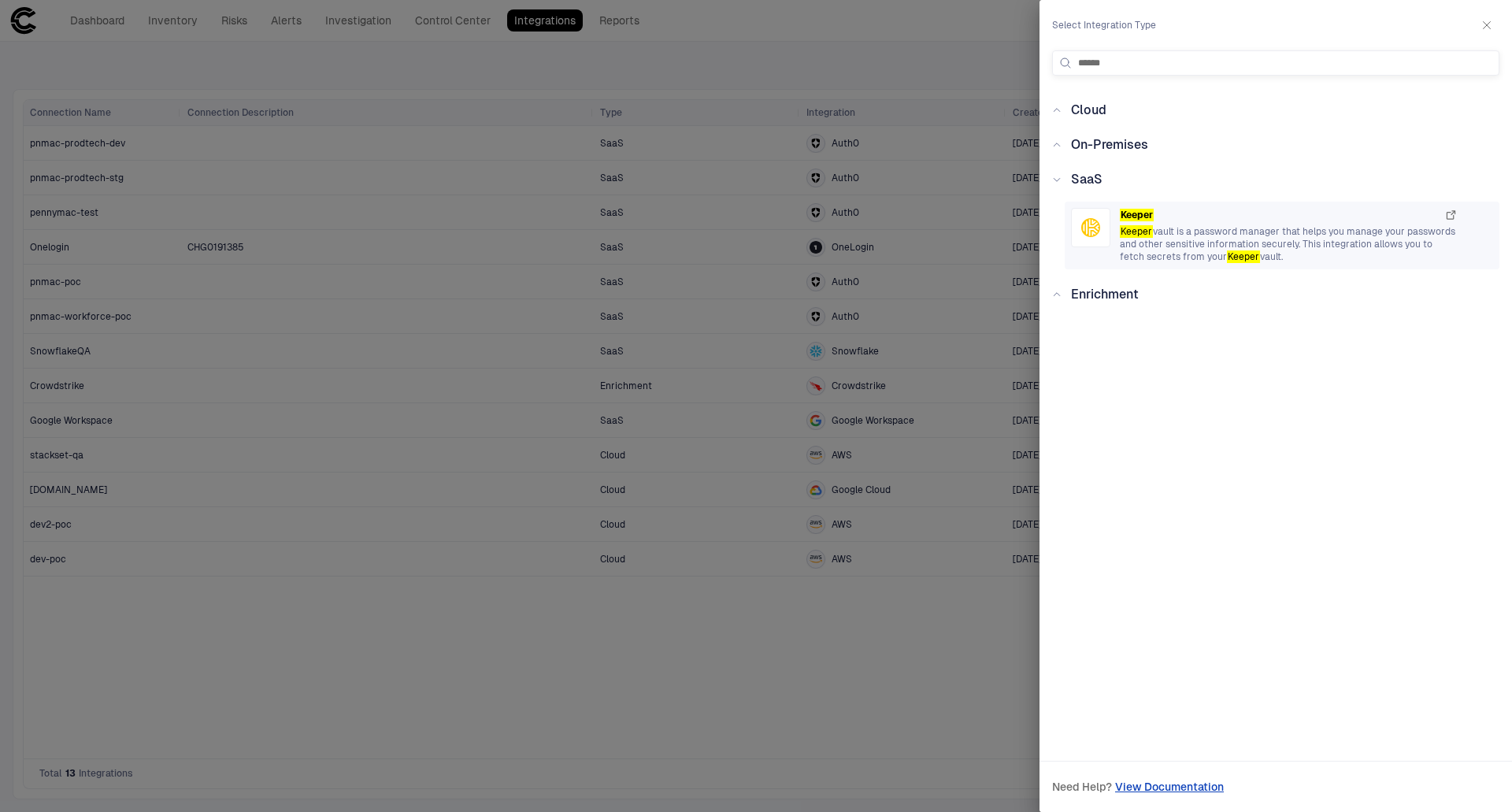
type input "******"
click at [1192, 258] on span "Keeper vault is a password manager that helps you manage your passwords and oth…" at bounding box center [1288, 244] width 338 height 38
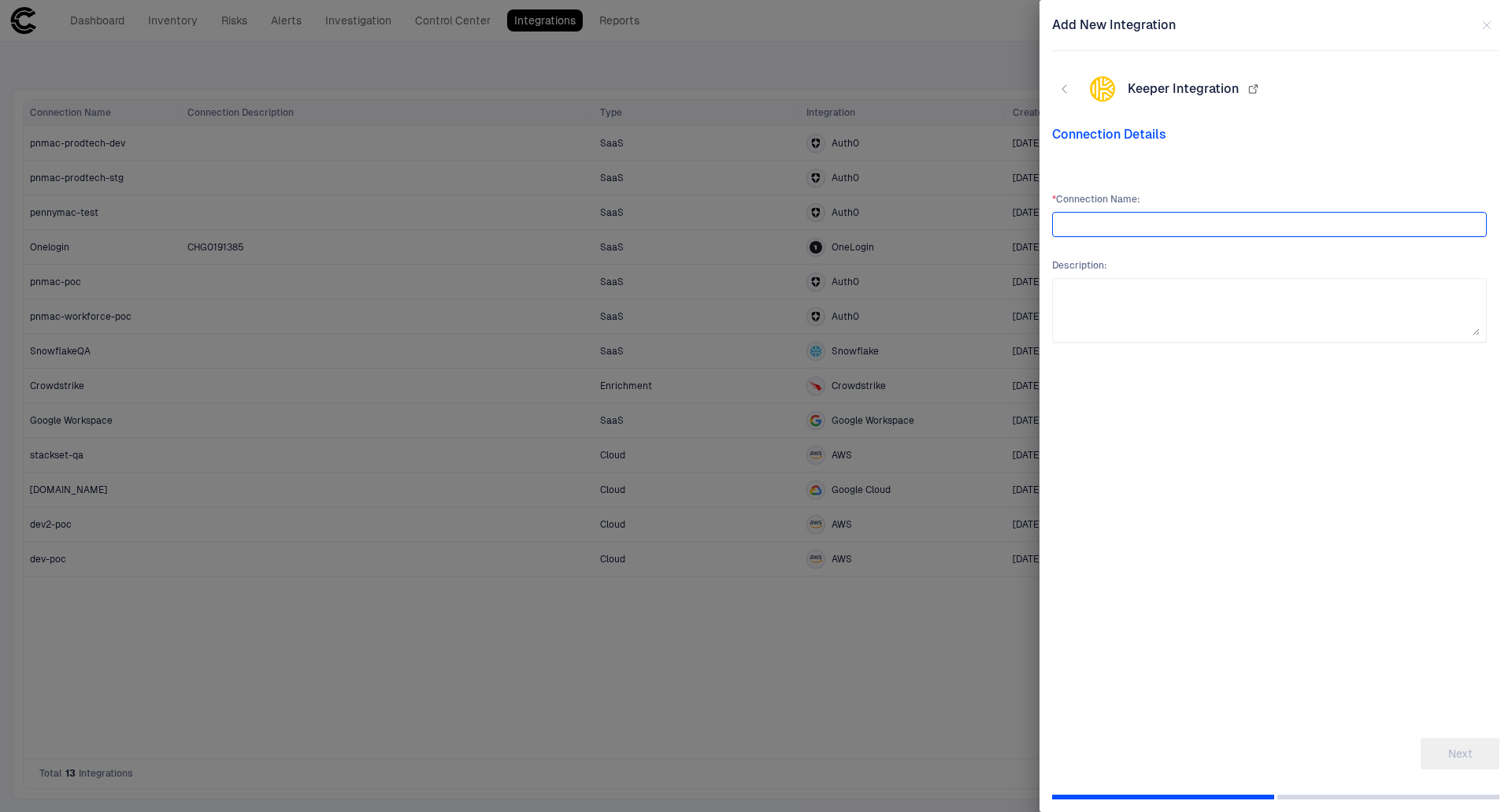
click at [1189, 234] on input "text" at bounding box center [1269, 224] width 420 height 23
type input "********"
click at [1489, 746] on button "Next" at bounding box center [1460, 754] width 78 height 32
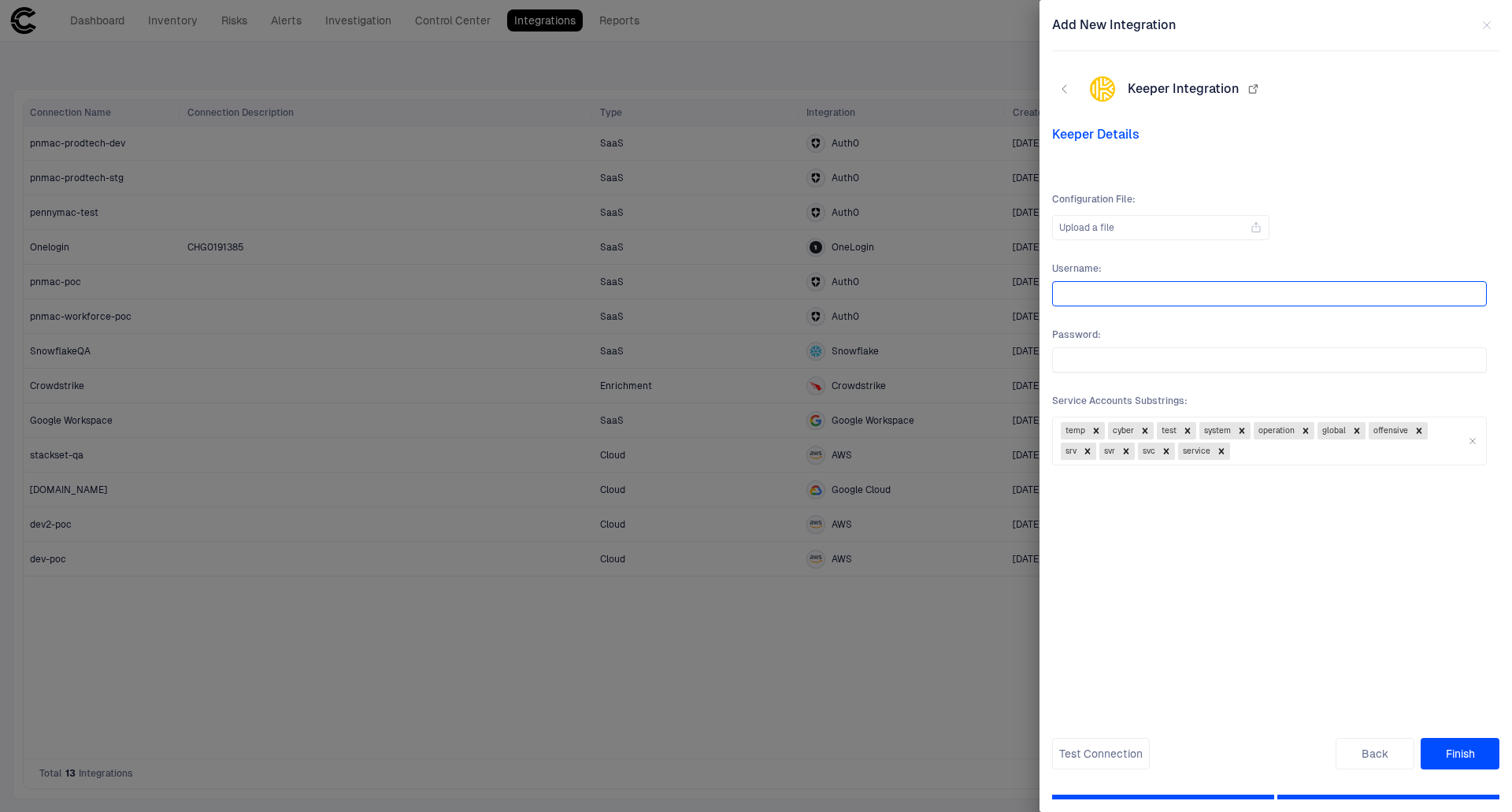
click at [1109, 290] on input "text" at bounding box center [1269, 294] width 420 height 23
click at [1096, 138] on span "Keeper Details" at bounding box center [1276, 135] width 447 height 16
click at [1130, 133] on span "Keeper Details" at bounding box center [1276, 135] width 447 height 16
drag, startPoint x: 1113, startPoint y: 133, endPoint x: 1082, endPoint y: 133, distance: 31.0
click at [1112, 133] on span "Keeper Details" at bounding box center [1276, 135] width 447 height 16
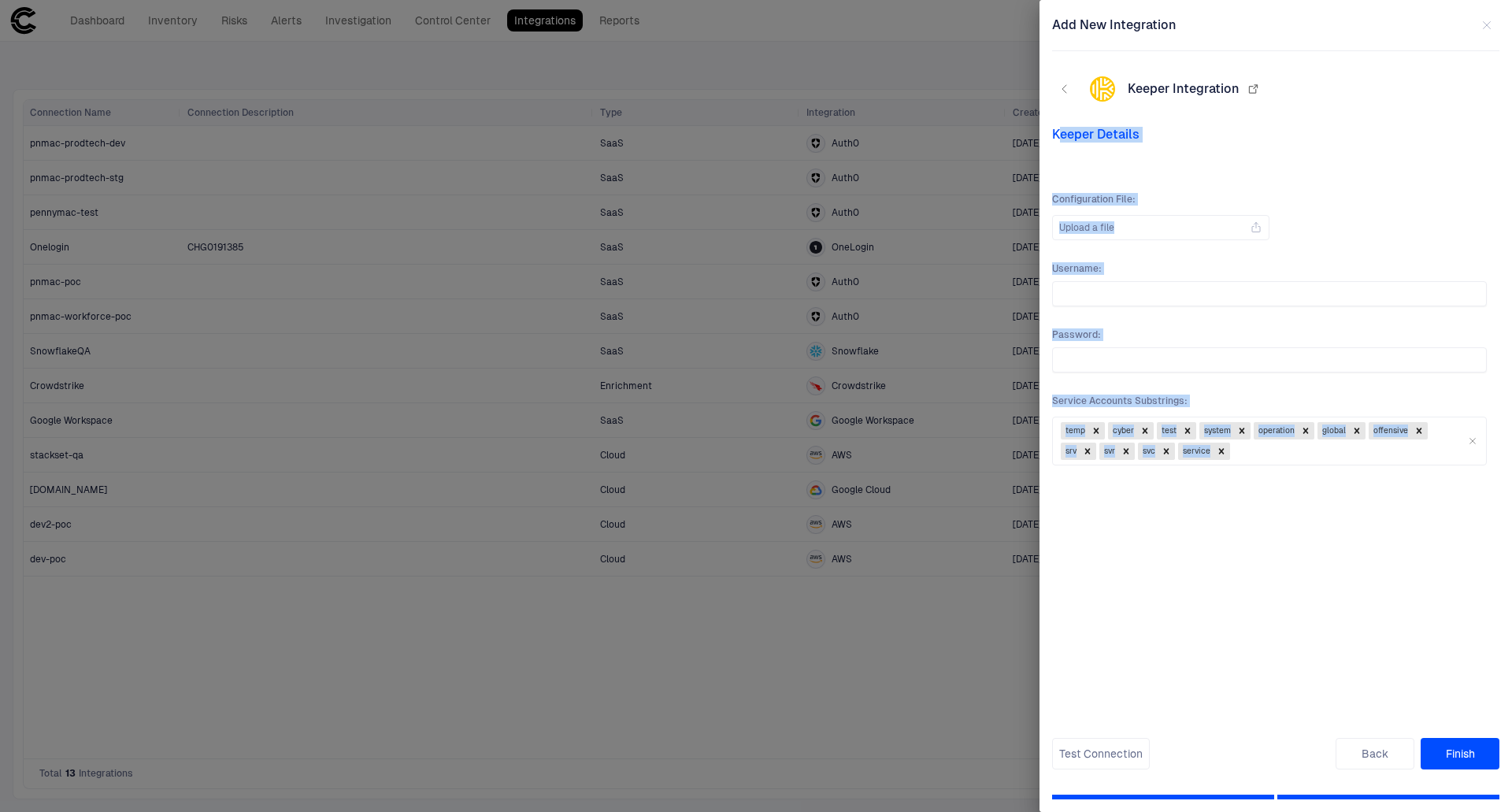
drag, startPoint x: 1056, startPoint y: 133, endPoint x: 1290, endPoint y: 470, distance: 410.3
click at [1290, 470] on div "Keeper Details Configuration File : Upload a file Username : Password : [SECURI…" at bounding box center [1276, 448] width 447 height 642
click at [1285, 566] on div "Configuration File : Upload a file Username : Password : [SECURITY_DATA] Accoun…" at bounding box center [1269, 440] width 435 height 495
click at [1249, 553] on div "Configuration File : Upload a file Username : Password : [SECURITY_DATA] Accoun…" at bounding box center [1269, 440] width 435 height 495
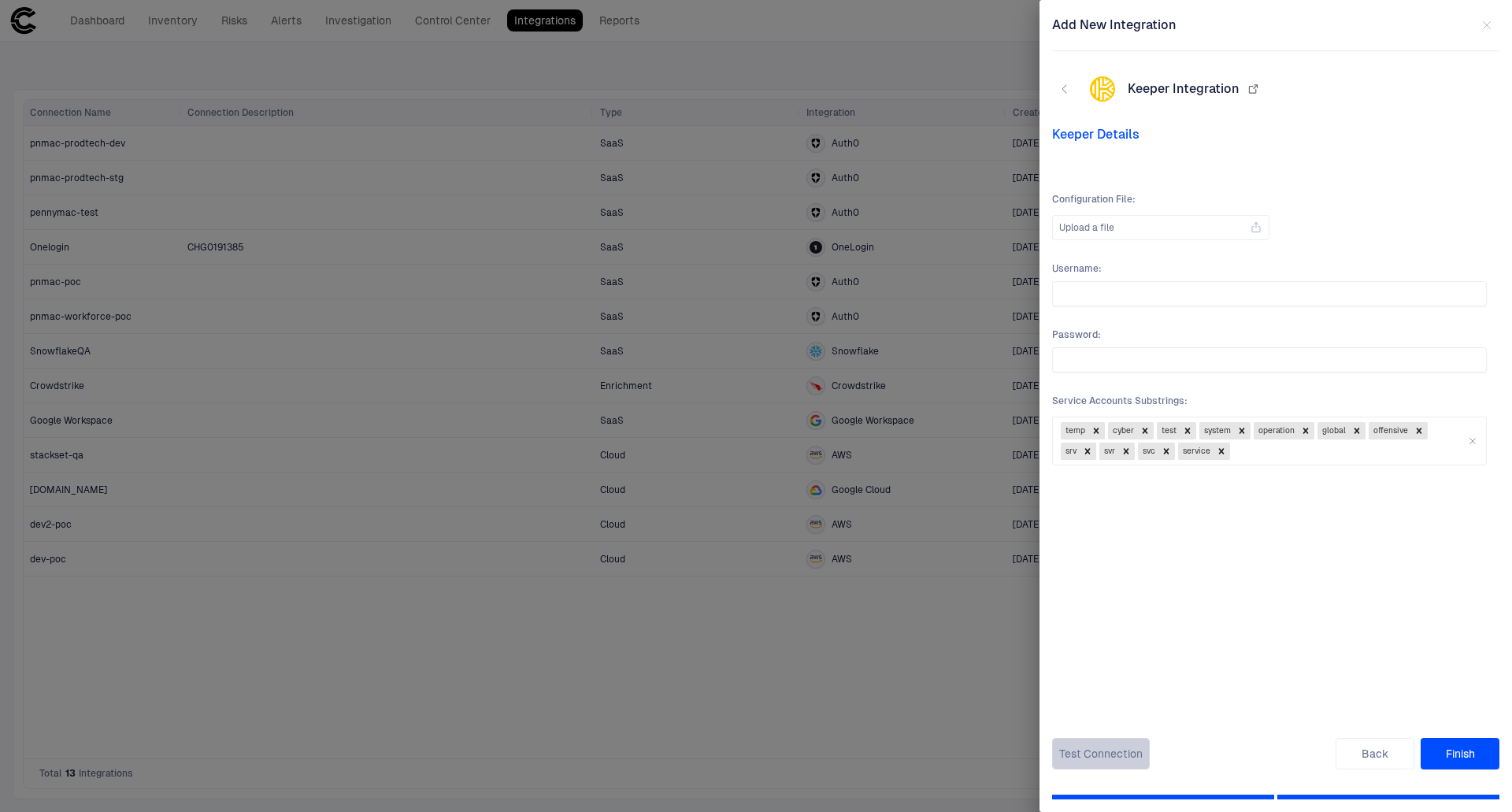
click at [1141, 755] on button "Test Connection" at bounding box center [1100, 754] width 98 height 32
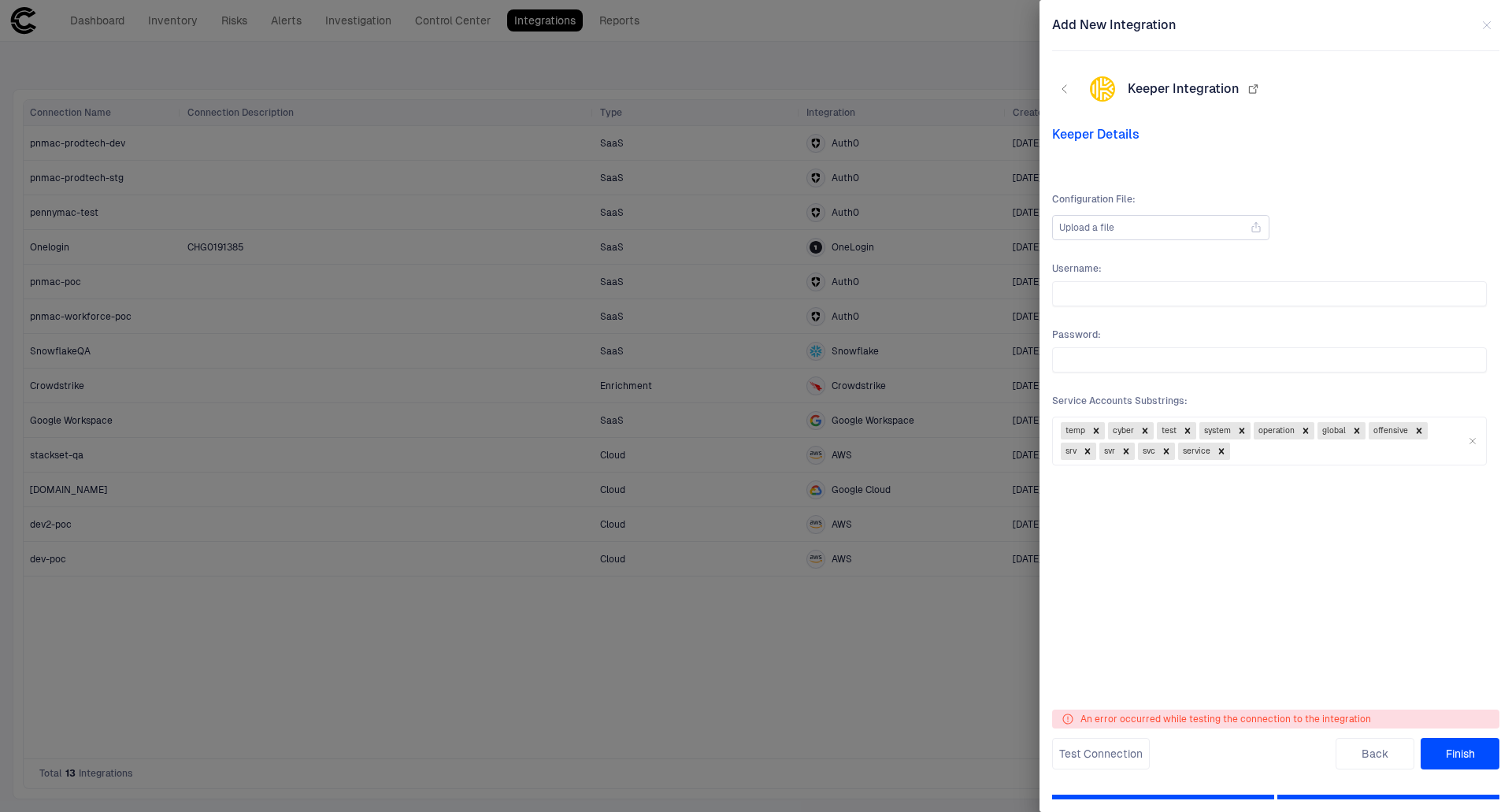
click at [1191, 230] on div "Upload a file" at bounding box center [1160, 228] width 203 height 23
click at [0, 0] on input "Upload a file" at bounding box center [0, 0] width 0 height 0
click at [1130, 755] on button "Test Connection" at bounding box center [1100, 754] width 98 height 32
click at [1484, 31] on icon "button" at bounding box center [1486, 25] width 13 height 13
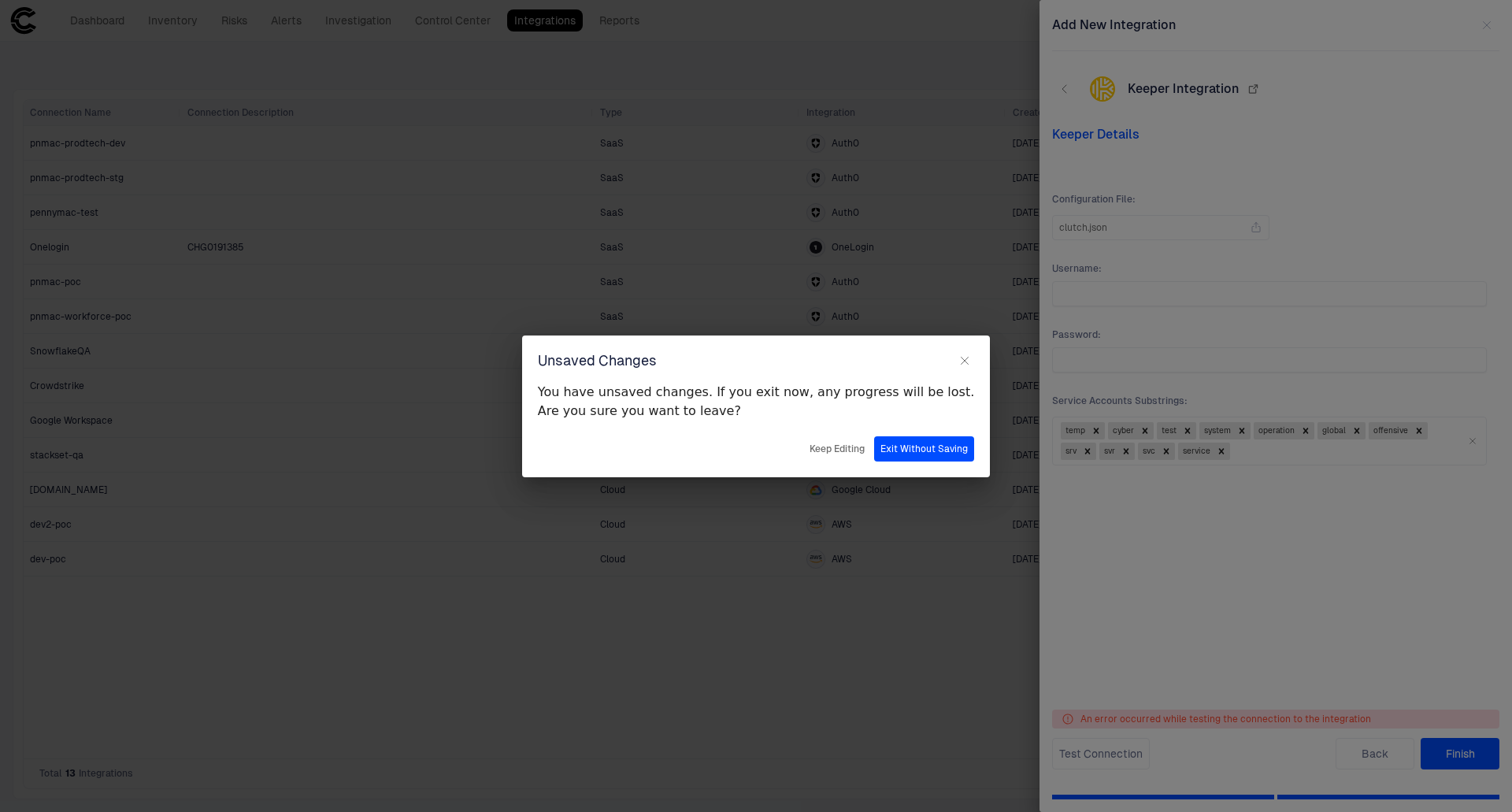
click at [874, 449] on button "Exit Without Saving" at bounding box center [923, 449] width 100 height 25
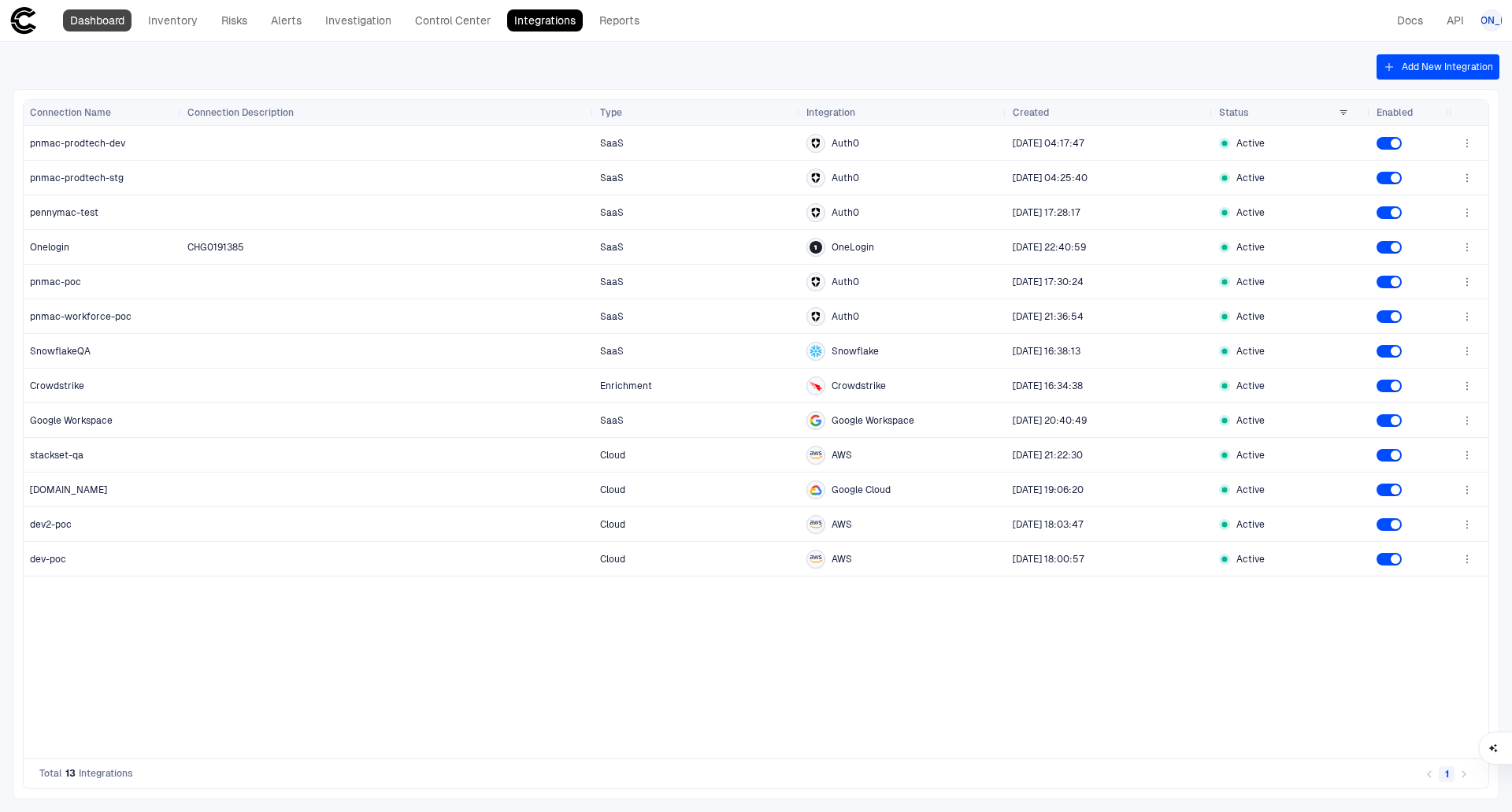
drag, startPoint x: 86, startPoint y: 9, endPoint x: 70, endPoint y: 11, distance: 16.1
click at [86, 9] on div "Dashboard Inventory Risks Alerts Investigation Control Center Integrations Repo…" at bounding box center [328, 20] width 637 height 28
click at [40, 19] on div "Dashboard Inventory Risks Alerts Investigation Control Center Integrations Repo…" at bounding box center [328, 20] width 637 height 28
click at [32, 19] on icon at bounding box center [23, 20] width 28 height 28
